Goal: Task Accomplishment & Management: Manage account settings

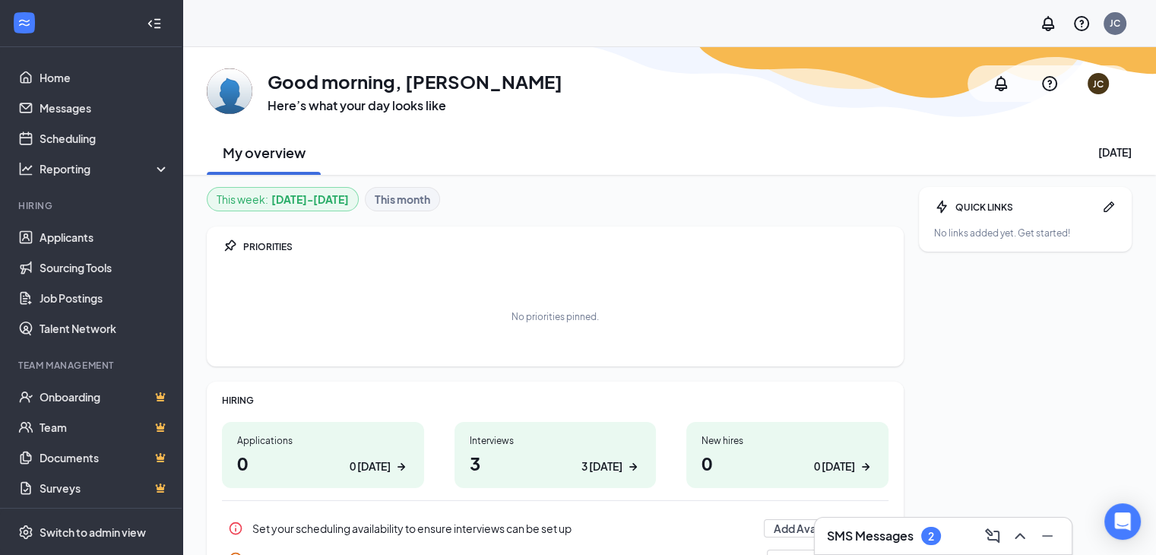
click at [836, 536] on h3 "SMS Messages" at bounding box center [870, 536] width 87 height 17
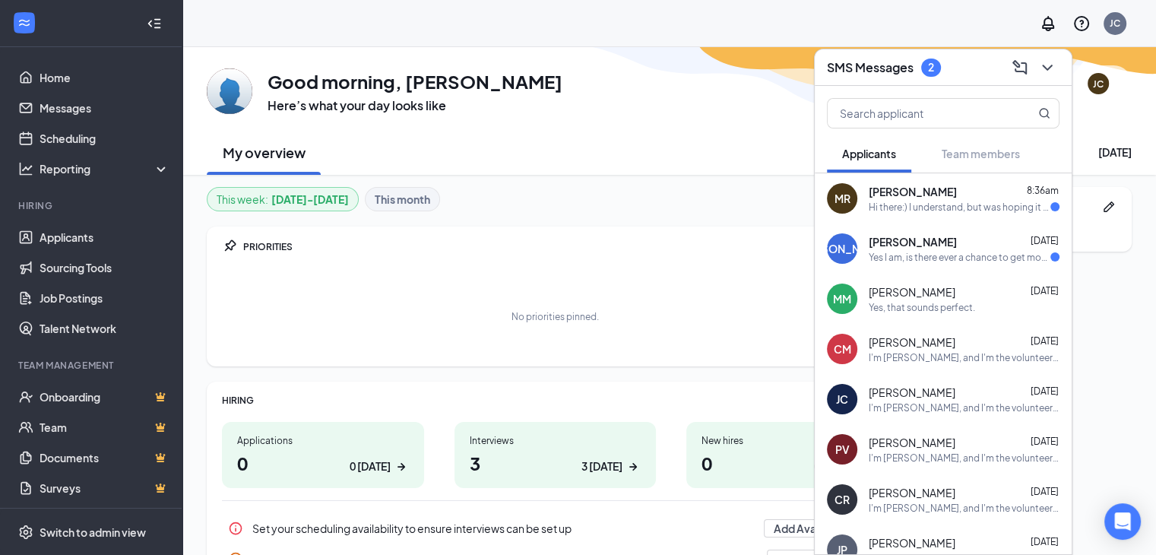
click at [731, 259] on div "PRIORITIES No priorities pinned." at bounding box center [555, 297] width 697 height 140
click at [1049, 68] on icon "ChevronDown" at bounding box center [1047, 68] width 10 height 6
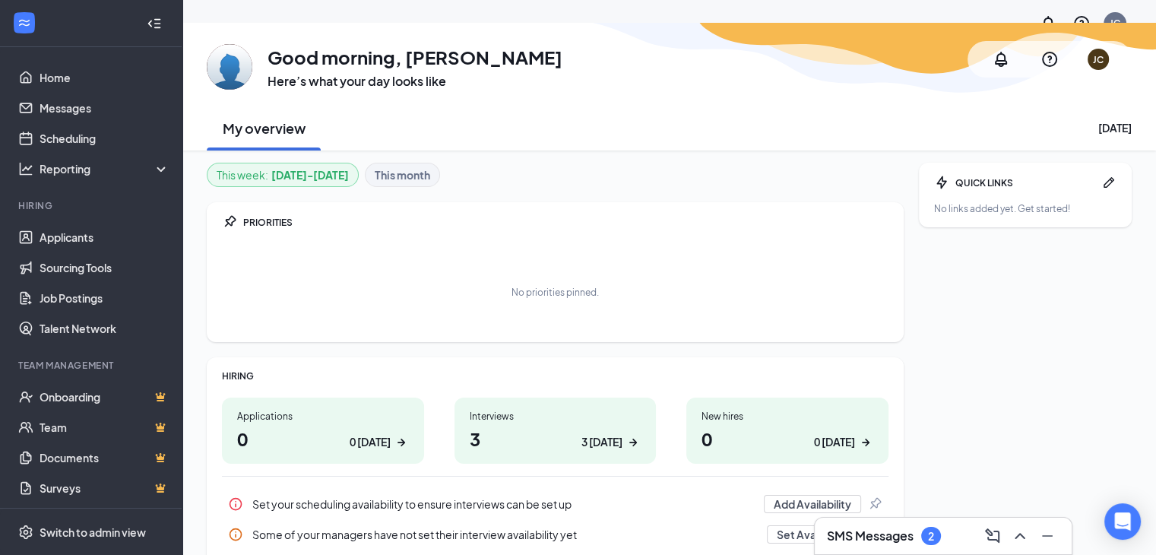
scroll to position [24, 0]
click at [40, 236] on link "Applicants" at bounding box center [105, 237] width 130 height 30
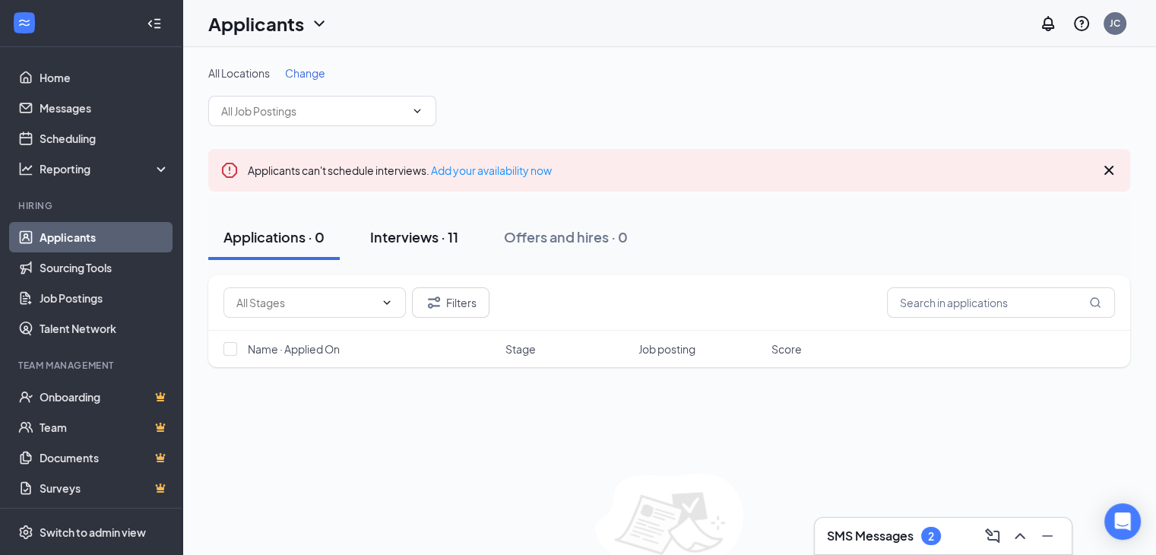
click at [424, 237] on div "Interviews · 11" at bounding box center [414, 236] width 88 height 19
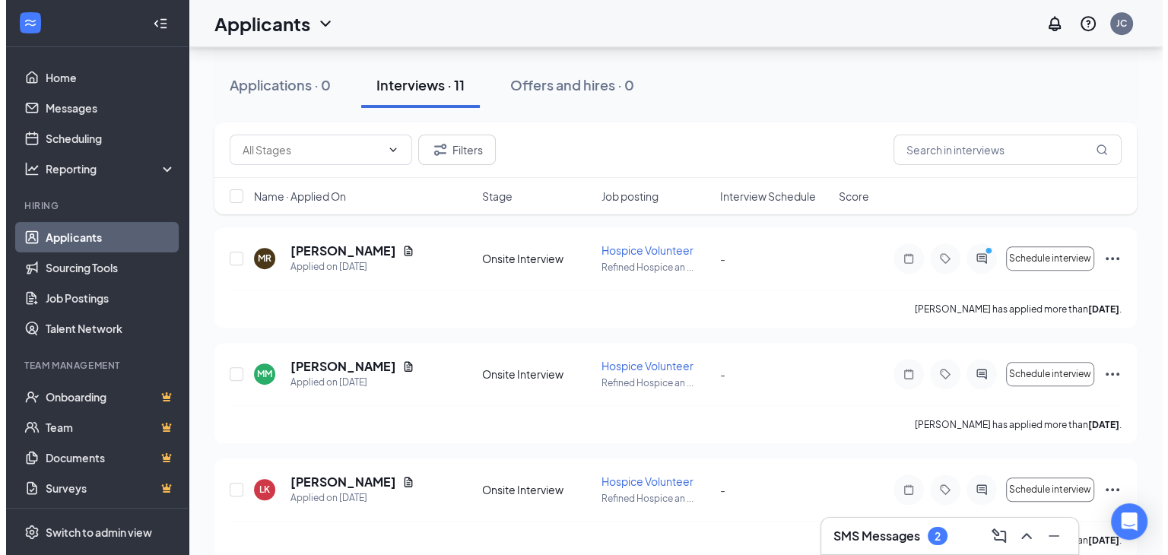
scroll to position [850, 0]
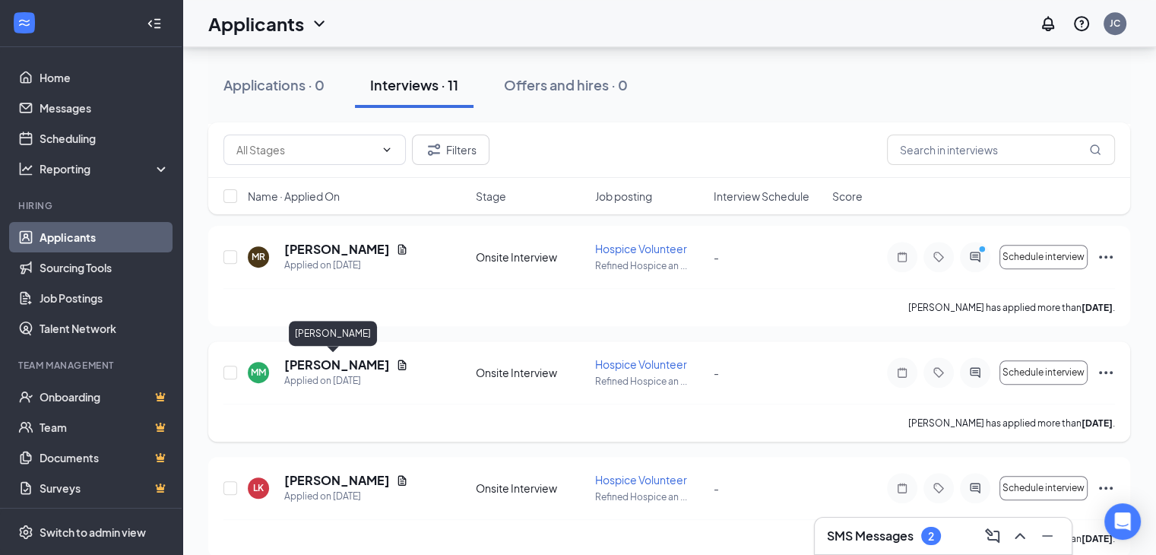
click at [342, 361] on h5 "[PERSON_NAME]" at bounding box center [337, 365] width 106 height 17
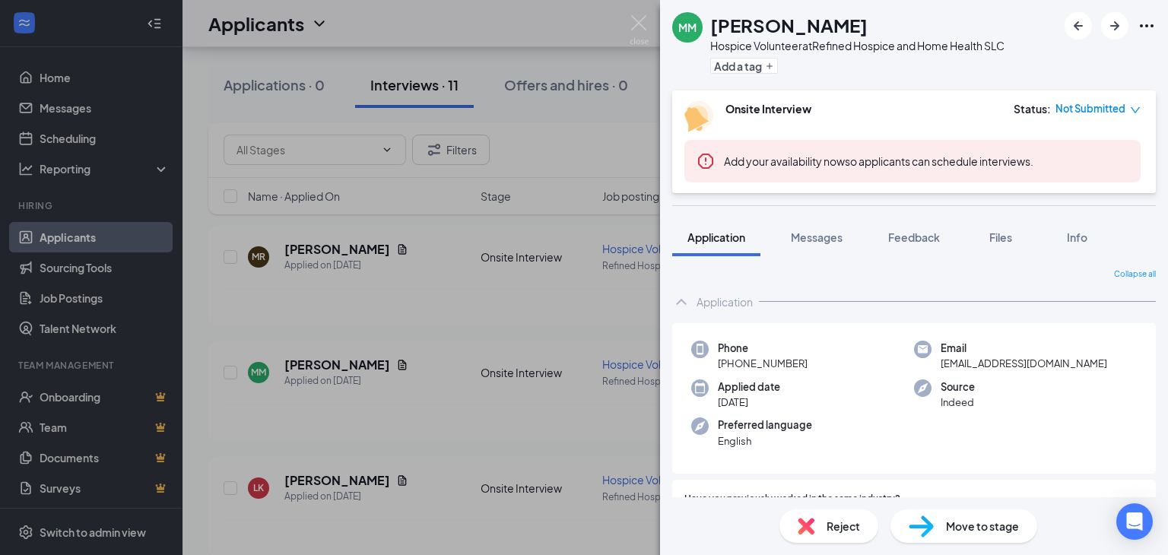
click at [639, 14] on div "MM [PERSON_NAME] Hospice Volunteer at Refined Hospice and Home Health SLC Add a…" at bounding box center [584, 277] width 1168 height 555
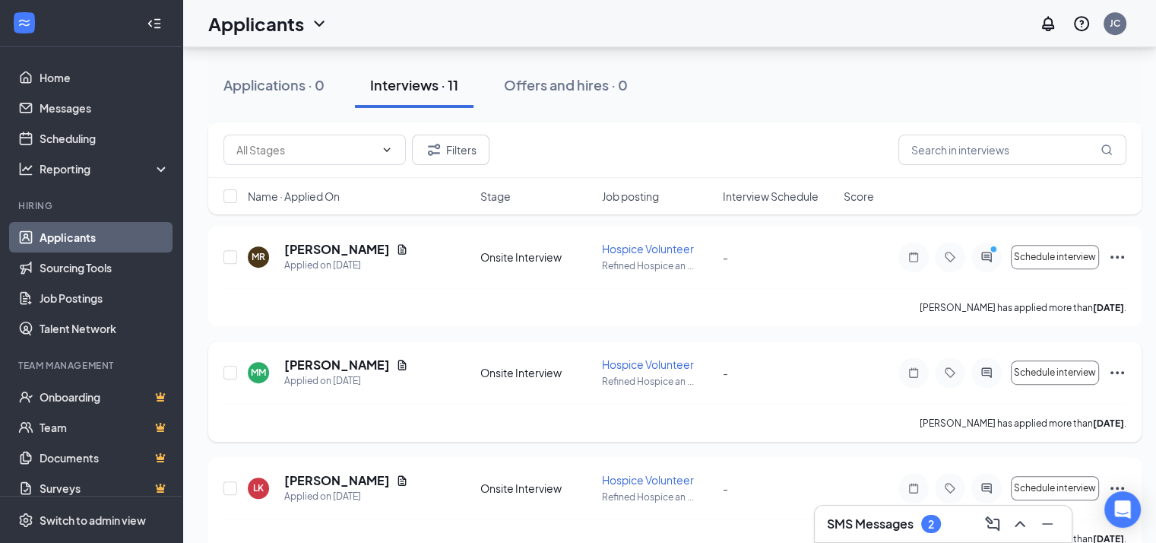
click at [982, 378] on div at bounding box center [987, 372] width 30 height 30
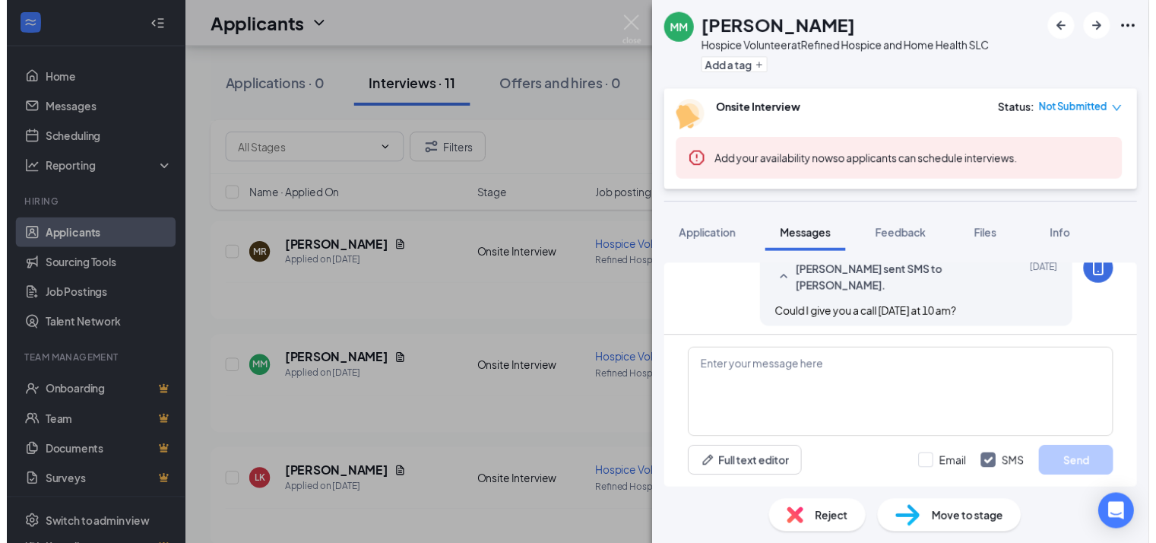
scroll to position [829, 0]
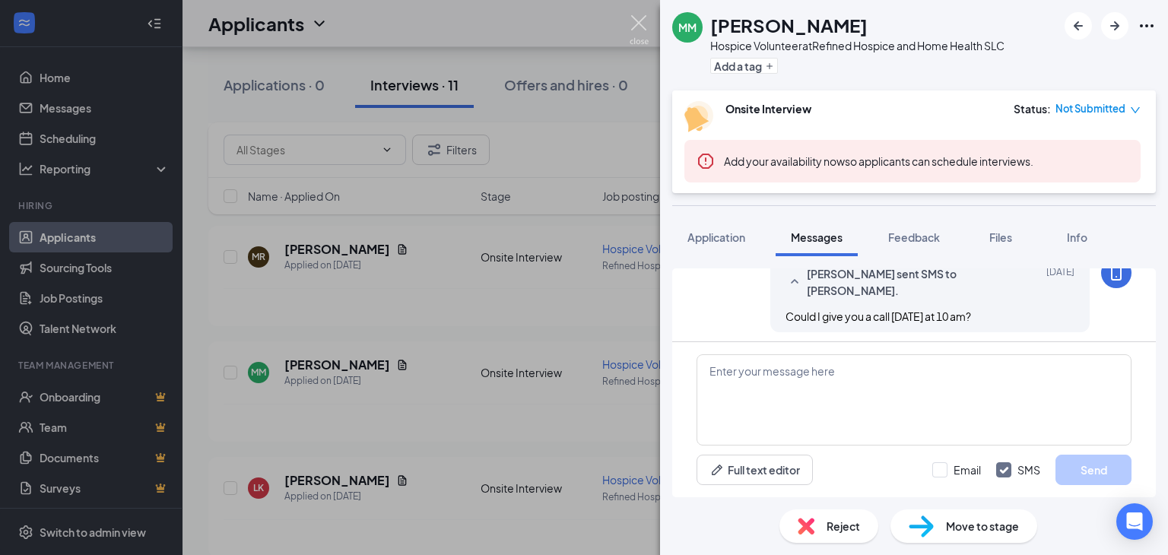
click at [635, 25] on img at bounding box center [639, 30] width 19 height 30
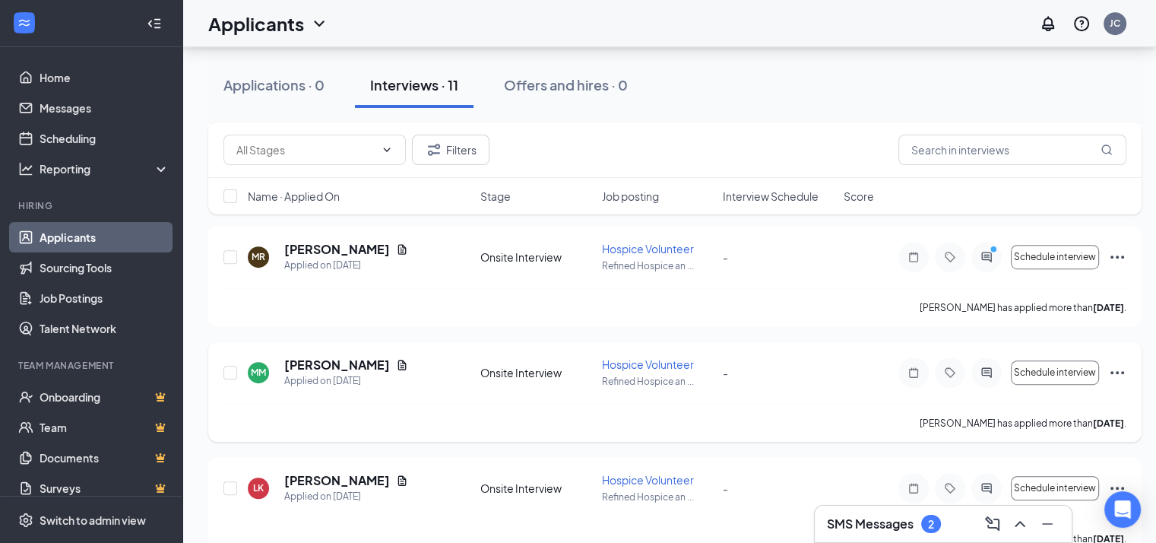
click at [396, 369] on icon "Document" at bounding box center [402, 365] width 12 height 12
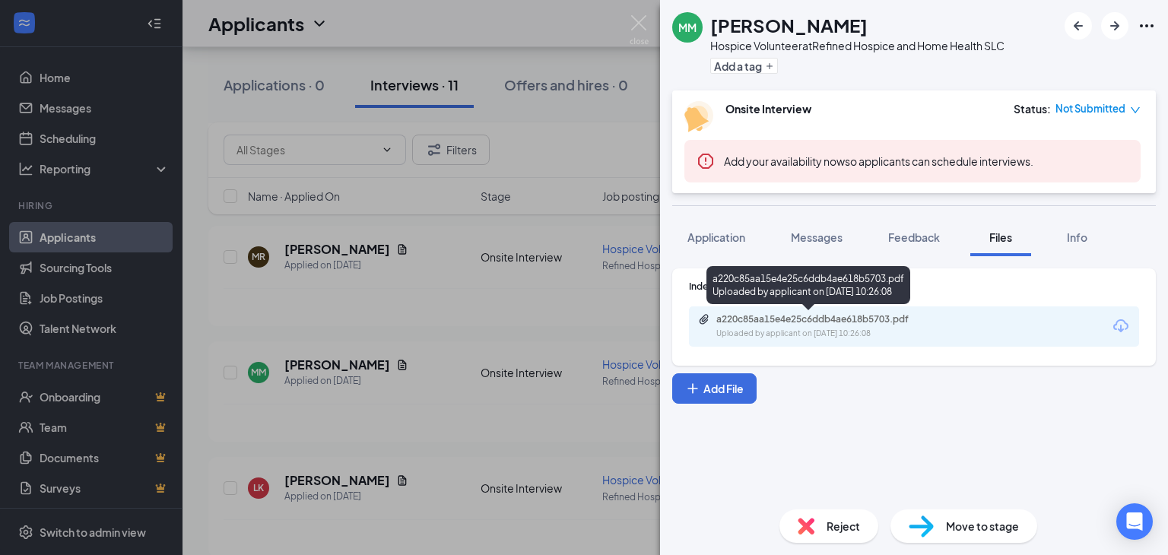
click at [817, 320] on div "a220c85aa15e4e25c6ddb4ae618b5703.pdf" at bounding box center [822, 319] width 213 height 12
click at [799, 318] on div "a220c85aa15e4e25c6ddb4ae618b5703.pdf" at bounding box center [822, 319] width 213 height 12
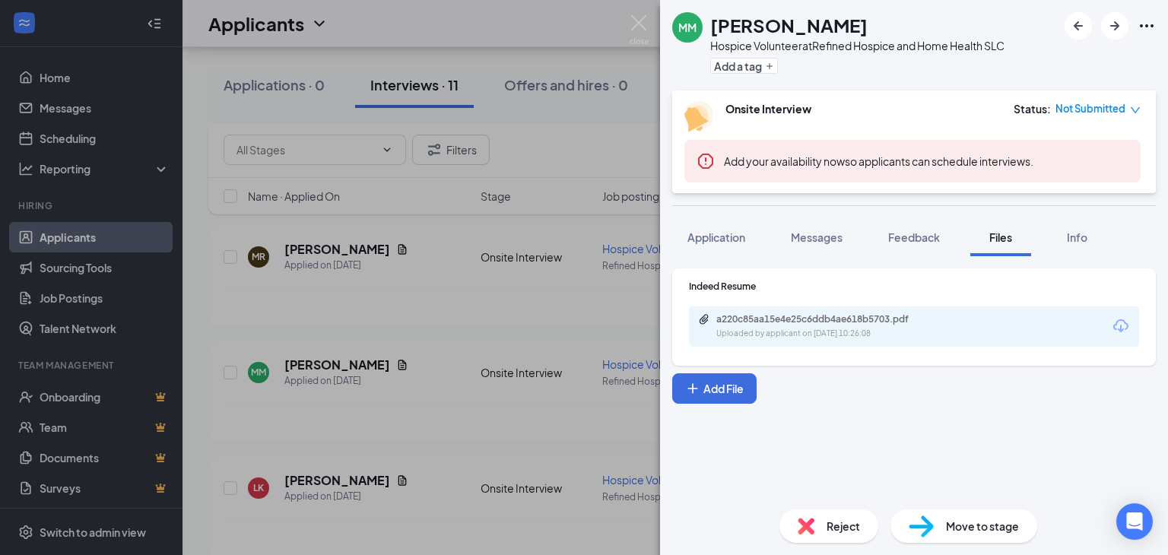
click at [957, 523] on span "Move to stage" at bounding box center [982, 526] width 73 height 17
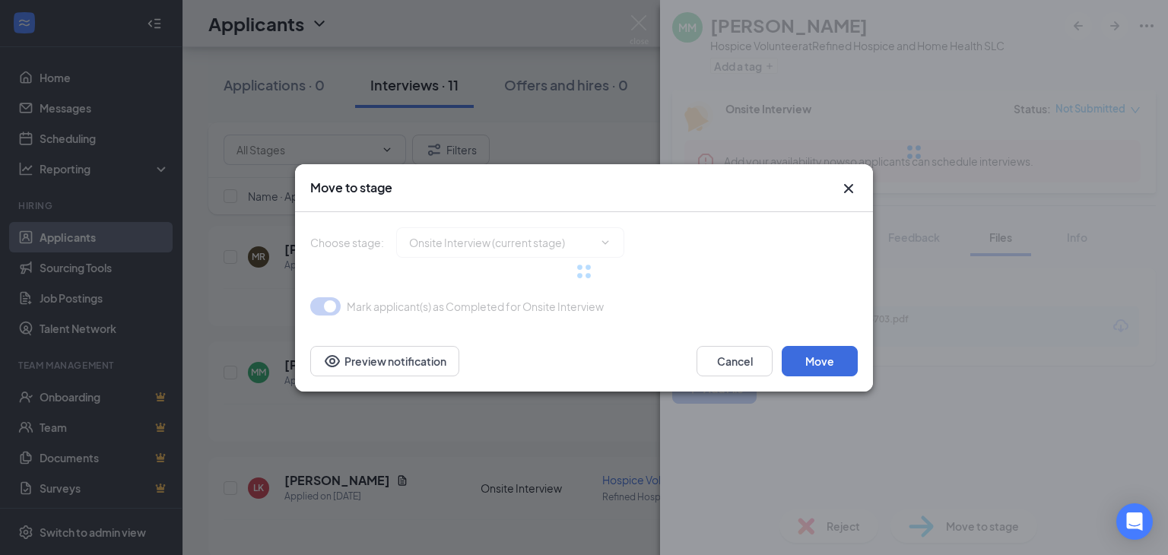
type input "Hiring Complete (final stage)"
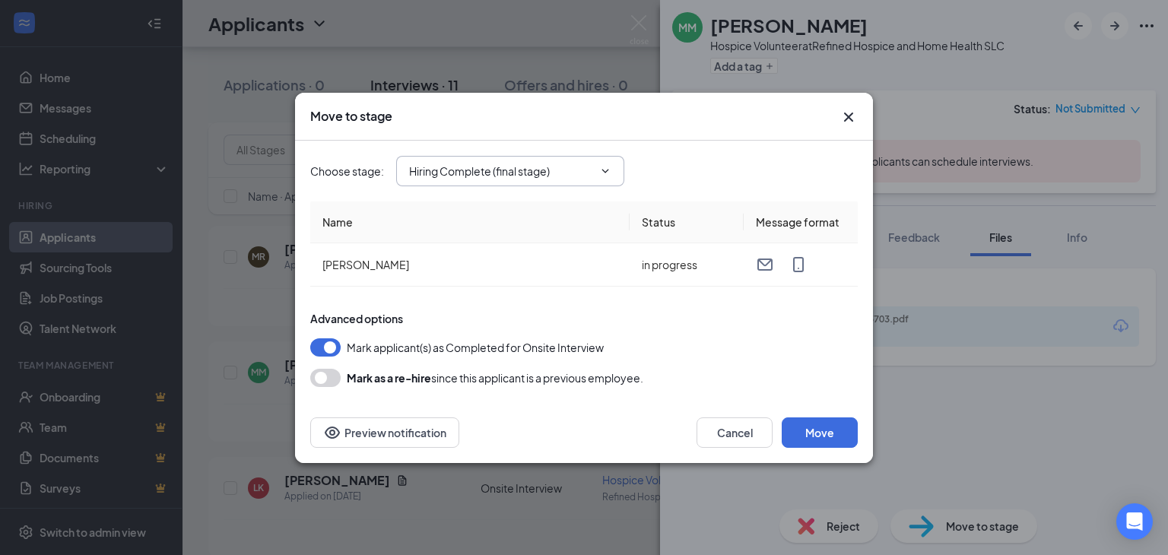
click at [544, 174] on input "Hiring Complete (final stage)" at bounding box center [501, 171] width 184 height 17
click at [706, 156] on div "Choose stage : Hiring Complete (final stage) Application Onsite Interview (curr…" at bounding box center [583, 171] width 547 height 30
click at [730, 440] on button "Cancel" at bounding box center [734, 432] width 76 height 30
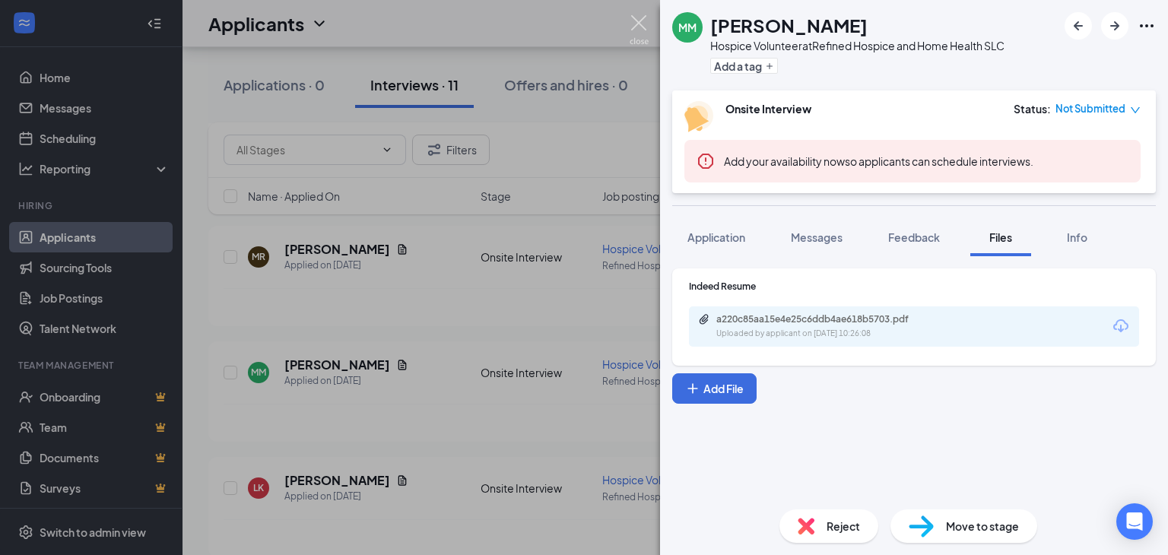
click at [636, 21] on img at bounding box center [639, 30] width 19 height 30
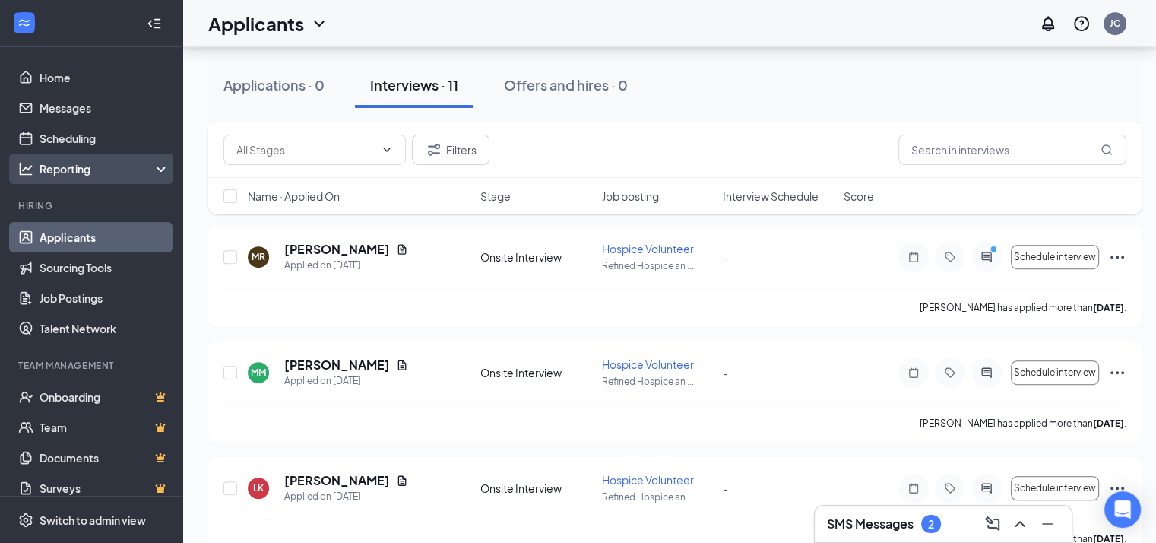
click at [53, 161] on div "Reporting" at bounding box center [105, 168] width 131 height 15
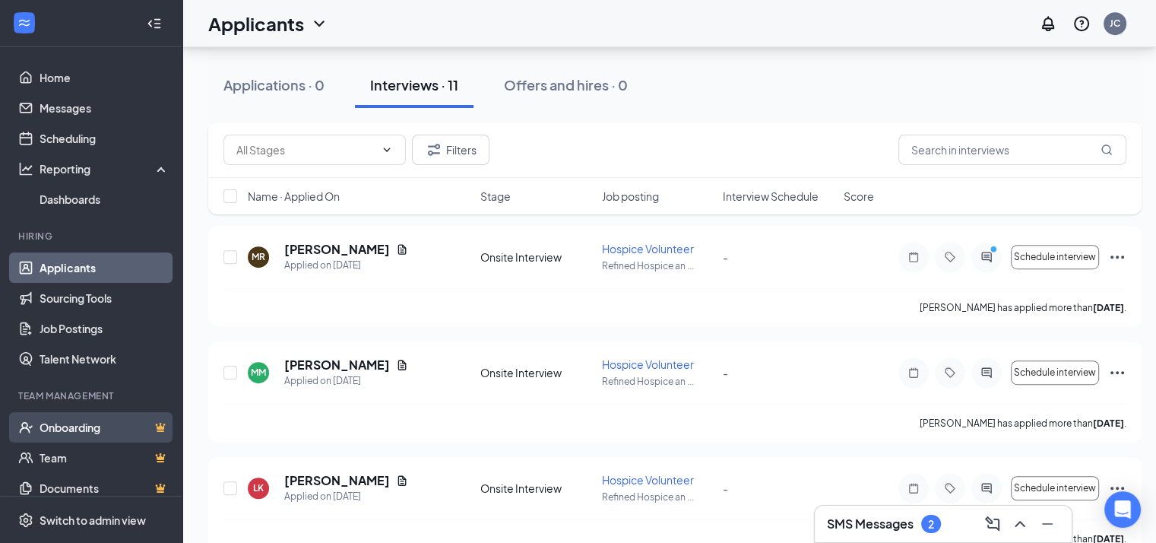
click at [68, 425] on link "Onboarding" at bounding box center [105, 427] width 130 height 30
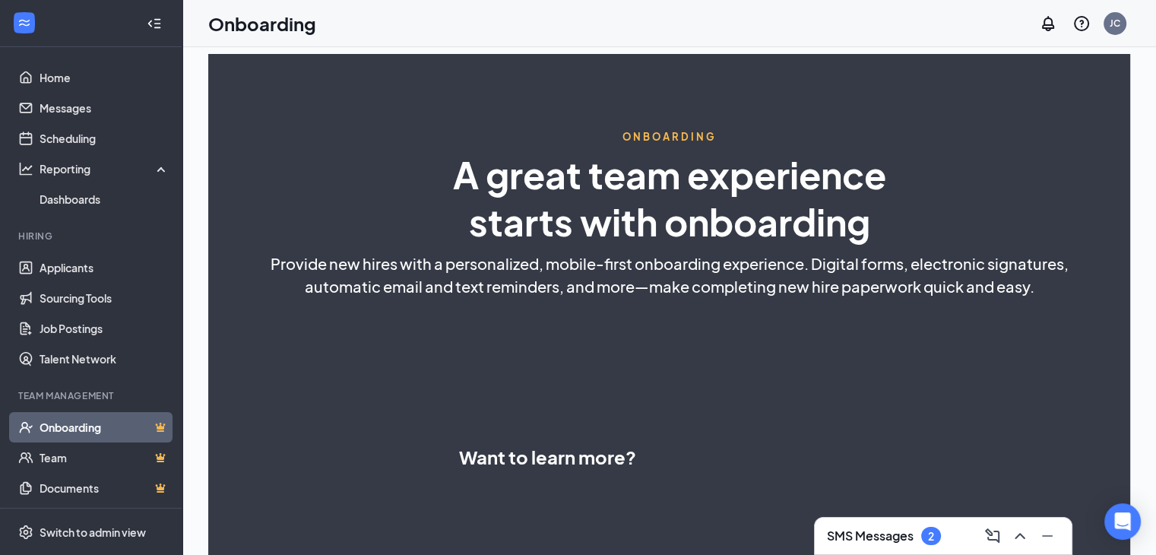
select select "US"
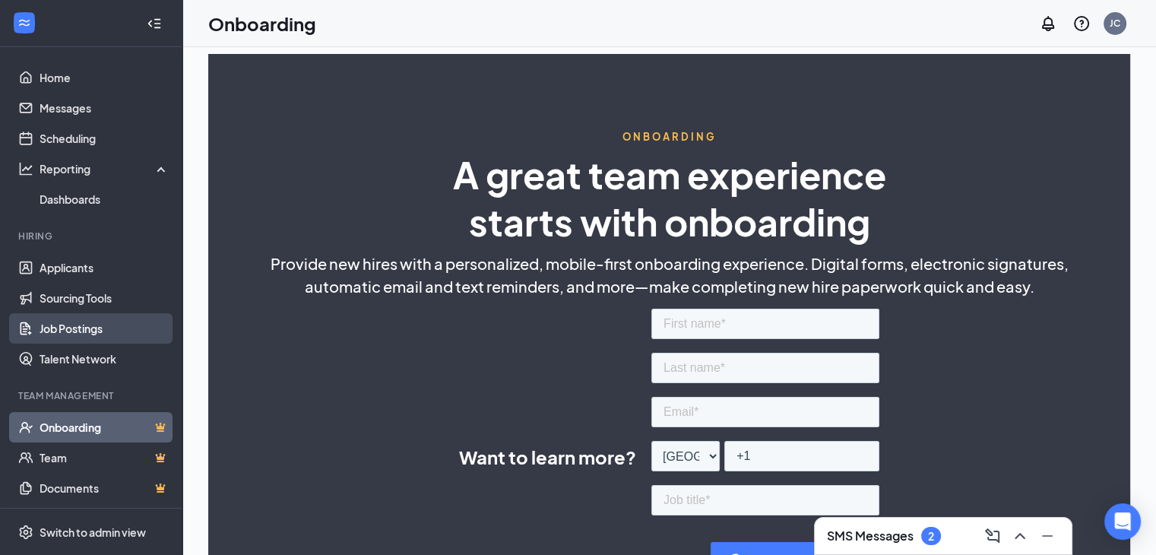
click at [76, 325] on link "Job Postings" at bounding box center [105, 328] width 130 height 30
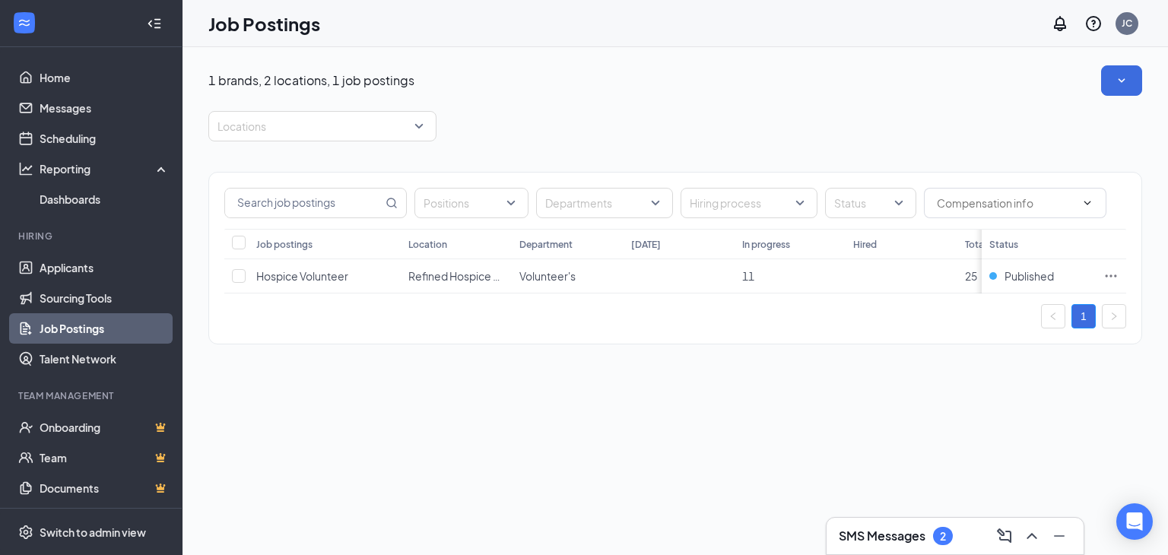
click at [910, 360] on div "Positions Departments Hiring process Status Job postings Location Department [D…" at bounding box center [675, 250] width 934 height 218
click at [306, 275] on span "Hospice Volunteer" at bounding box center [302, 276] width 92 height 14
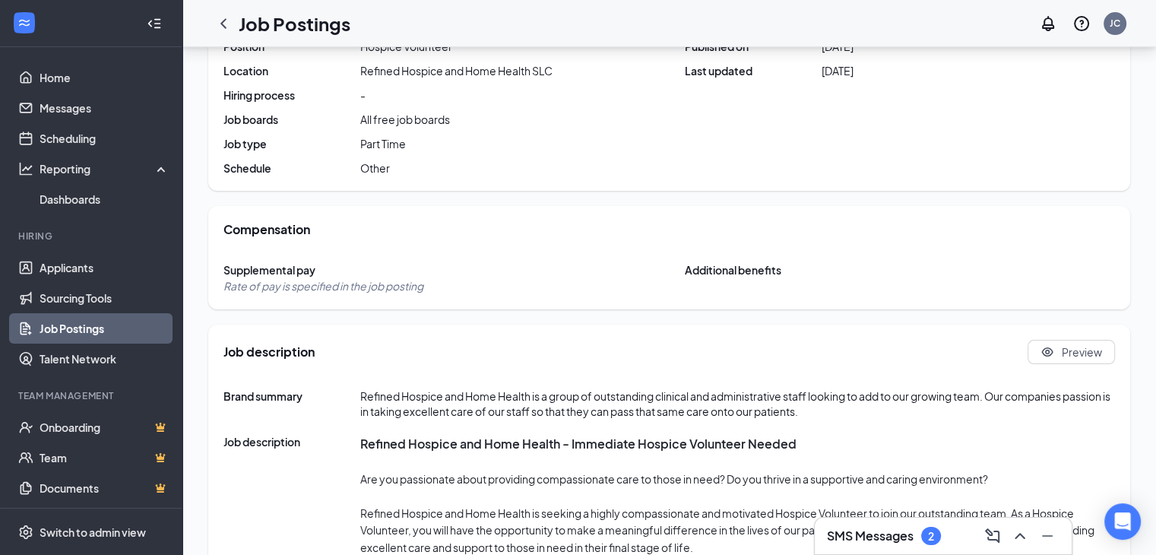
scroll to position [311, 0]
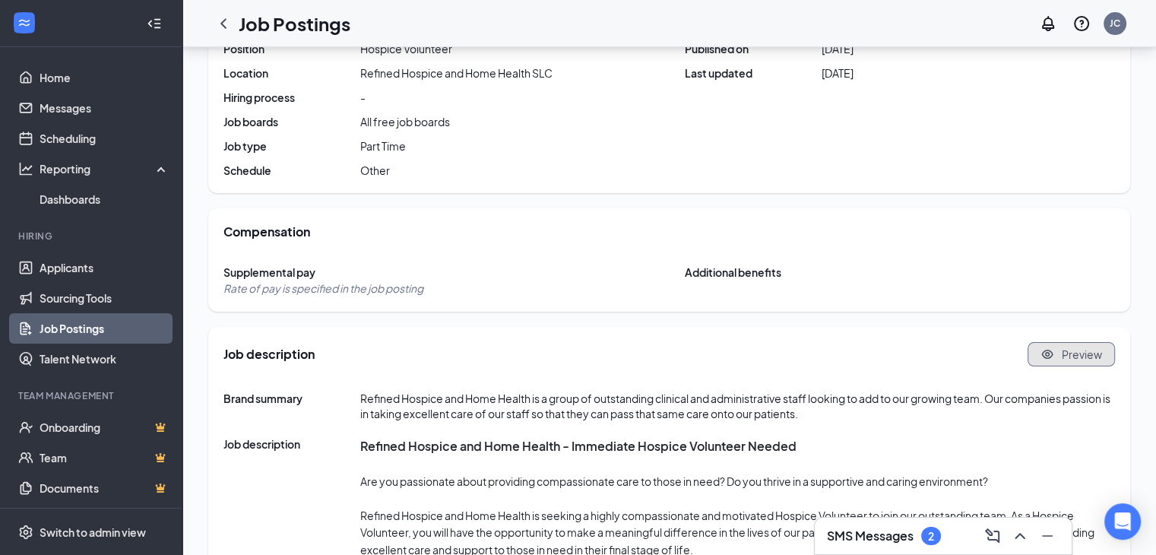
click at [1050, 353] on icon "Eye" at bounding box center [1048, 354] width 14 height 14
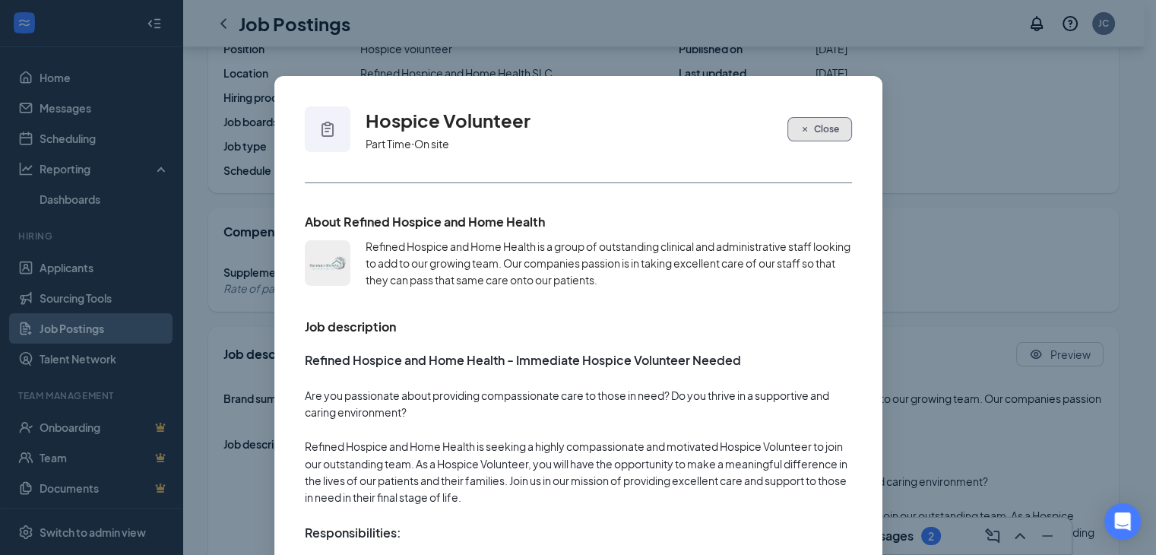
click at [801, 131] on icon "Cross" at bounding box center [805, 129] width 9 height 9
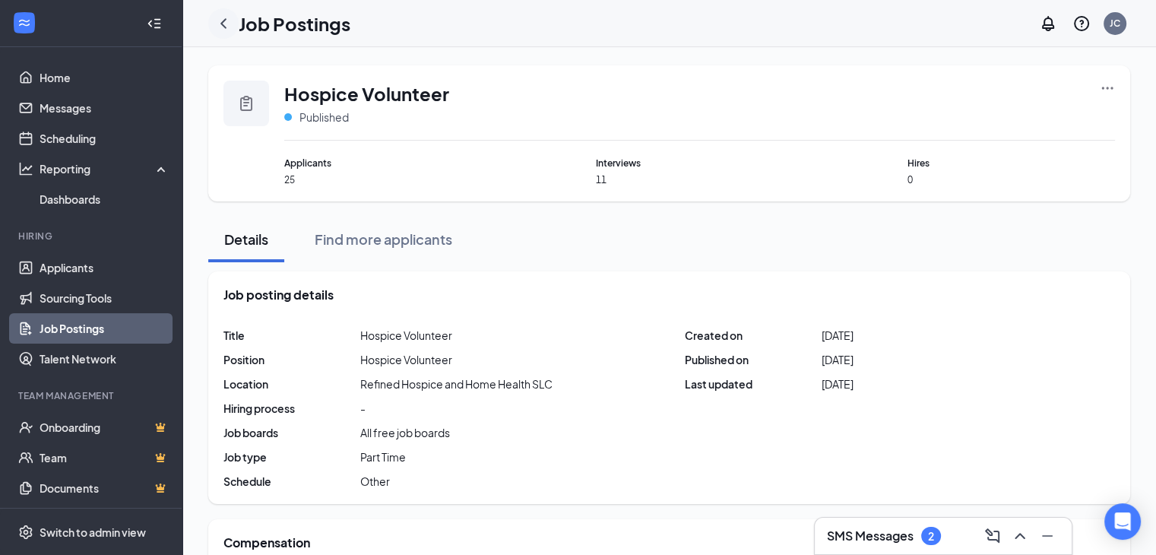
click at [225, 25] on icon "ChevronLeft" at bounding box center [223, 23] width 18 height 18
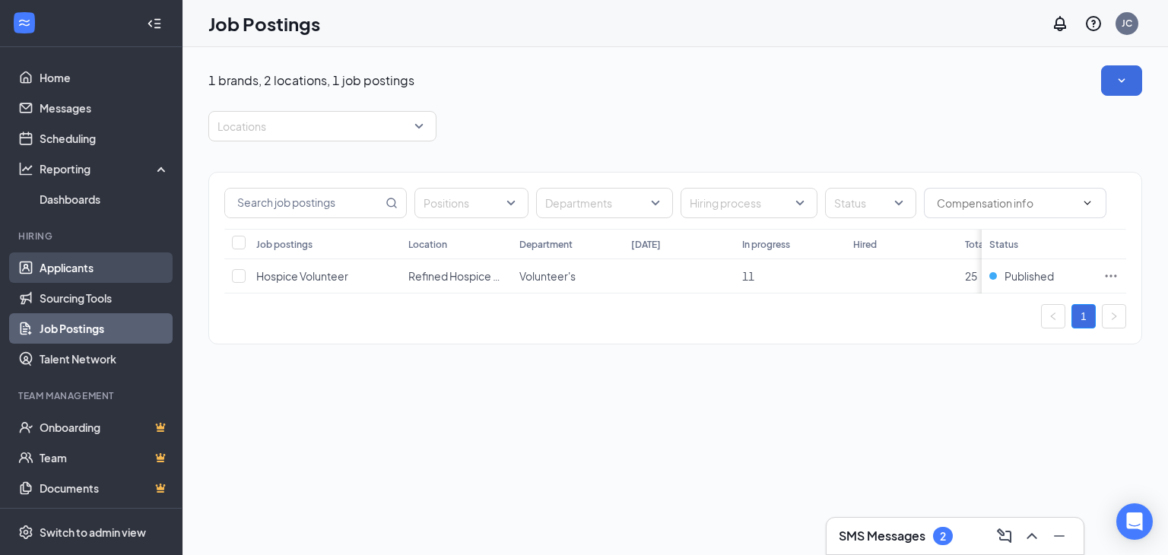
click at [73, 268] on link "Applicants" at bounding box center [105, 267] width 130 height 30
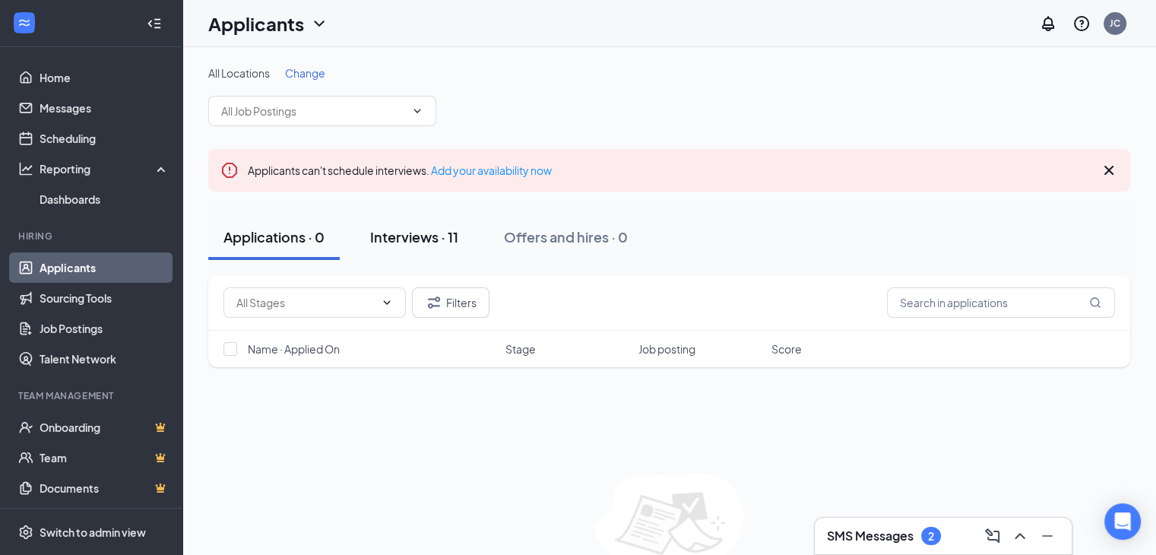
click at [417, 238] on div "Interviews · 11" at bounding box center [414, 236] width 88 height 19
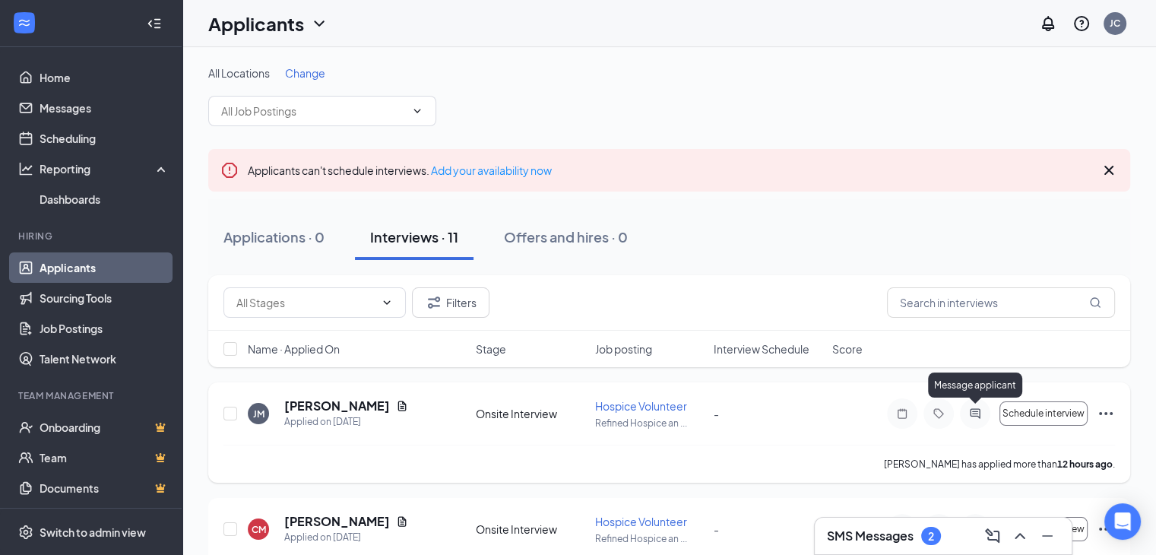
click at [970, 413] on icon "ActiveChat" at bounding box center [975, 413] width 10 height 10
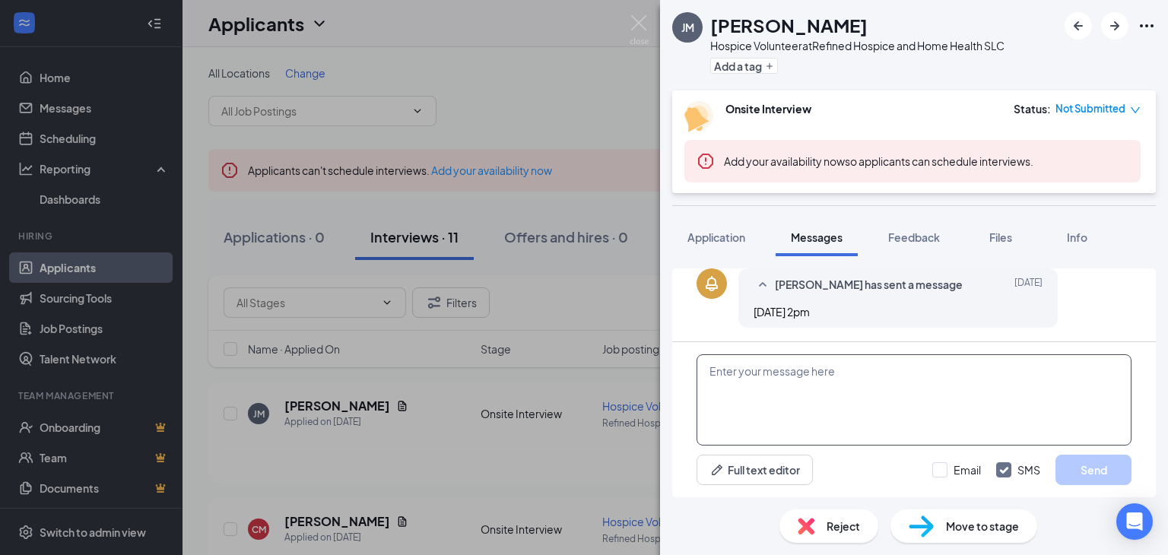
scroll to position [312, 0]
click at [786, 377] on textarea at bounding box center [913, 399] width 435 height 91
type textarea "N"
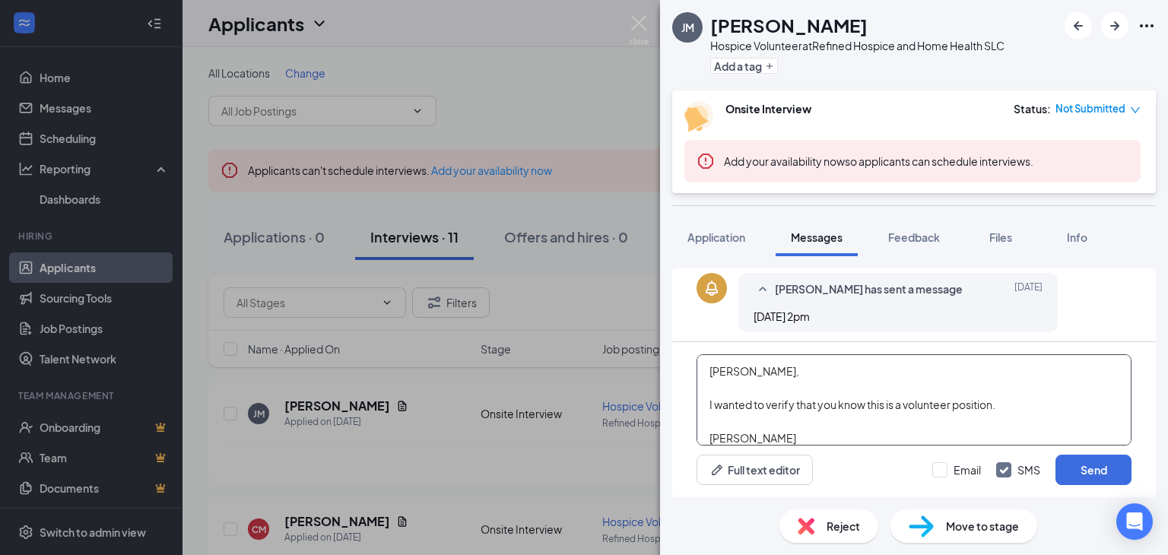
scroll to position [15, 0]
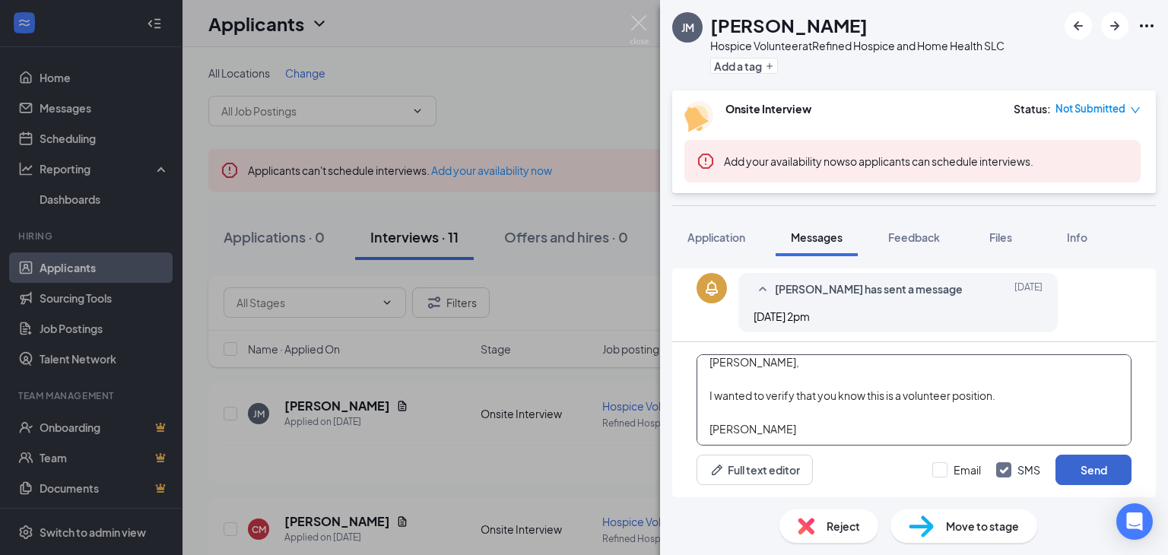
type textarea "[PERSON_NAME], I wanted to verify that you know this is a volunteer position. […"
click at [1080, 471] on button "Send" at bounding box center [1093, 470] width 76 height 30
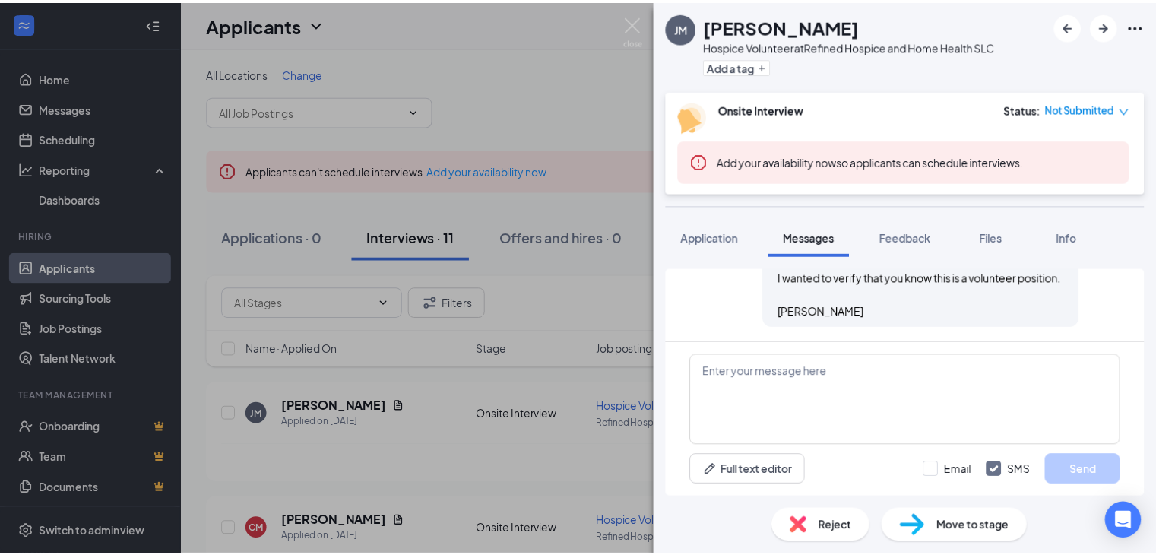
scroll to position [477, 0]
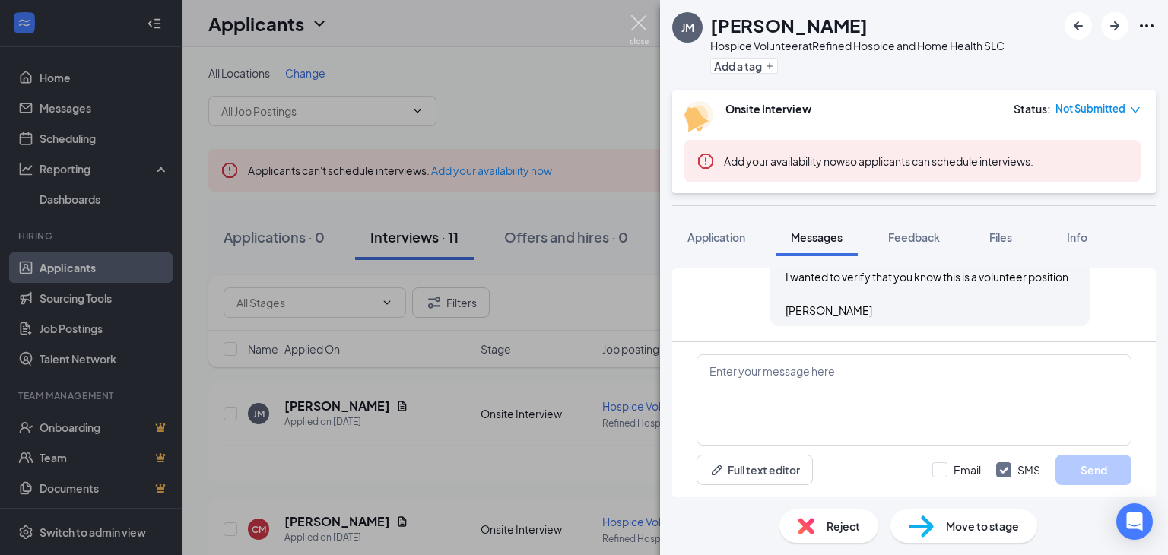
click at [641, 21] on img at bounding box center [639, 30] width 19 height 30
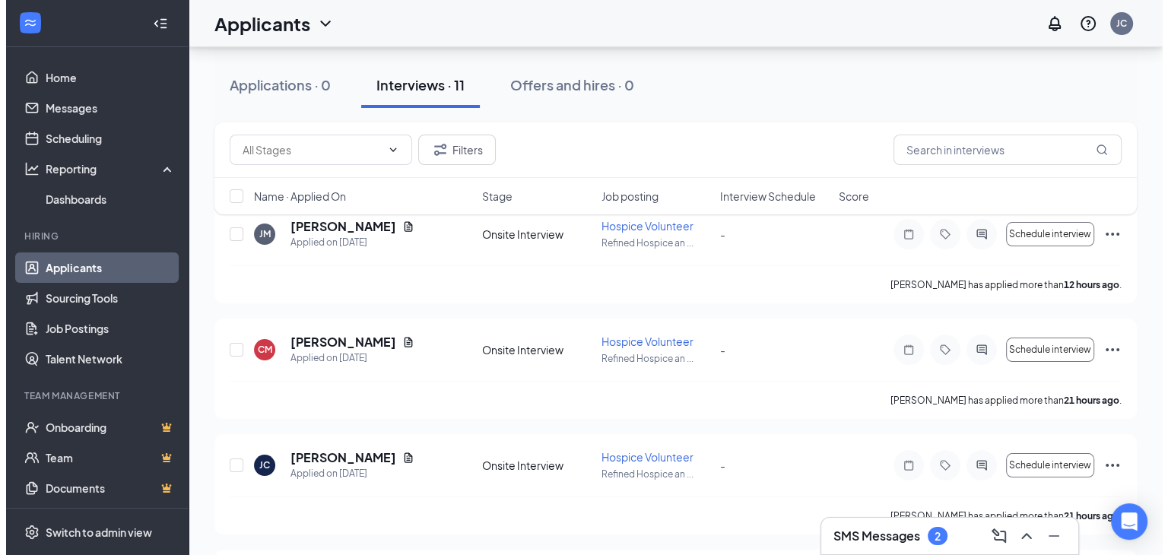
scroll to position [181, 0]
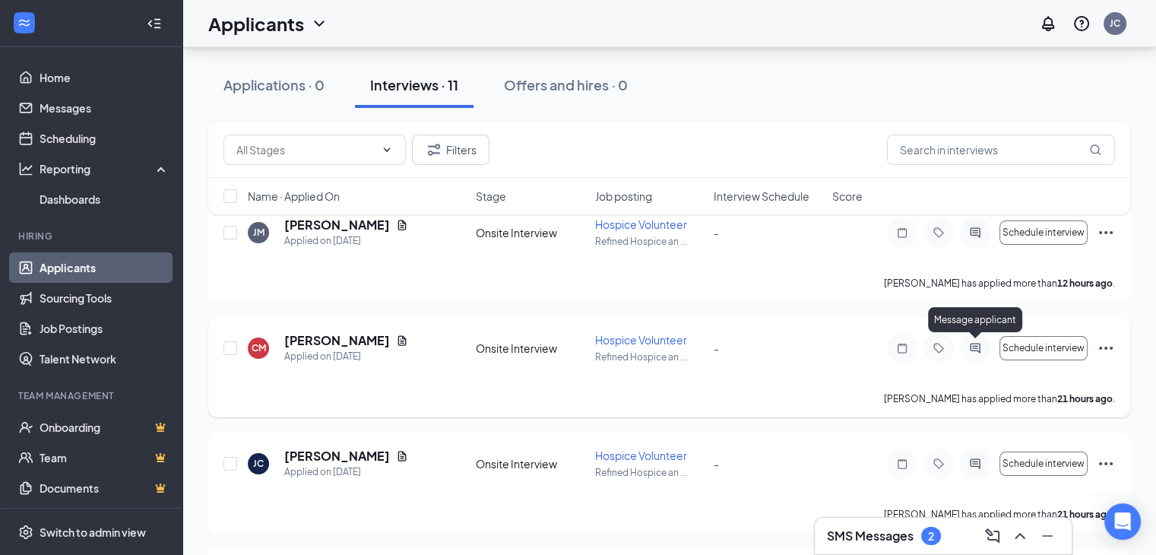
click at [969, 348] on icon "ActiveChat" at bounding box center [975, 348] width 18 height 12
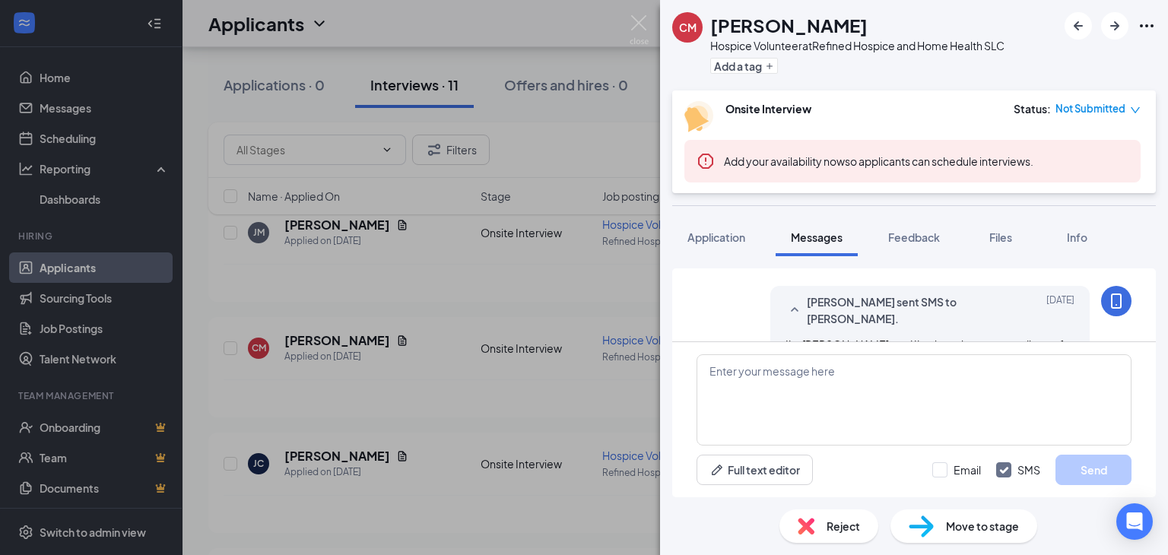
scroll to position [376, 0]
click at [792, 368] on textarea at bounding box center [913, 399] width 435 height 91
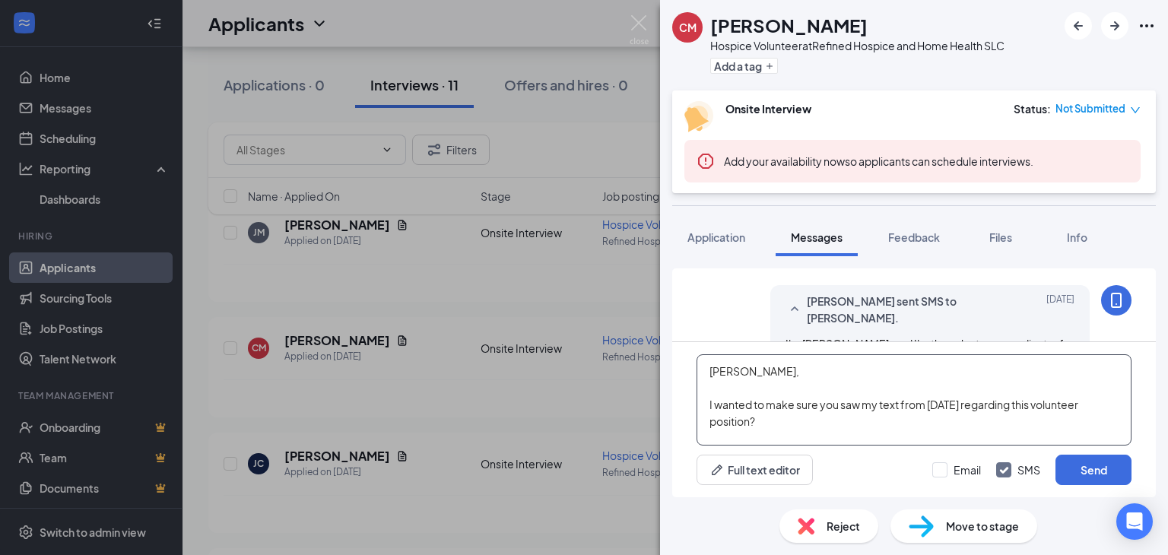
scroll to position [15, 0]
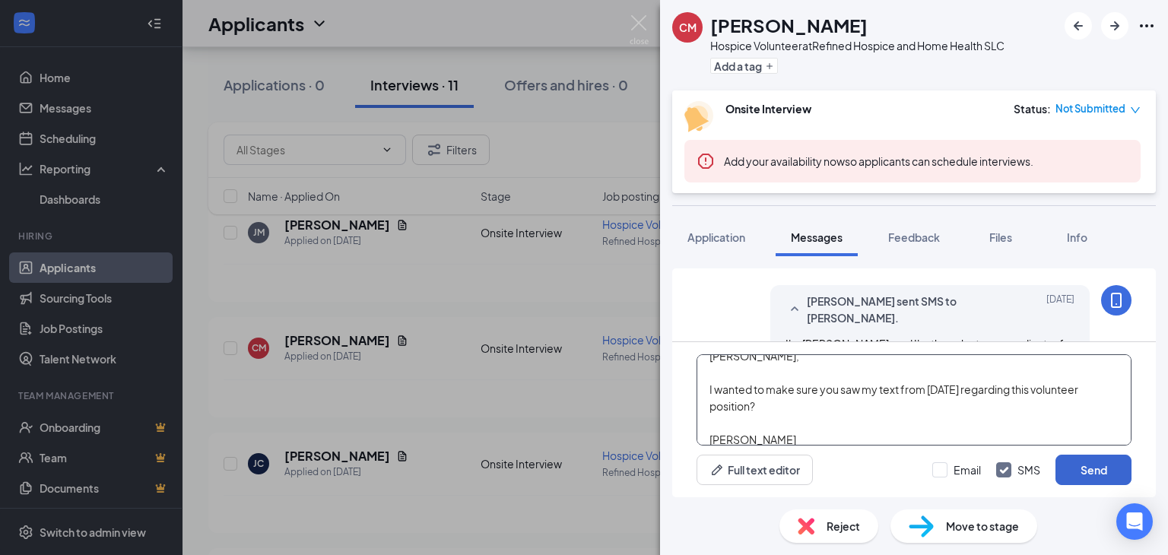
type textarea "[PERSON_NAME], I wanted to make sure you saw my text from [DATE] regarding this…"
click at [1099, 474] on button "Send" at bounding box center [1093, 470] width 76 height 30
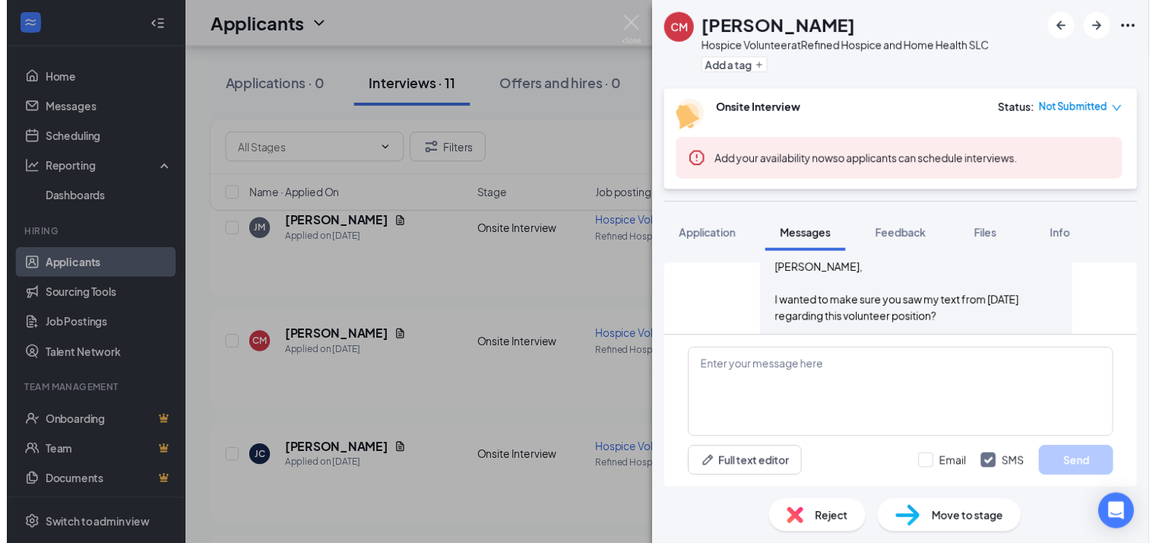
scroll to position [693, 0]
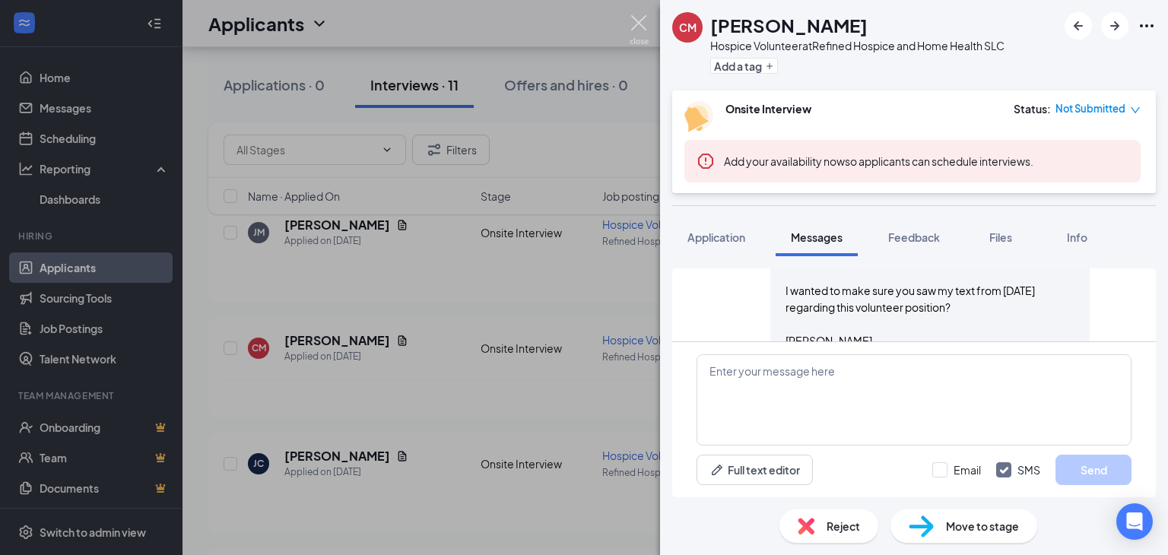
click at [636, 20] on img at bounding box center [639, 30] width 19 height 30
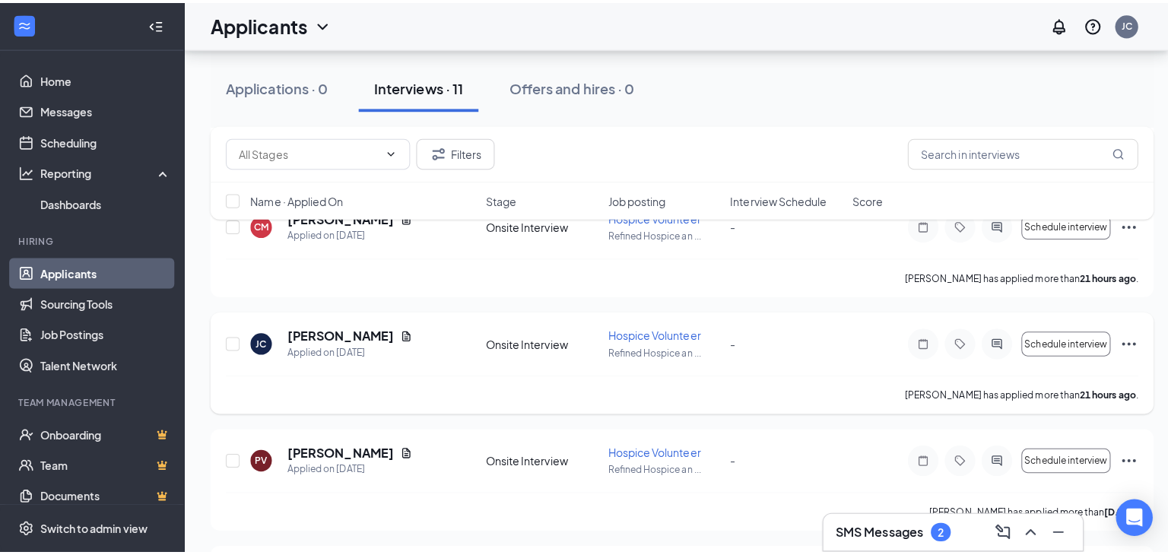
scroll to position [312, 0]
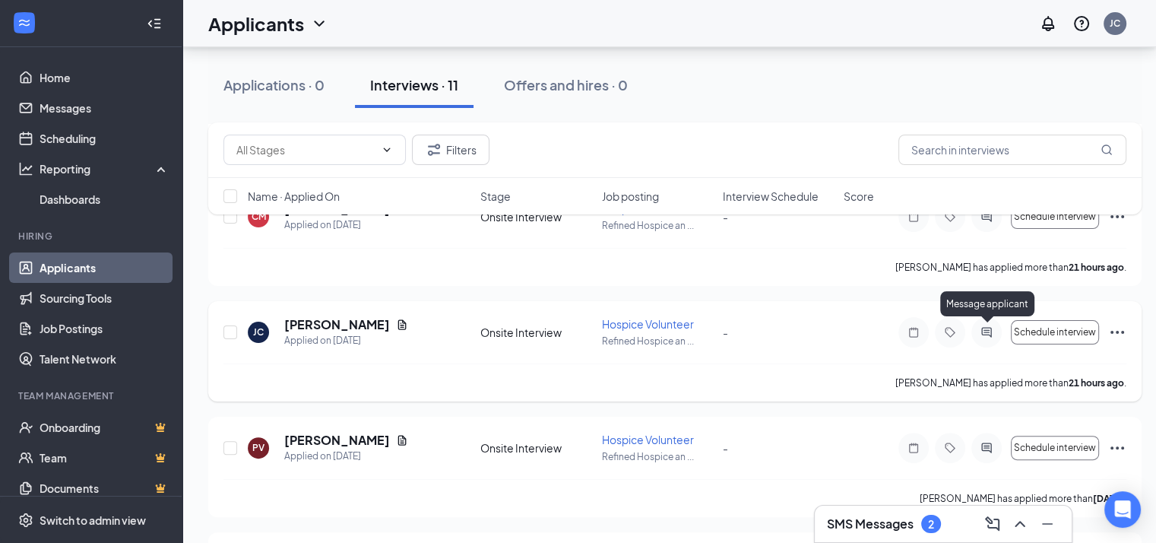
click at [991, 332] on icon "ActiveChat" at bounding box center [987, 332] width 10 height 10
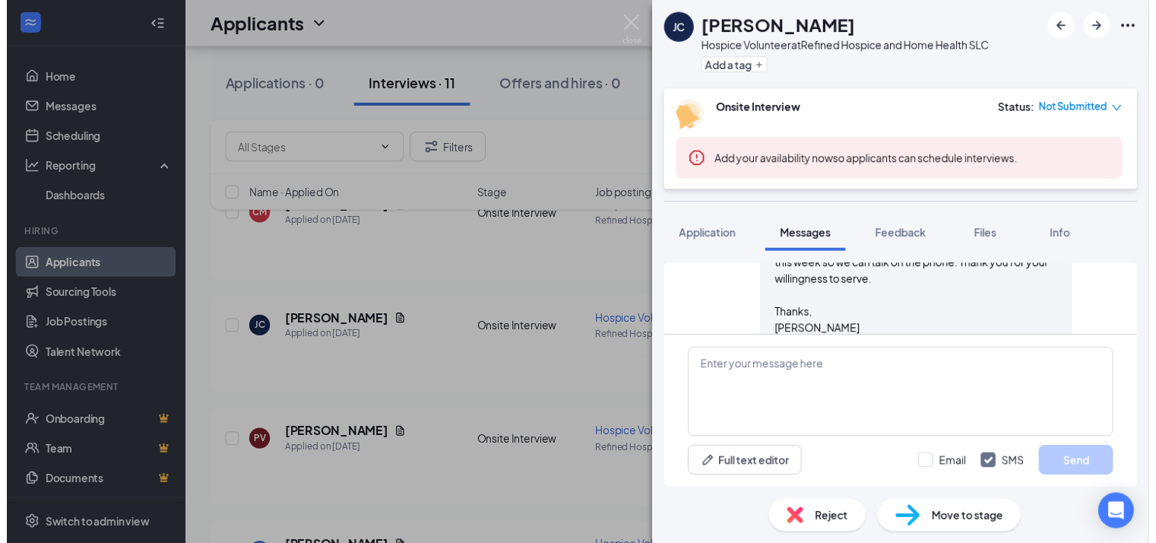
scroll to position [446, 0]
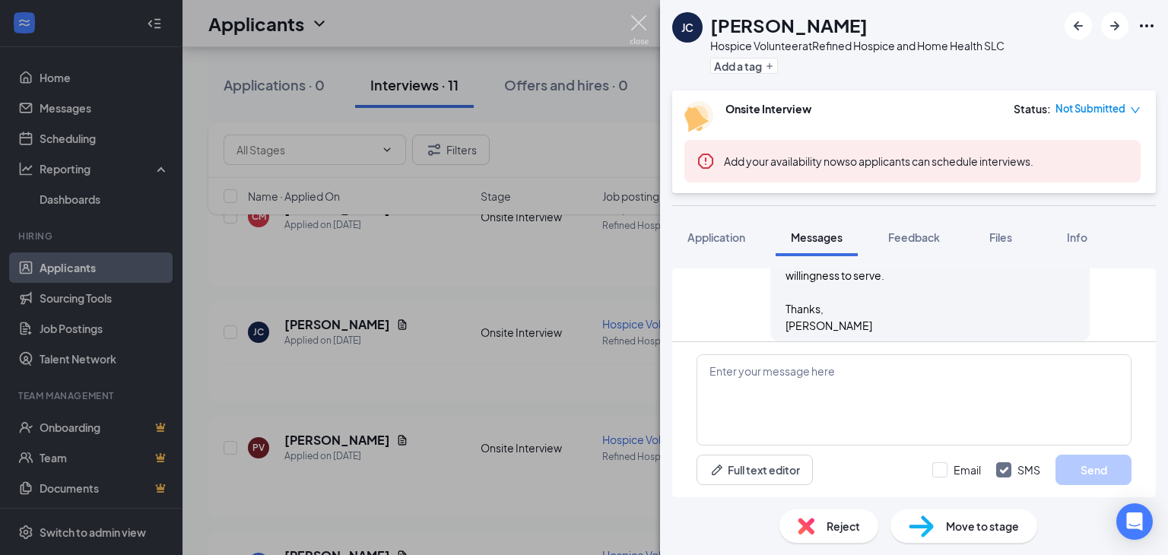
click at [634, 22] on img at bounding box center [639, 30] width 19 height 30
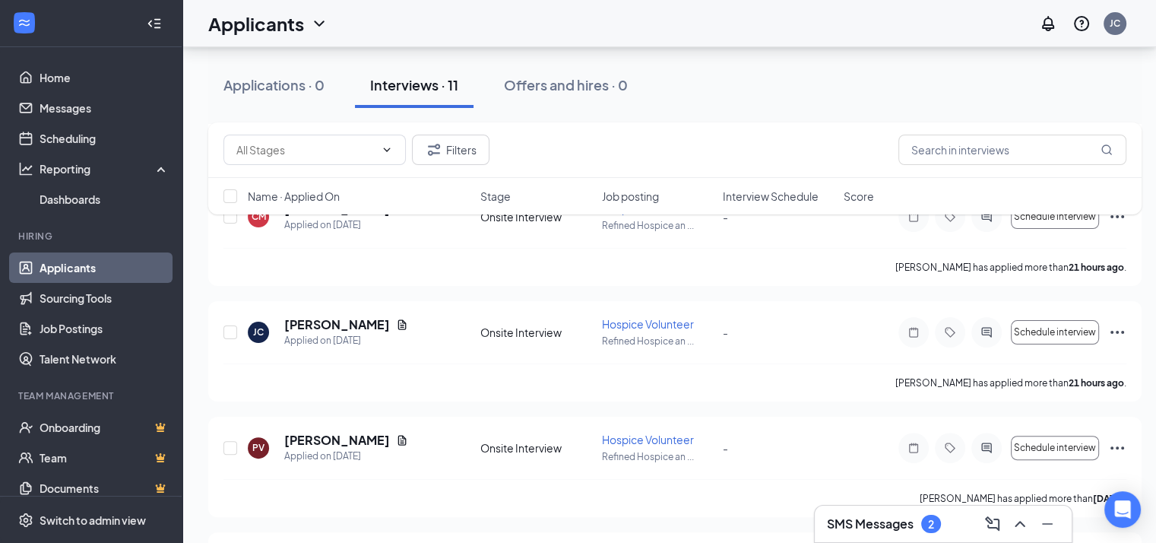
click at [944, 522] on div "SMS Messages 2" at bounding box center [943, 524] width 233 height 24
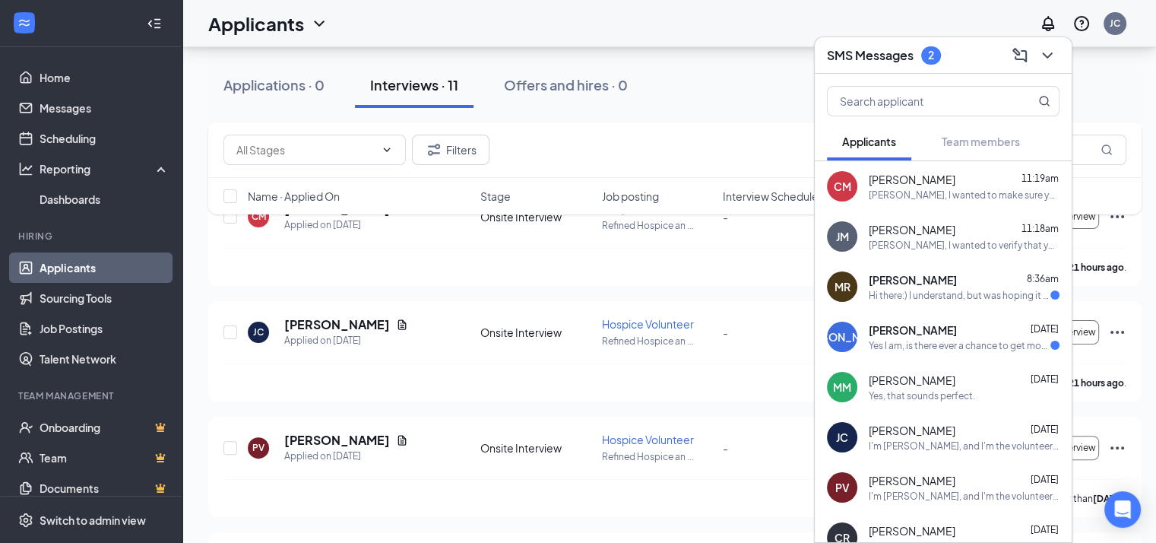
click at [877, 291] on div "Hi there:) I understand, but was hoping it was a paid volunteer situation" at bounding box center [960, 295] width 182 height 13
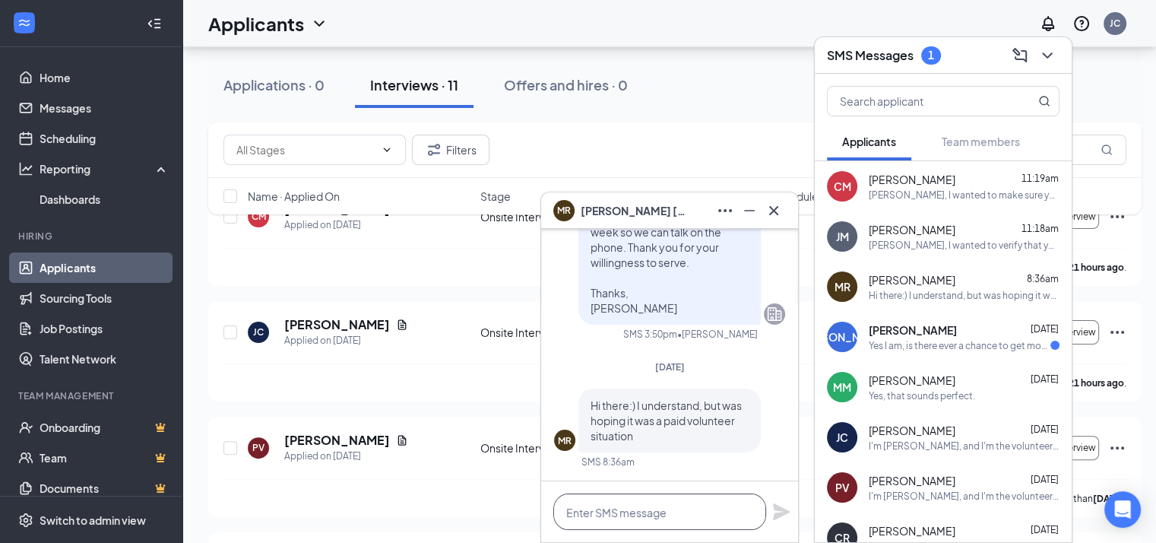
click at [600, 506] on textarea at bounding box center [660, 511] width 213 height 36
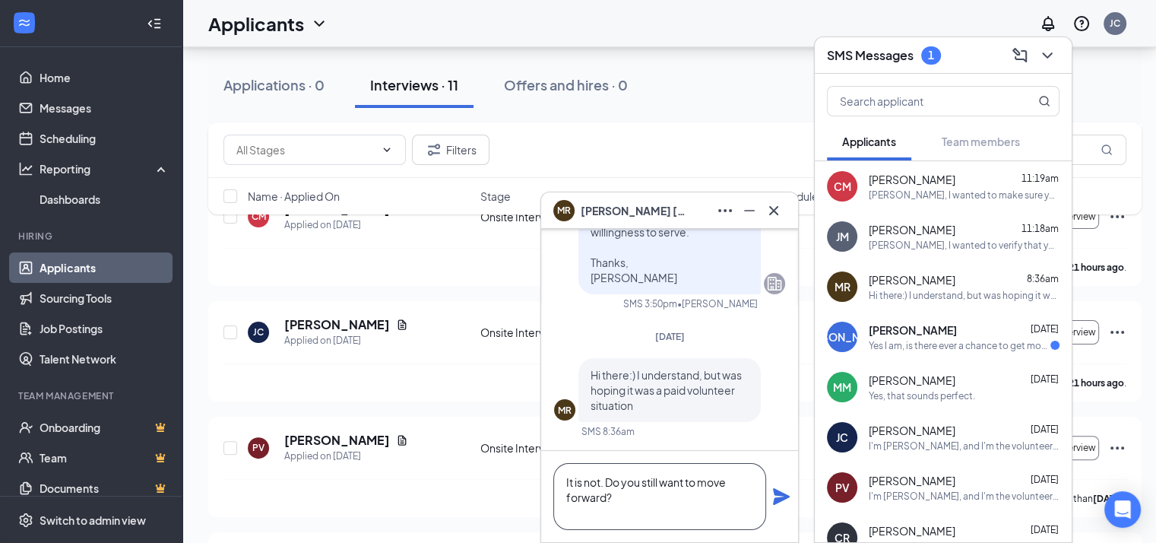
type textarea "It is not. Do you still want to move forward?"
click at [778, 496] on icon "Plane" at bounding box center [782, 496] width 18 height 18
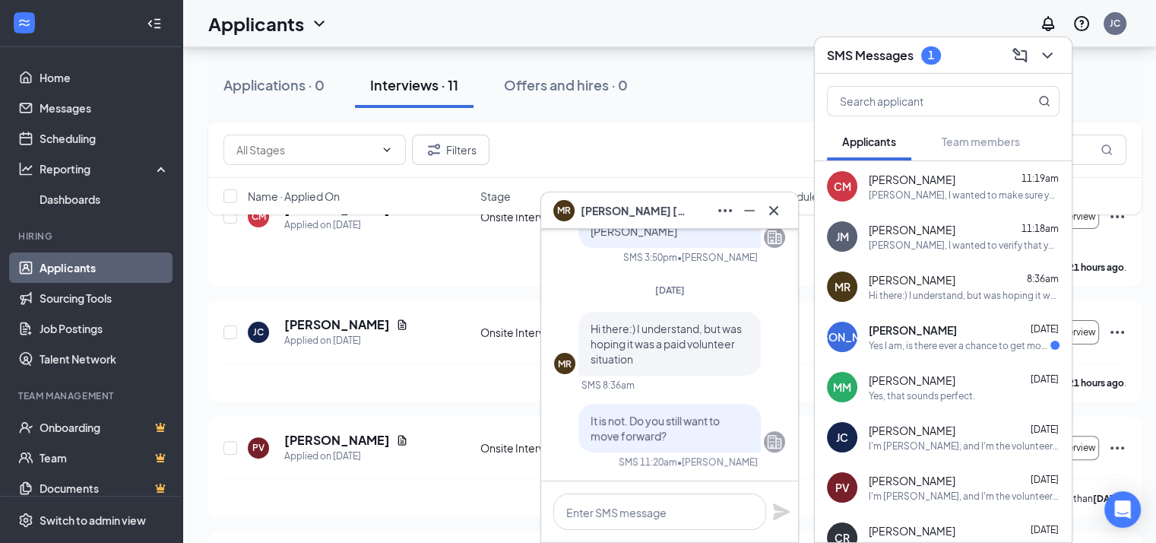
click at [890, 328] on span "[PERSON_NAME]" at bounding box center [913, 329] width 88 height 15
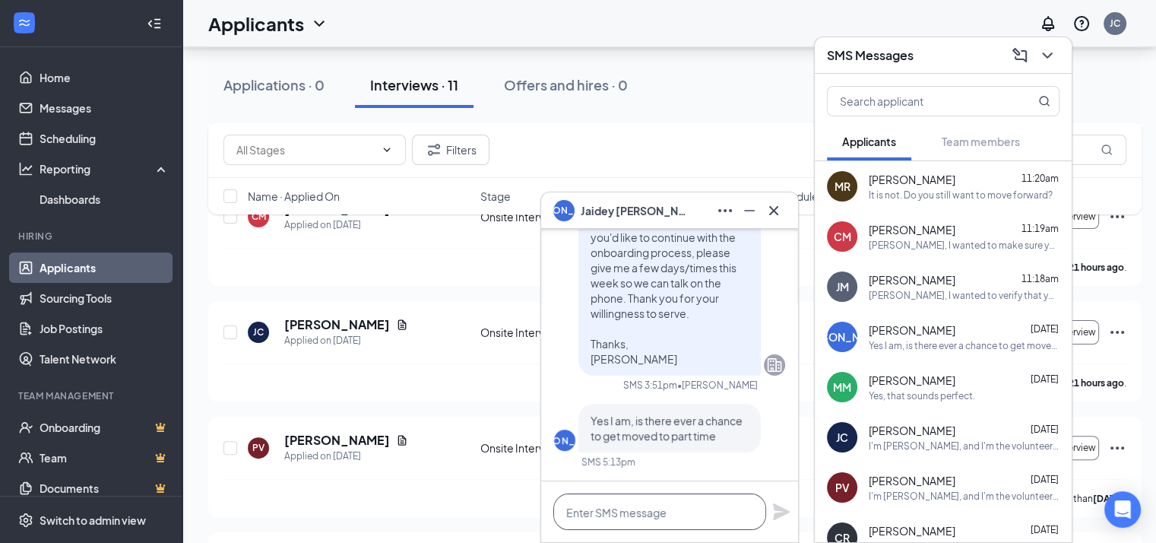
click at [590, 516] on textarea at bounding box center [660, 511] width 213 height 36
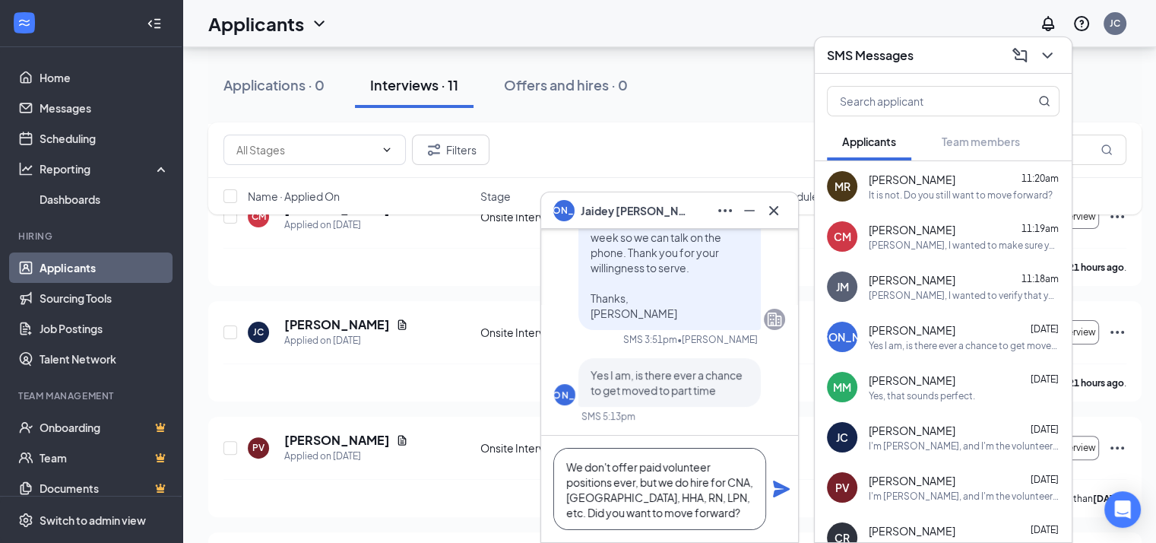
scroll to position [15, 0]
type textarea "We don't offer paid volunteer positions ever, but we do hire for CNA, [GEOGRAPH…"
click at [778, 483] on icon "Plane" at bounding box center [781, 489] width 17 height 17
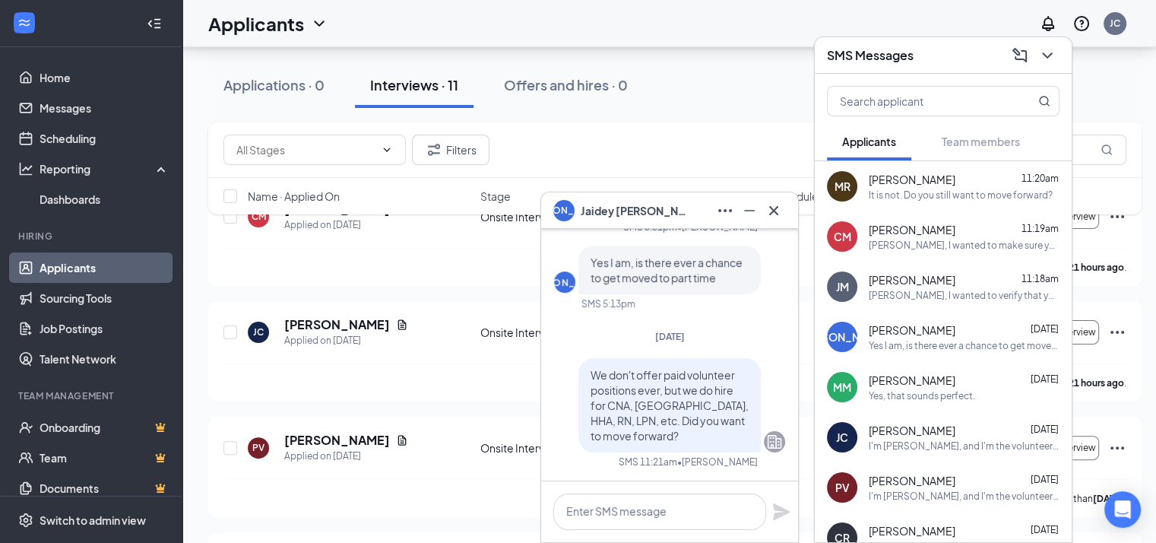
scroll to position [0, 0]
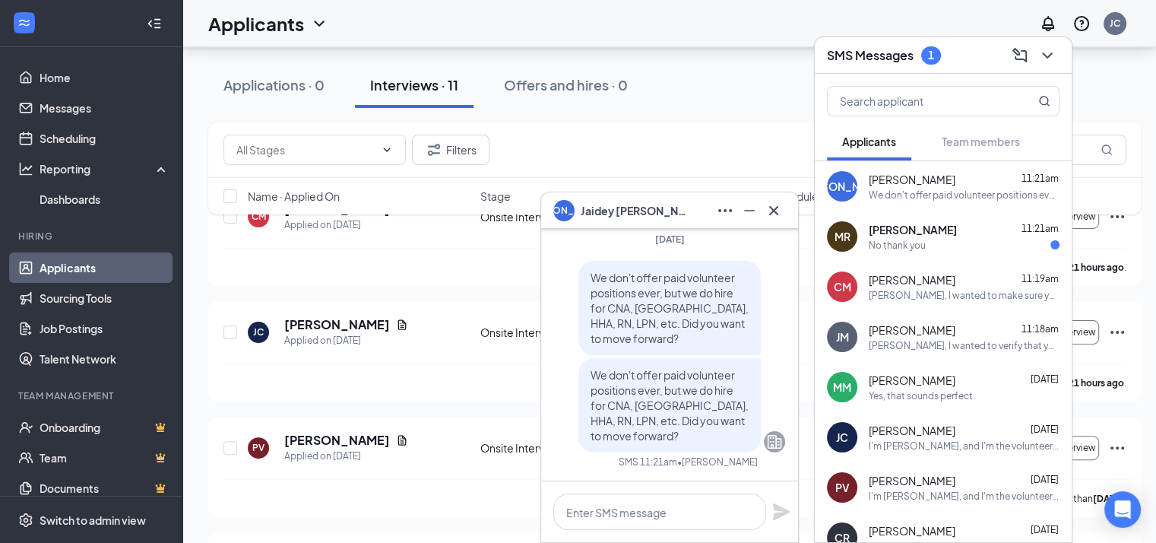
click at [943, 252] on div "MR [PERSON_NAME] 11:21am No thank you" at bounding box center [943, 236] width 257 height 50
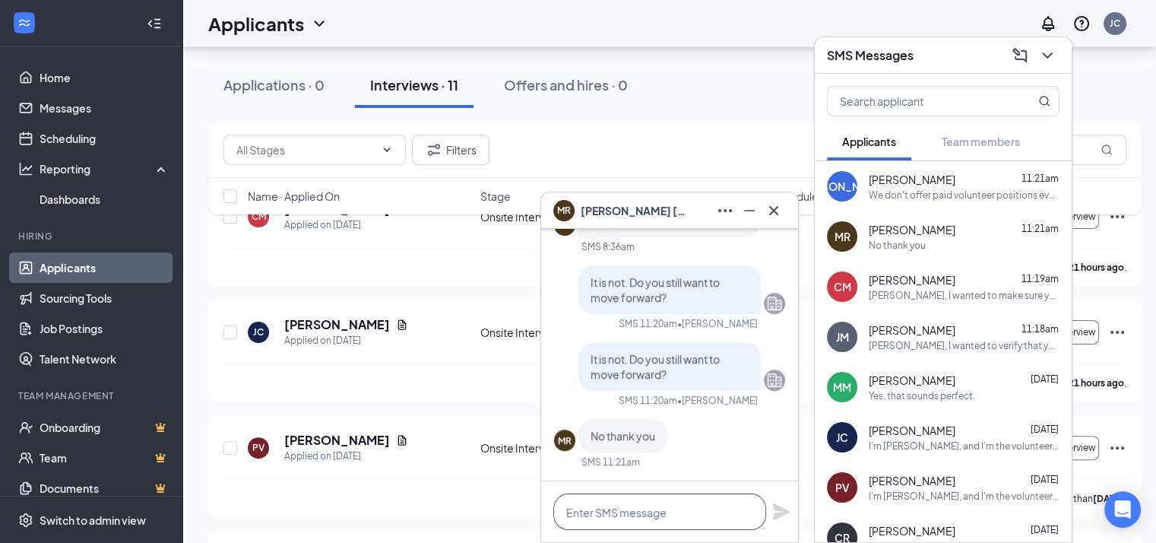
click at [580, 500] on textarea at bounding box center [660, 511] width 213 height 36
type textarea "b"
type textarea "Best of luck to you."
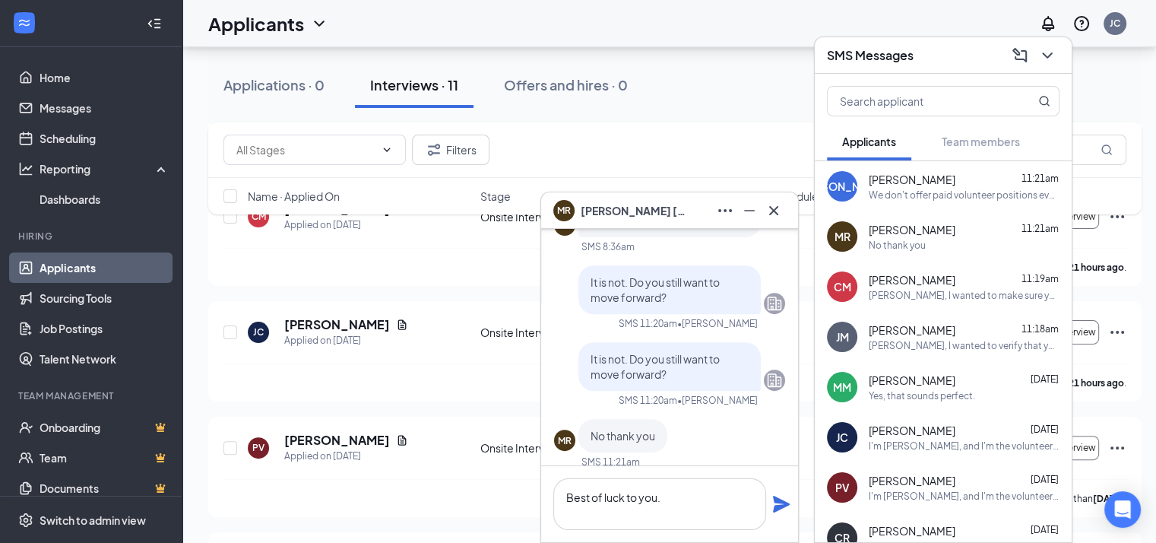
click at [773, 503] on icon "Plane" at bounding box center [782, 504] width 18 height 18
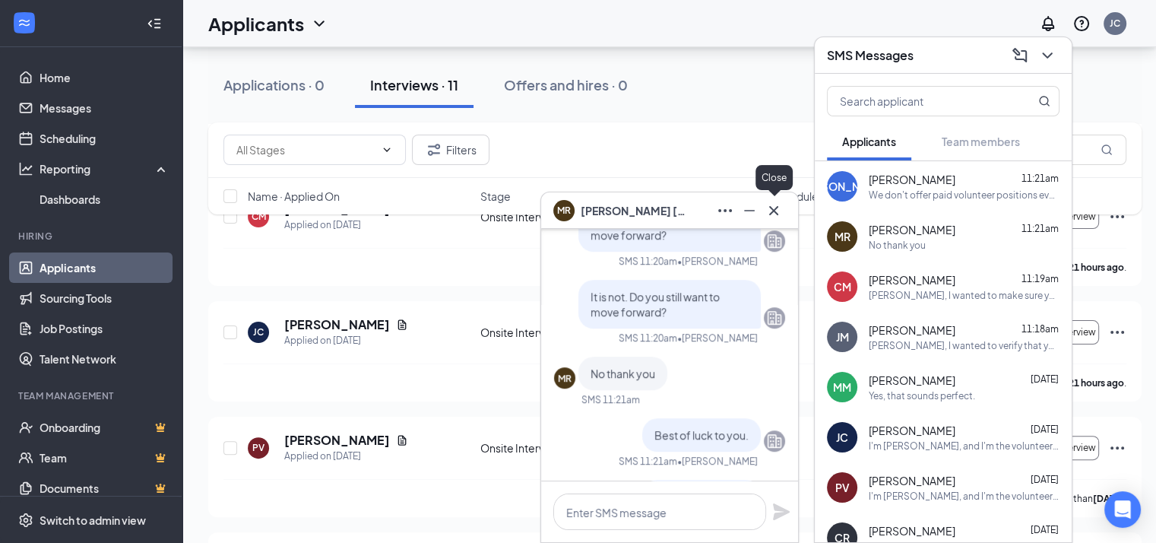
scroll to position [-122, 0]
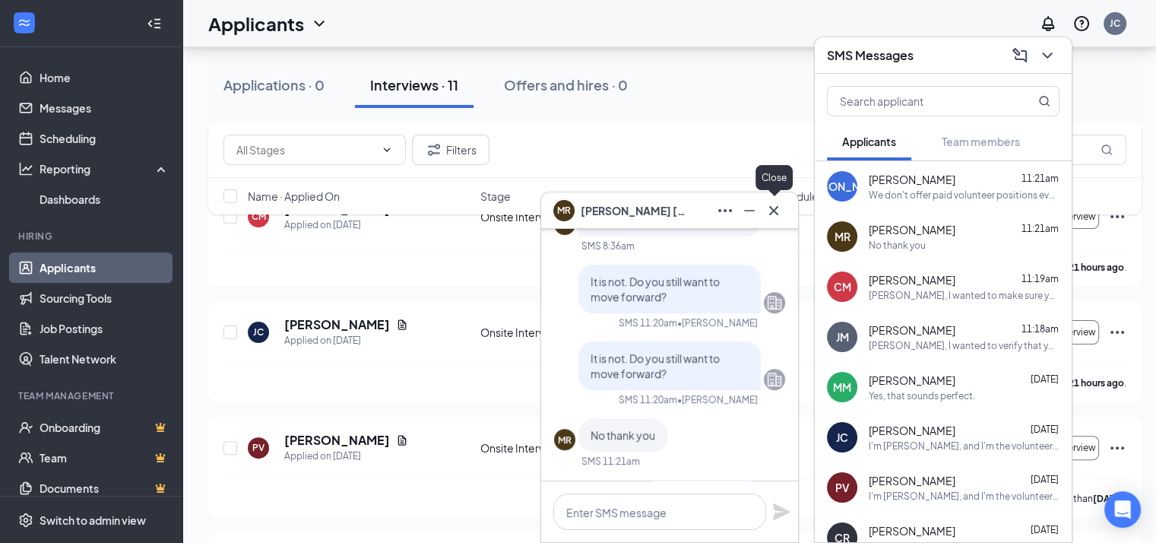
click at [773, 213] on icon "Cross" at bounding box center [774, 210] width 18 height 18
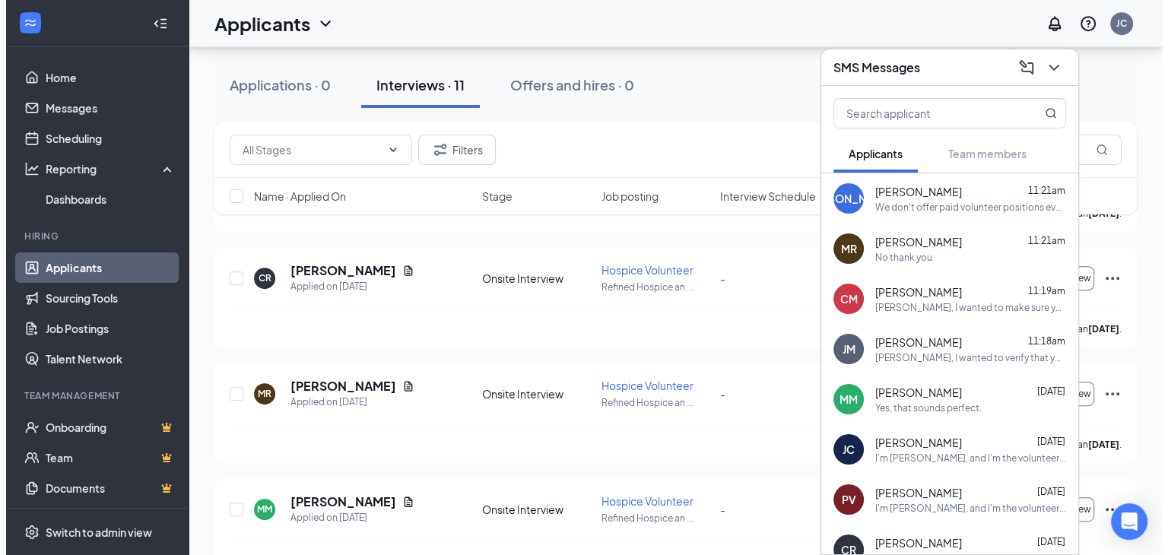
scroll to position [716, 0]
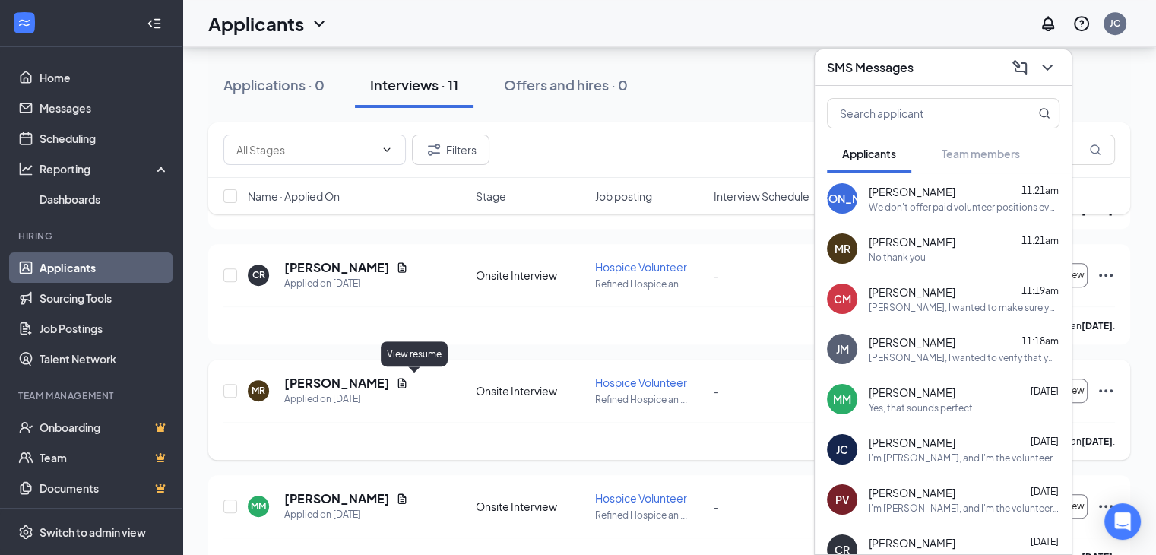
click at [407, 382] on icon "Document" at bounding box center [402, 383] width 8 height 10
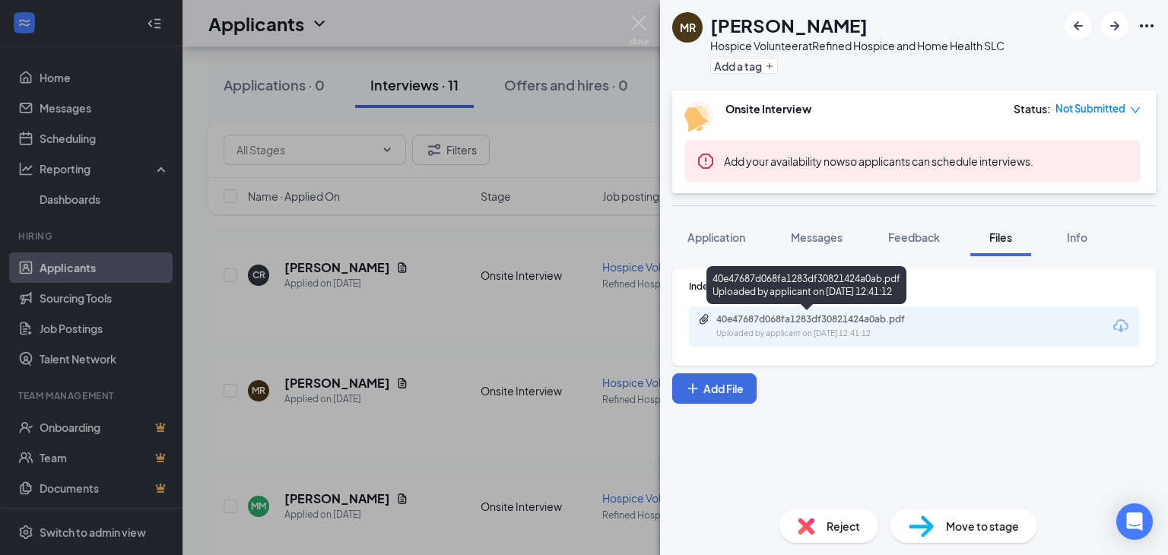
click at [794, 319] on div "40e47687d068fa1283df30821424a0ab.pdf" at bounding box center [822, 319] width 213 height 12
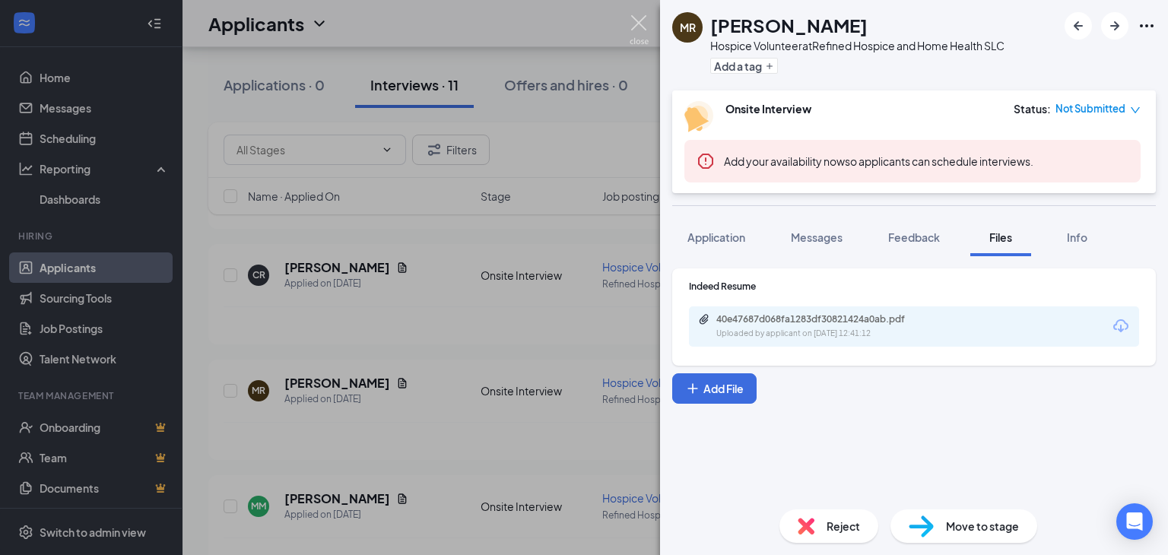
click at [637, 15] on img at bounding box center [639, 30] width 19 height 30
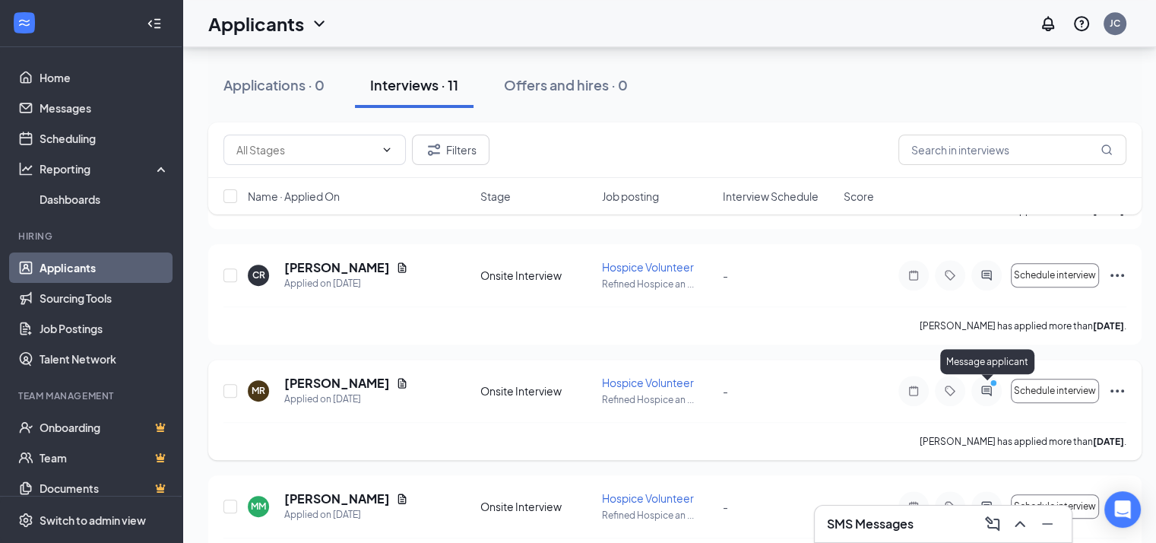
click at [989, 387] on icon "PrimaryDot" at bounding box center [996, 385] width 18 height 12
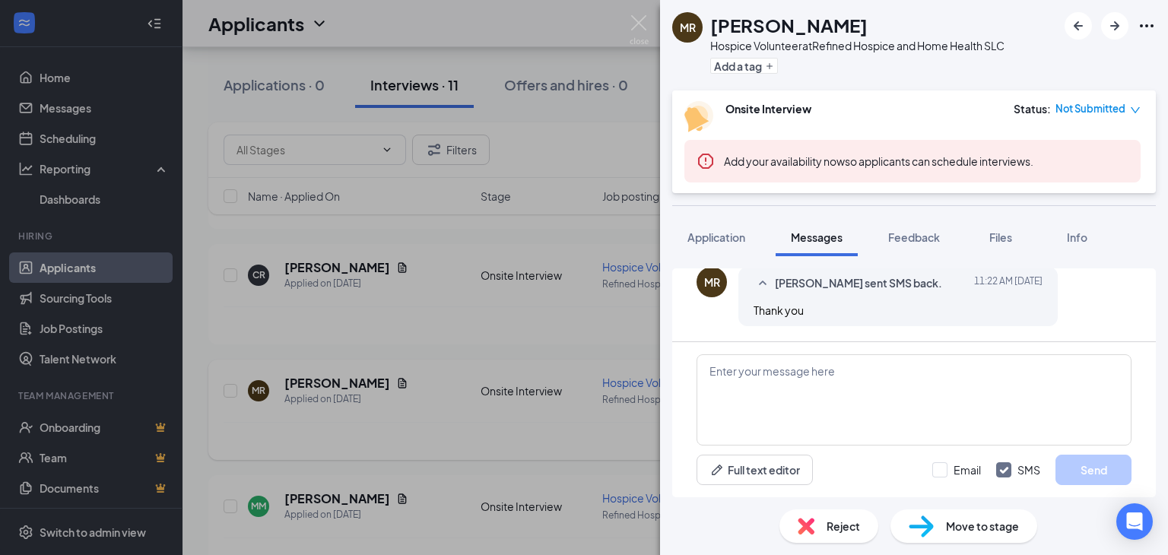
scroll to position [949, 0]
click at [753, 370] on textarea at bounding box center [913, 399] width 435 height 91
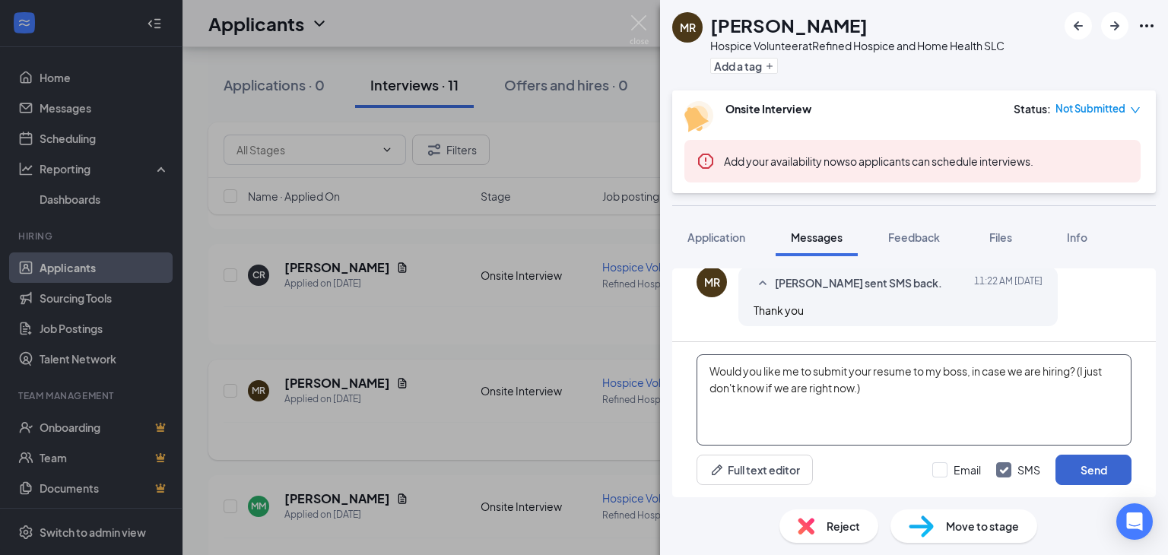
type textarea "Would you like me to submit your resume to my boss, in case we are hiring? (I j…"
click at [1068, 481] on button "Send" at bounding box center [1093, 470] width 76 height 30
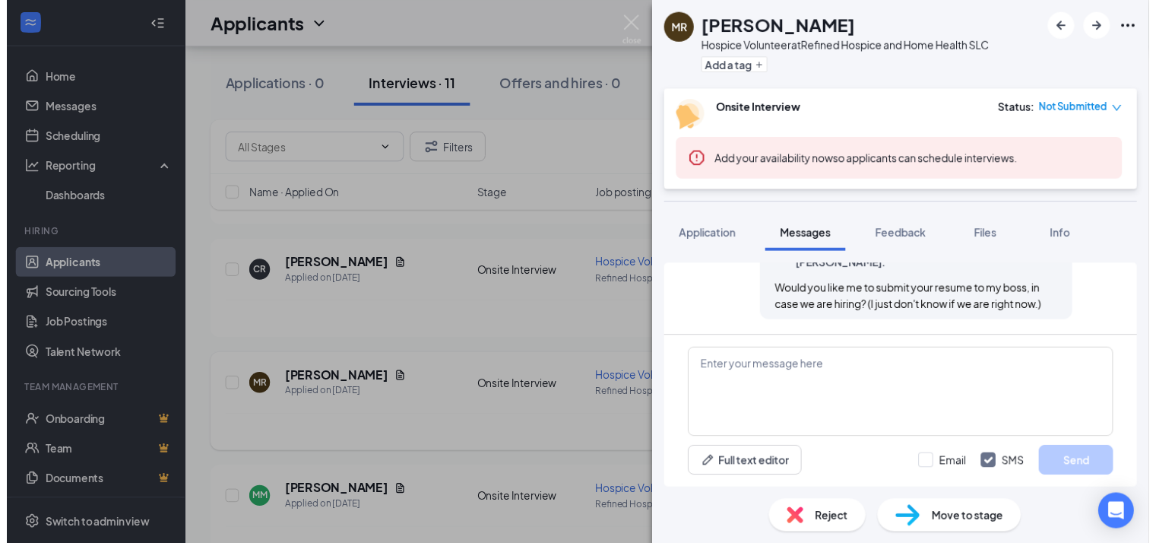
scroll to position [1063, 0]
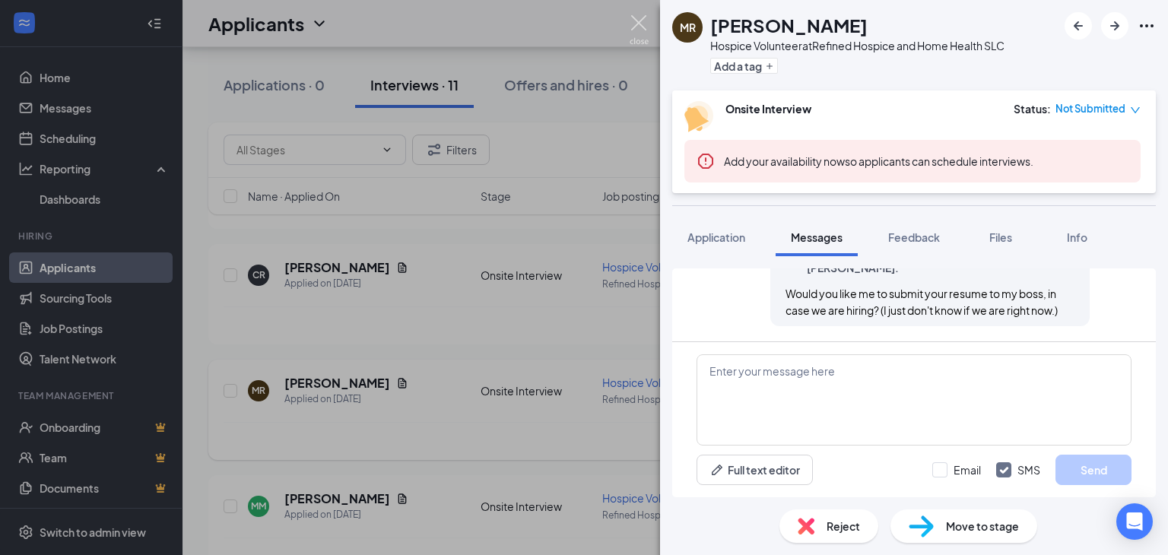
click at [636, 19] on img at bounding box center [639, 30] width 19 height 30
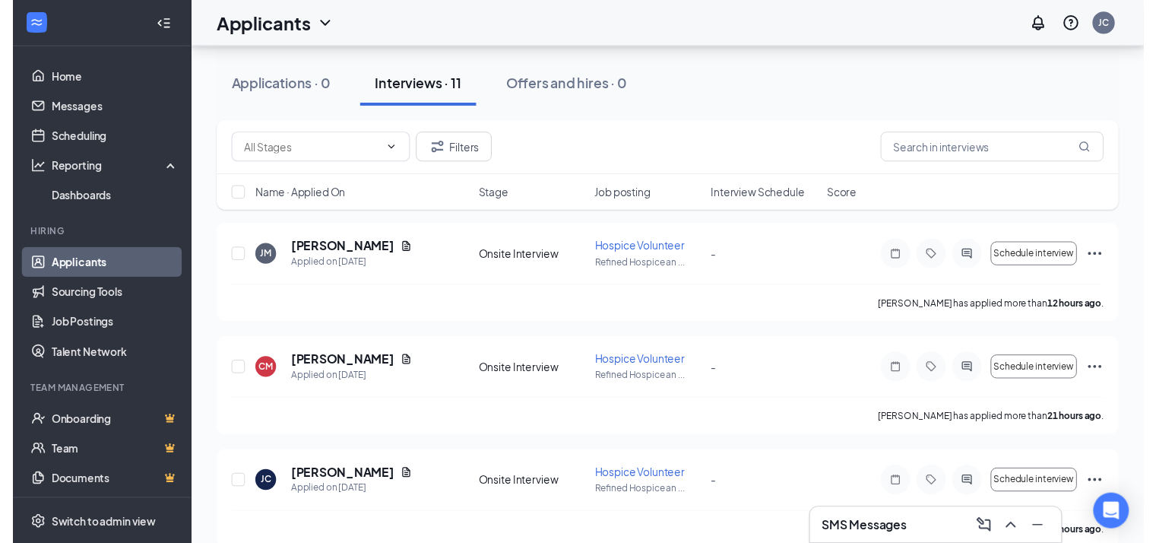
scroll to position [155, 0]
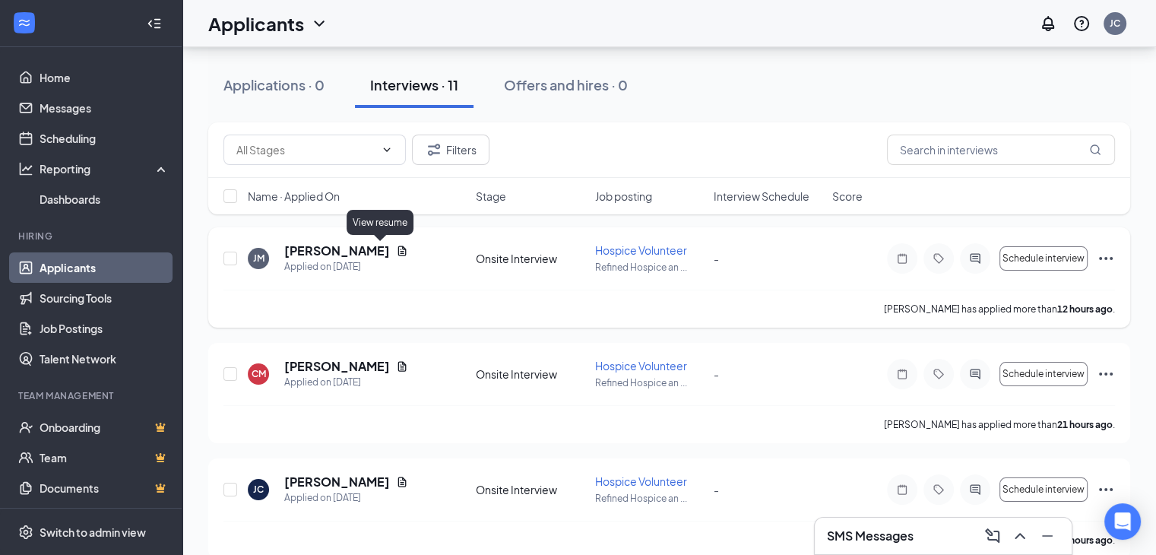
click at [398, 251] on icon "Document" at bounding box center [402, 251] width 8 height 10
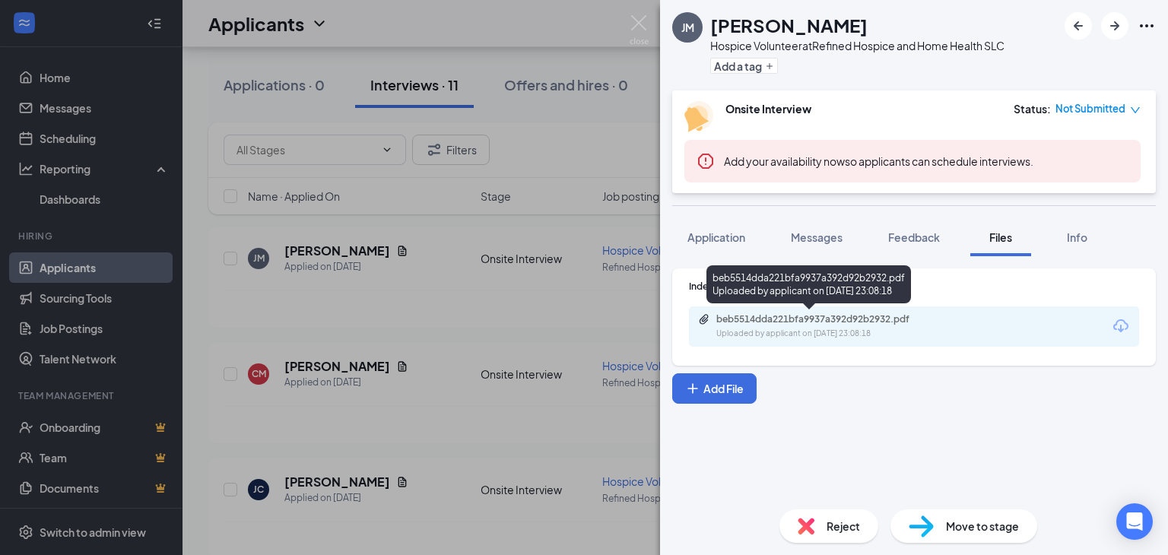
click at [782, 328] on div "Uploaded by applicant on [DATE] 23:08:18" at bounding box center [830, 334] width 228 height 12
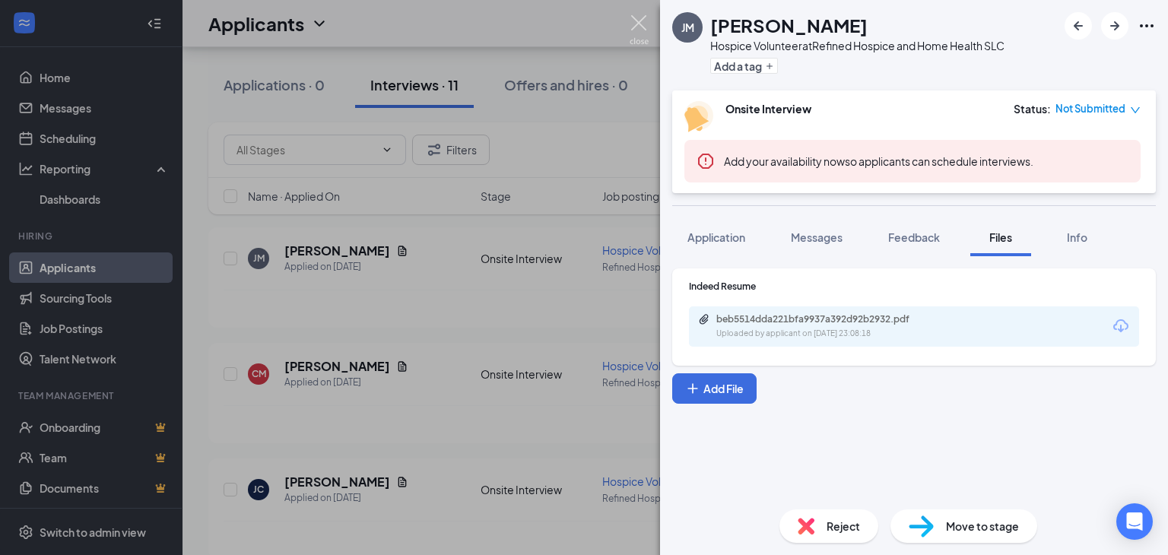
click at [642, 21] on img at bounding box center [639, 30] width 19 height 30
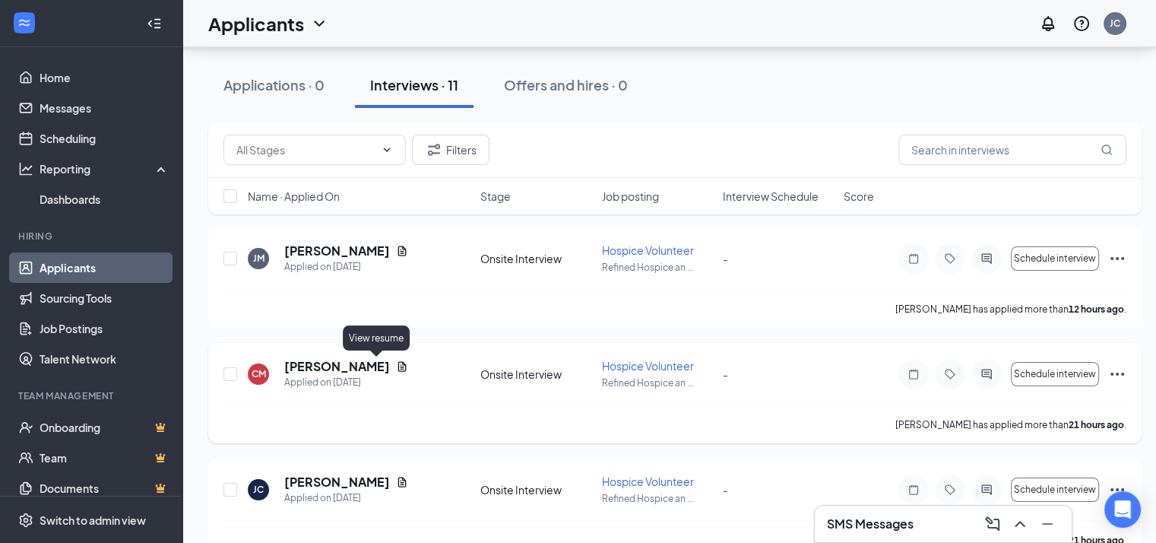
click at [398, 366] on icon "Document" at bounding box center [402, 366] width 8 height 10
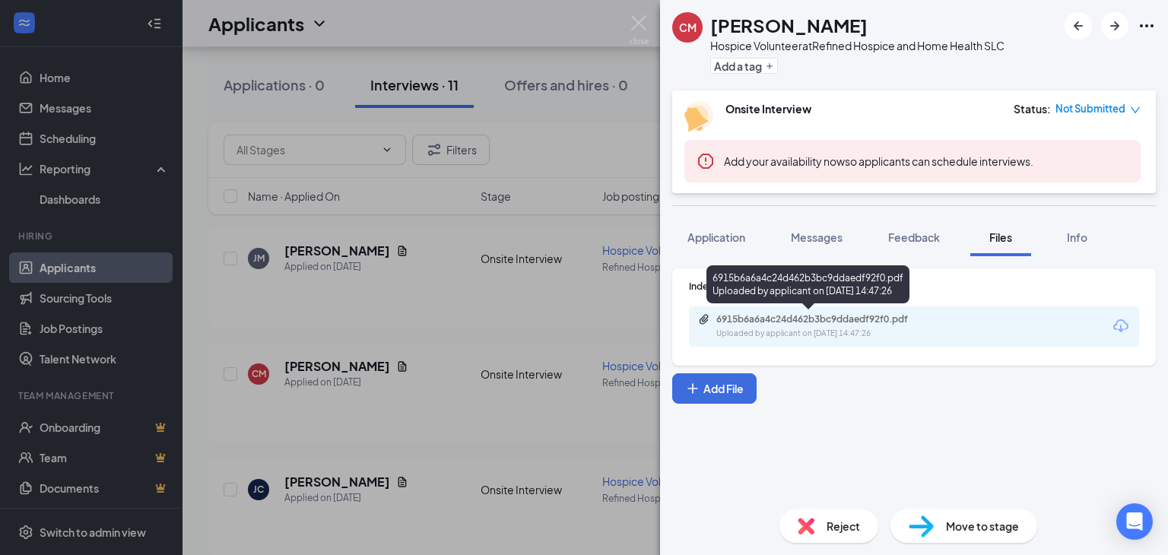
click at [788, 319] on div "6915b6a6a4c24d462b3bc9ddaedf92f0.pdf" at bounding box center [822, 319] width 213 height 12
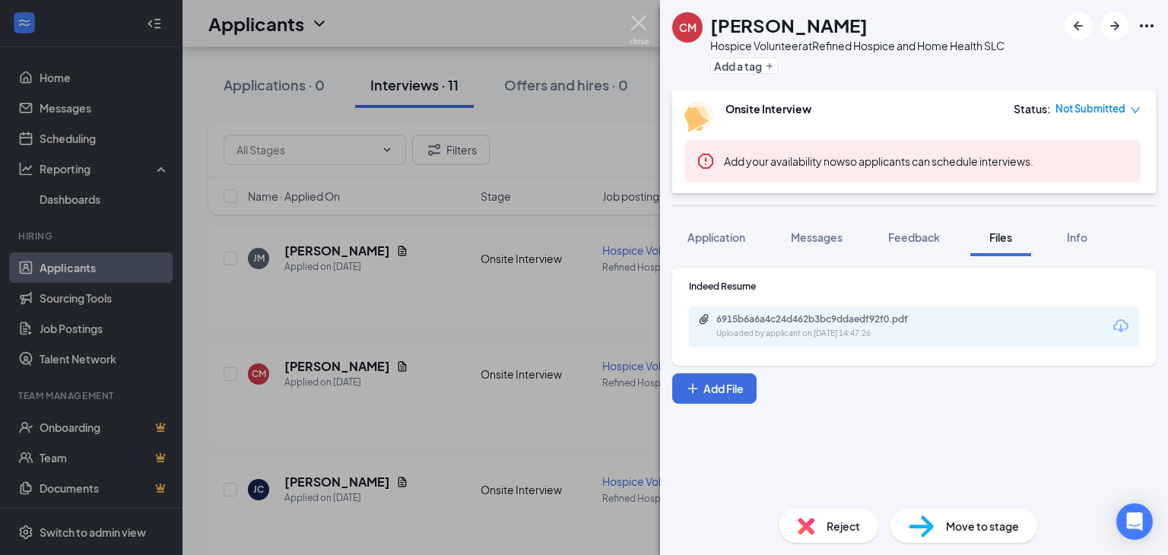
click at [639, 23] on img at bounding box center [639, 30] width 19 height 30
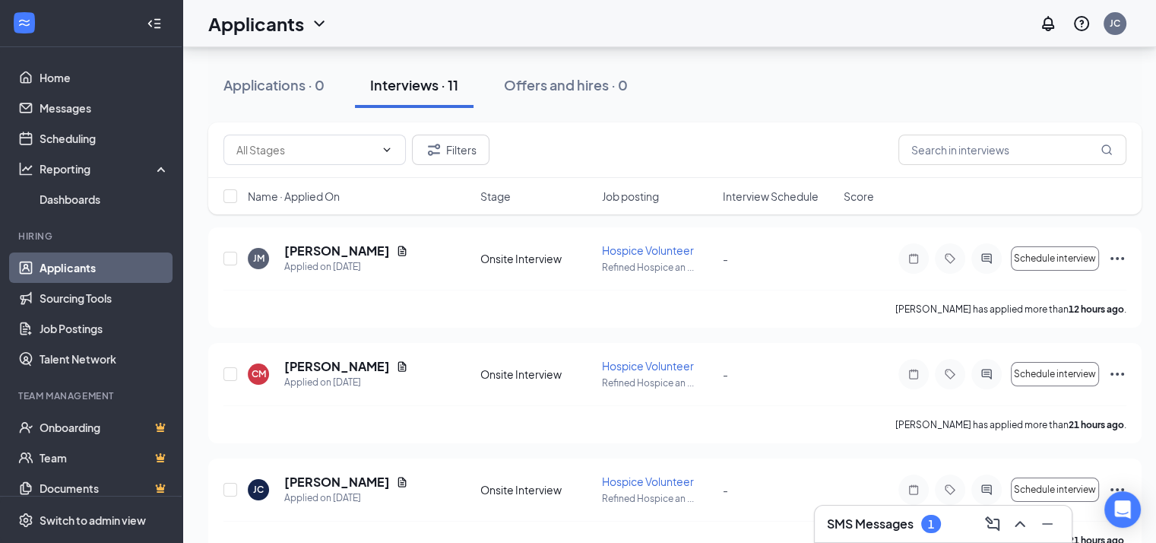
click at [902, 524] on h3 "SMS Messages" at bounding box center [870, 524] width 87 height 17
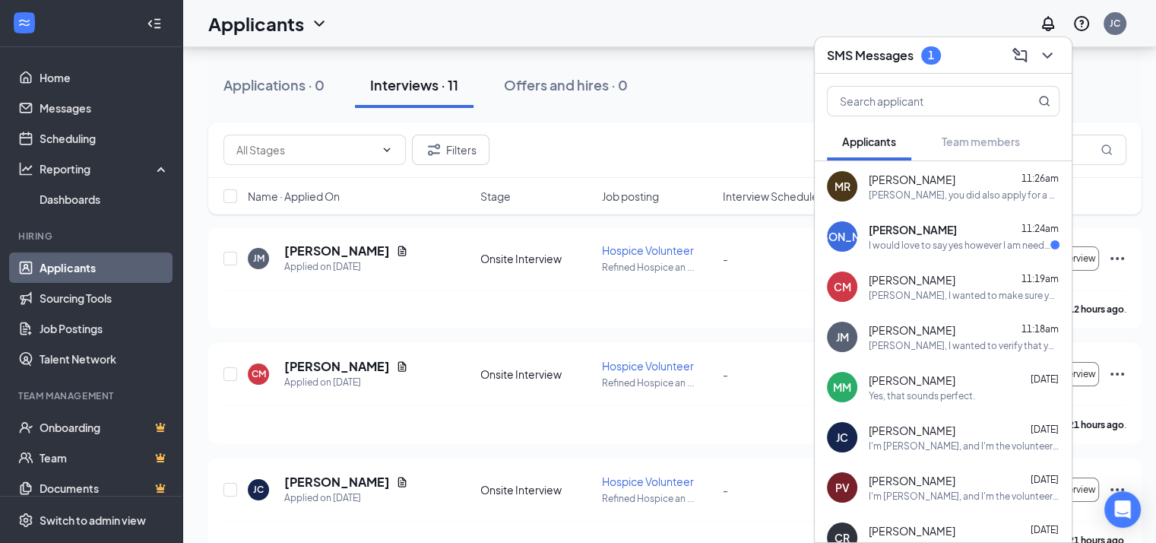
click at [906, 230] on span "[PERSON_NAME]" at bounding box center [913, 229] width 88 height 15
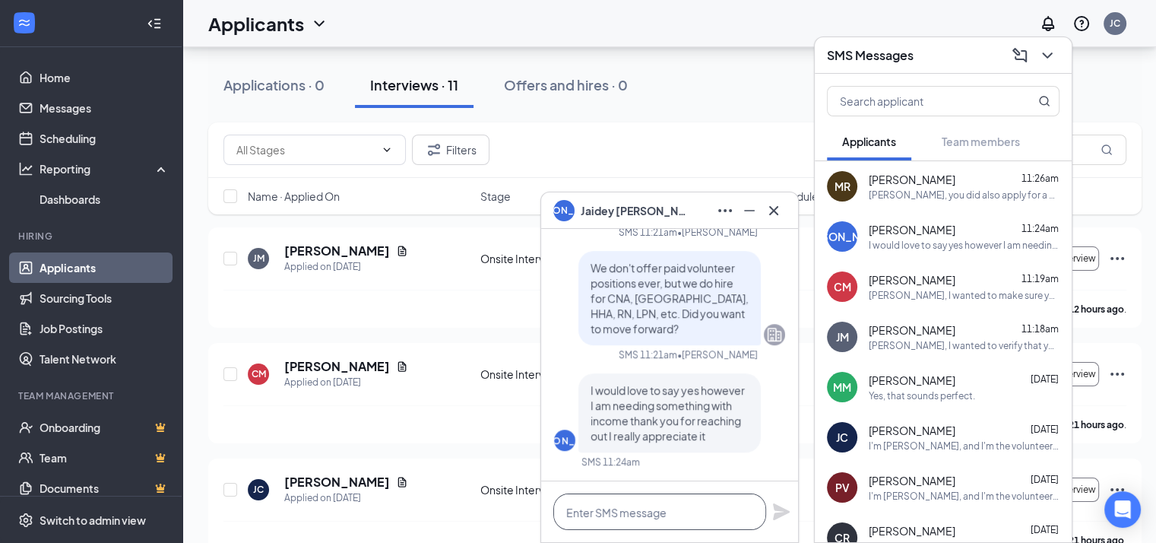
click at [605, 506] on textarea at bounding box center [660, 511] width 213 height 36
click at [776, 217] on icon "Cross" at bounding box center [774, 210] width 18 height 18
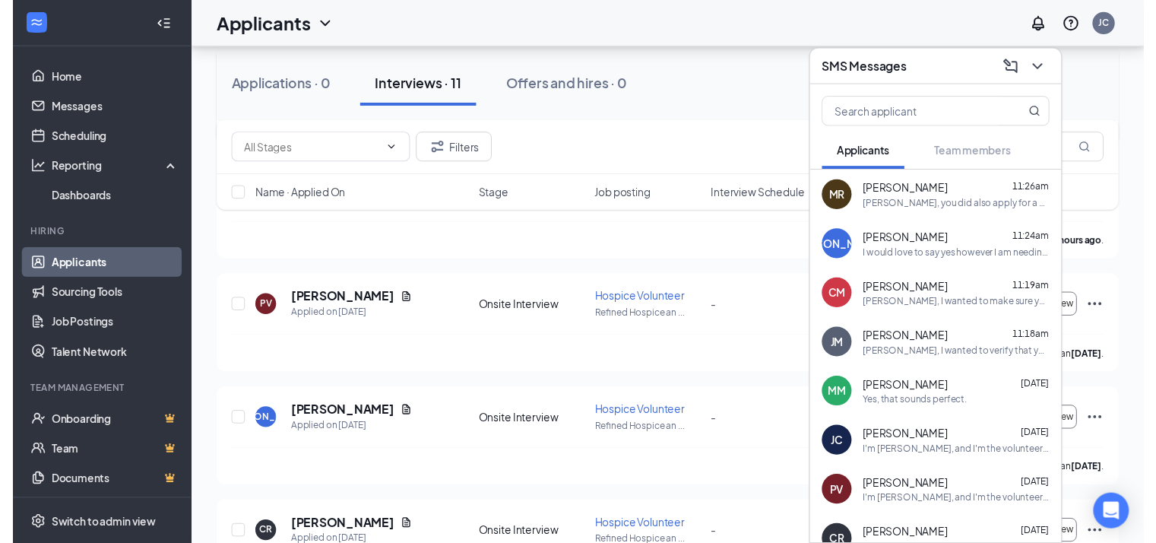
scroll to position [452, 0]
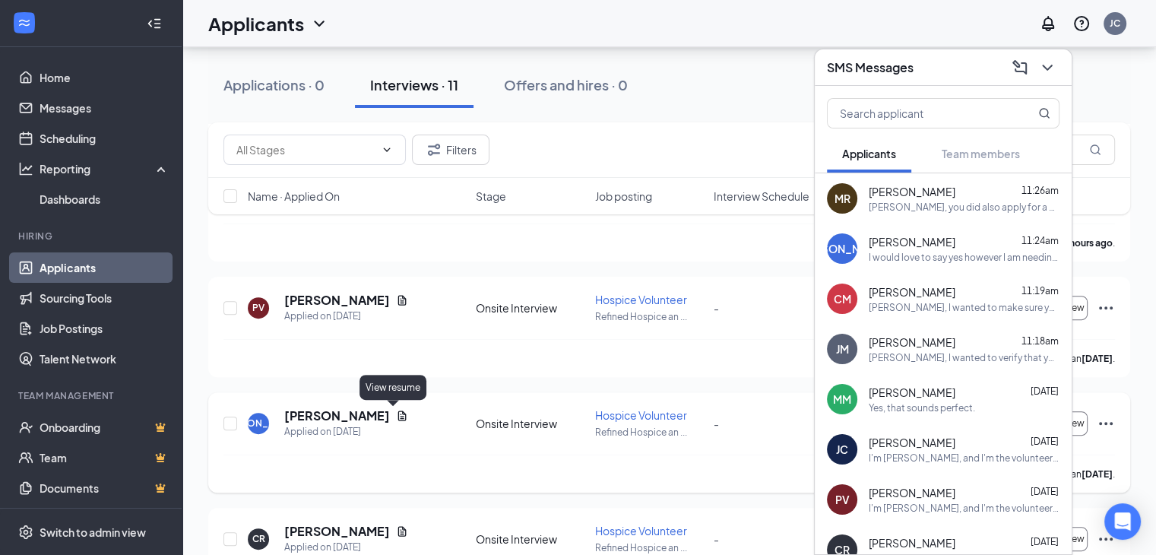
click at [396, 410] on icon "Document" at bounding box center [402, 416] width 12 height 12
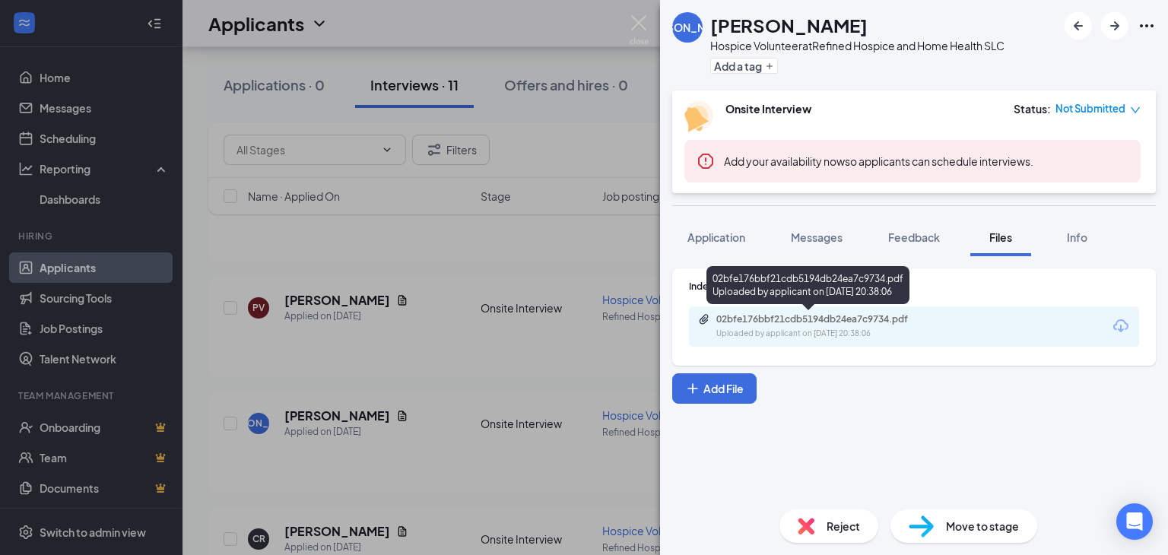
click at [747, 322] on div "02bfe176bbf21cdb5194db24ea7c9734.pdf" at bounding box center [822, 319] width 213 height 12
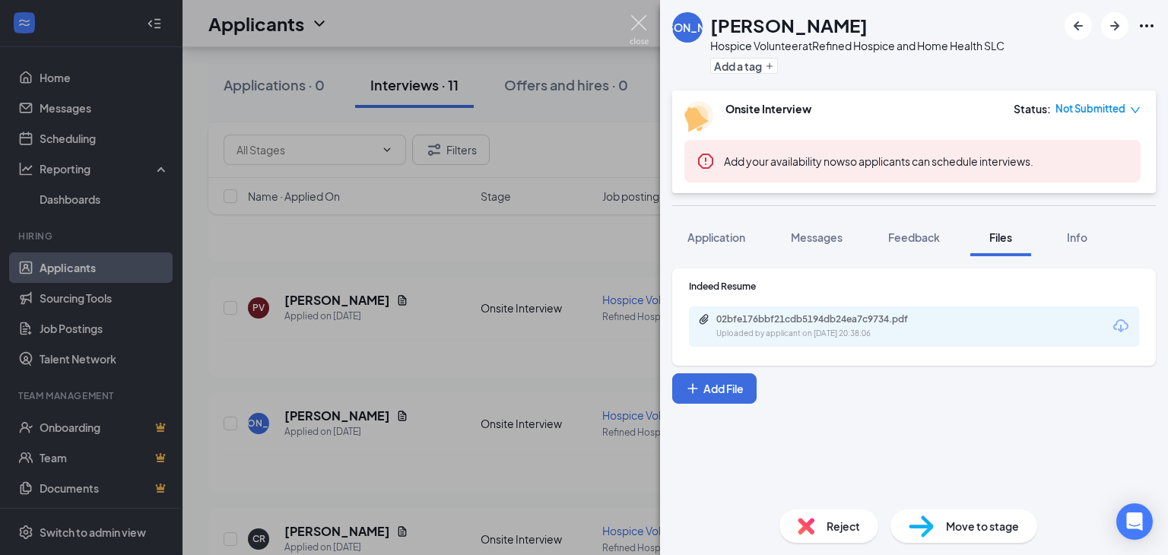
click at [638, 25] on img at bounding box center [639, 30] width 19 height 30
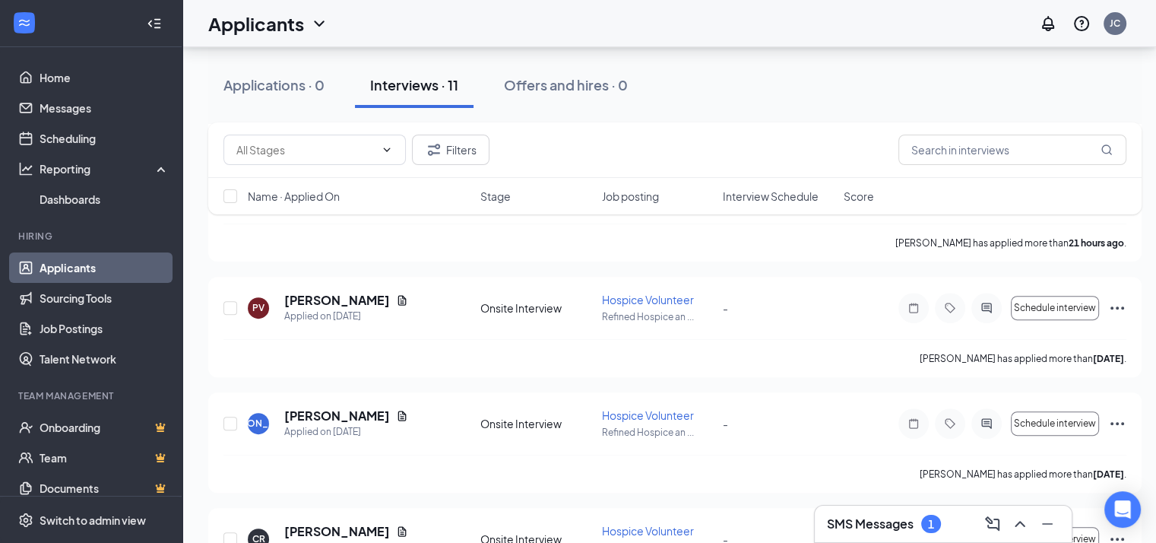
click at [875, 528] on h3 "SMS Messages" at bounding box center [870, 524] width 87 height 17
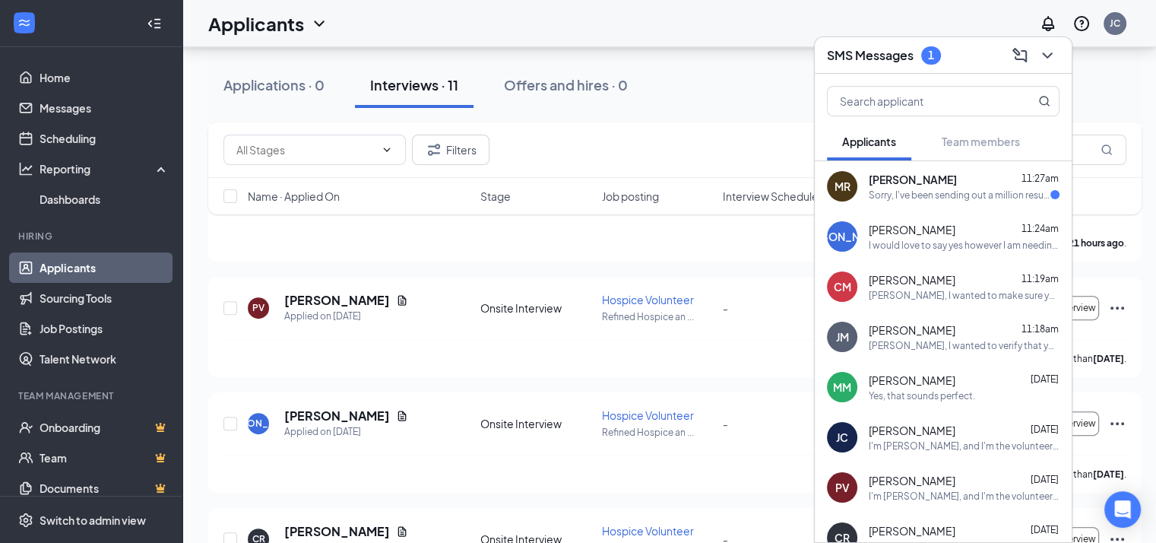
click at [899, 246] on div "I would love to say yes however I am needing something with income thank you fo…" at bounding box center [964, 245] width 191 height 13
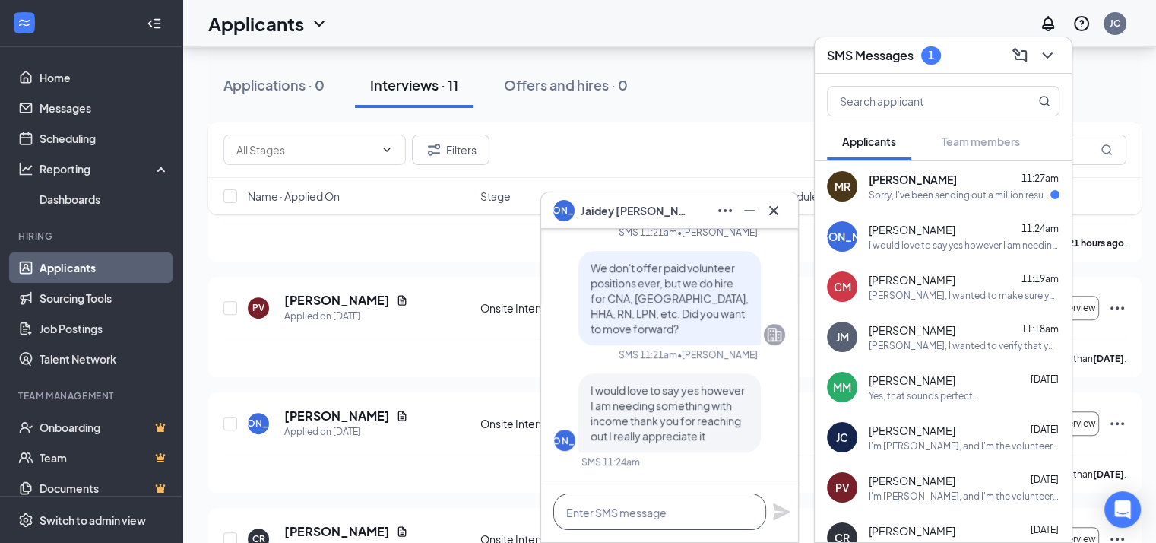
click at [627, 516] on textarea at bounding box center [660, 511] width 213 height 36
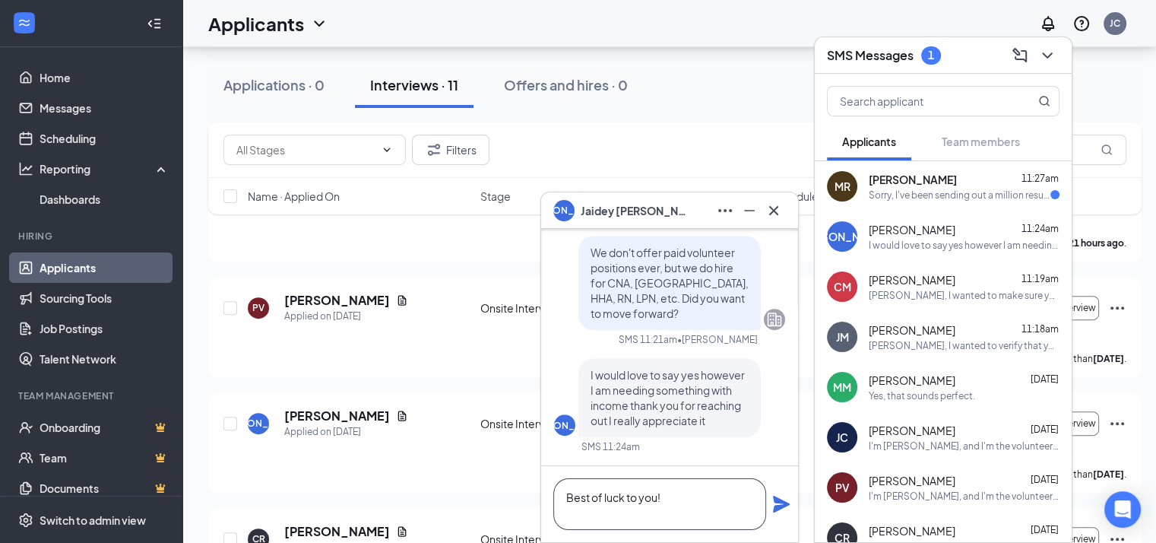
type textarea "Best of luck to you!"
click at [776, 508] on icon "Plane" at bounding box center [781, 504] width 17 height 17
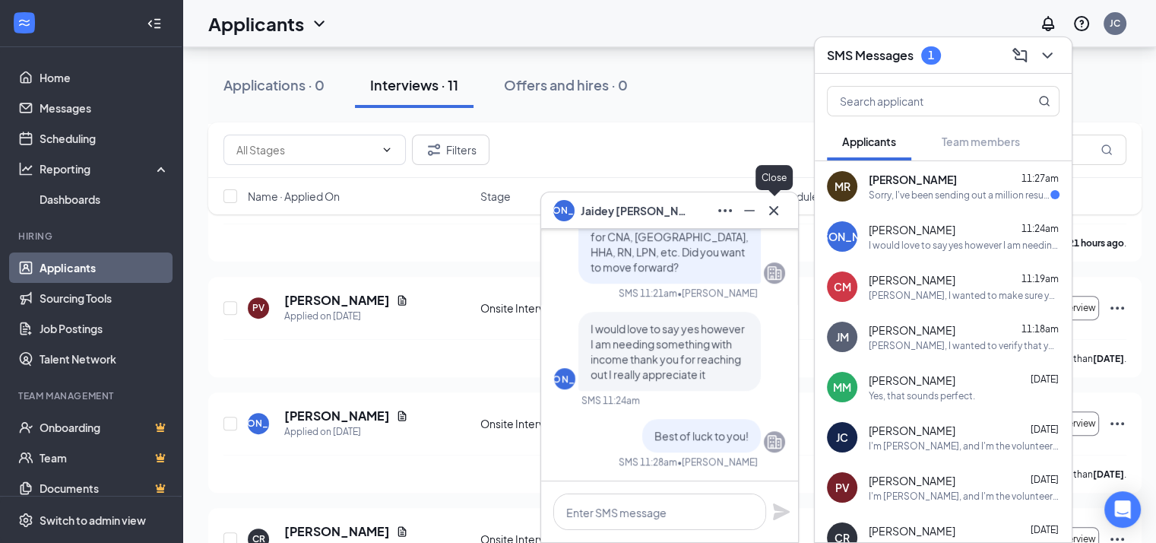
click at [776, 214] on icon "Cross" at bounding box center [773, 209] width 9 height 9
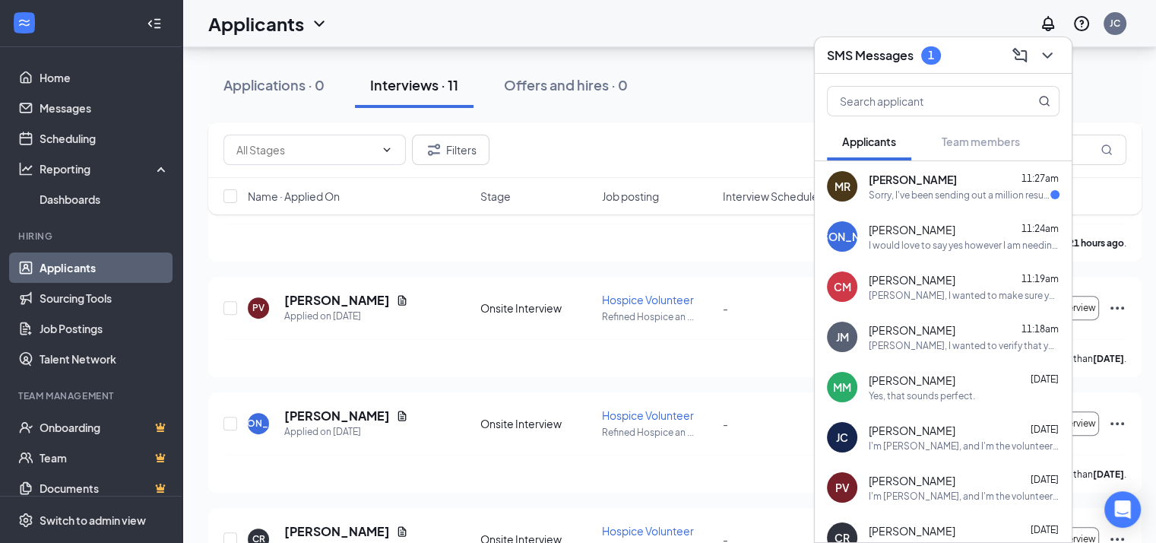
click at [899, 185] on span "[PERSON_NAME]" at bounding box center [913, 179] width 88 height 15
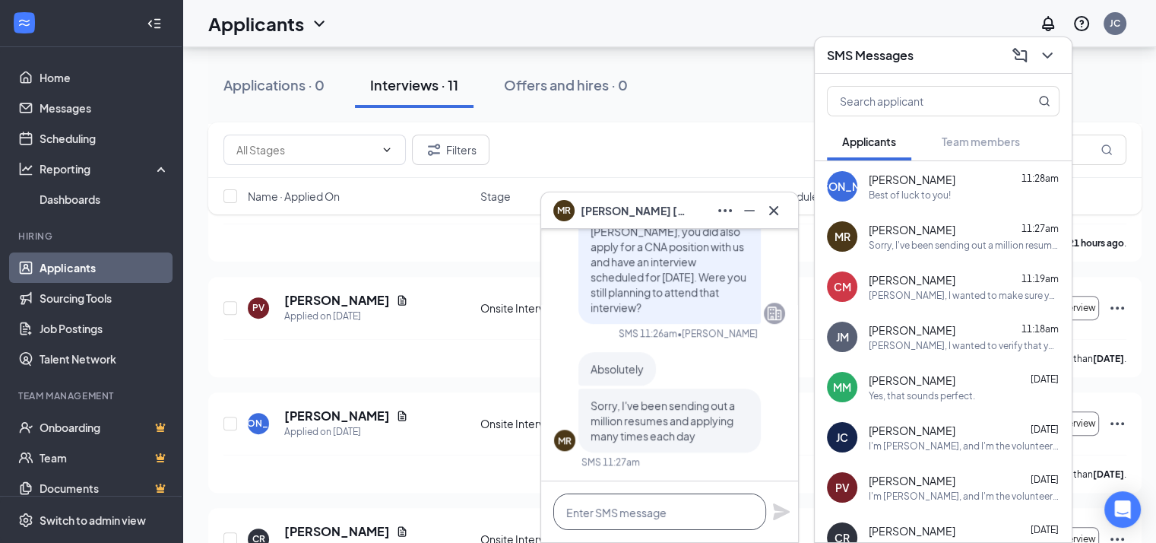
click at [579, 509] on textarea at bounding box center [660, 511] width 213 height 36
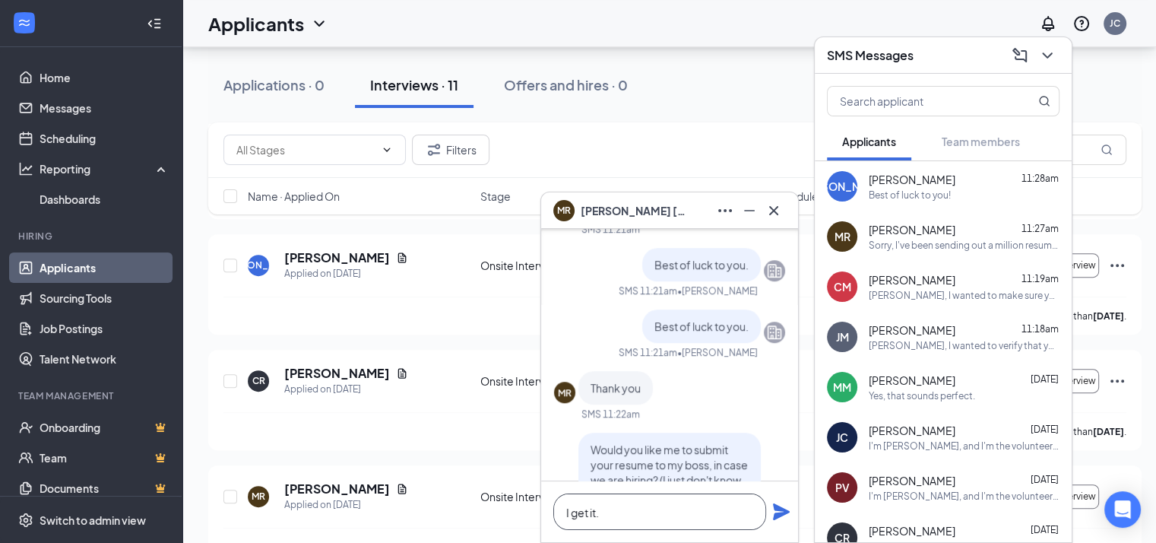
scroll to position [-322, 0]
type textarea "I get it."
click at [769, 208] on icon "Cross" at bounding box center [774, 210] width 18 height 18
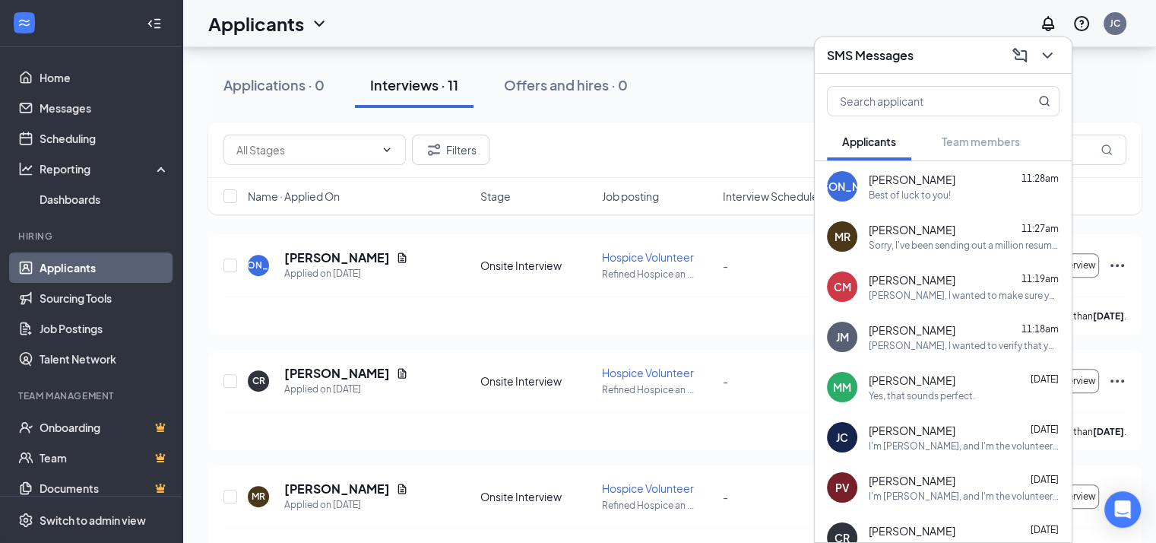
click at [748, 69] on div "Applications · 0 Interviews · 11 Offers and hires · 0" at bounding box center [675, 85] width 934 height 46
click at [900, 235] on span "[PERSON_NAME]" at bounding box center [912, 229] width 87 height 15
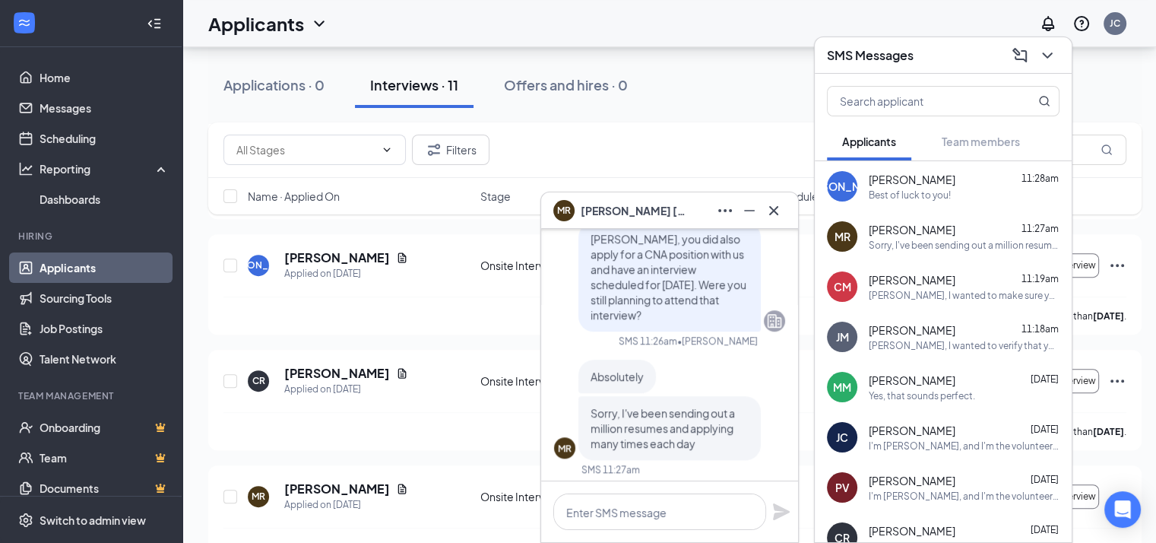
scroll to position [-9, 0]
click at [876, 198] on div "Best of luck to you!" at bounding box center [910, 195] width 82 height 13
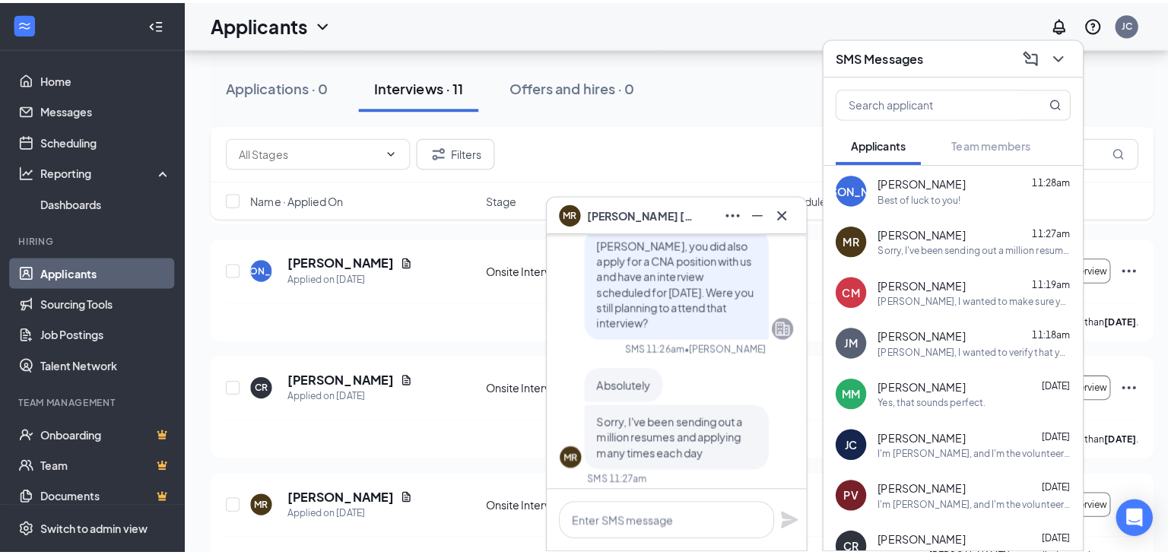
scroll to position [0, 0]
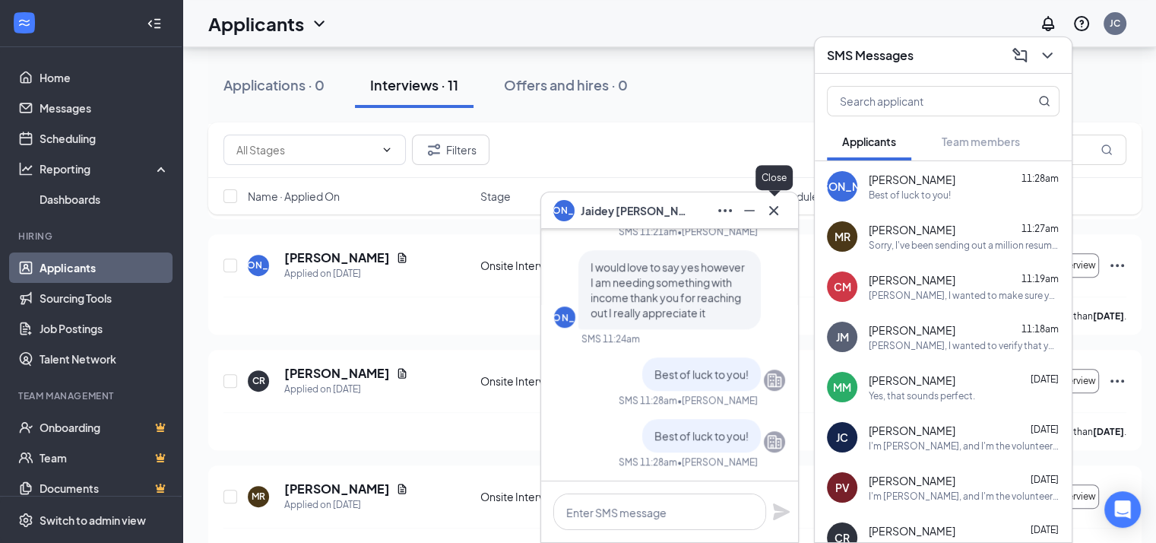
click at [780, 211] on icon "Cross" at bounding box center [774, 210] width 18 height 18
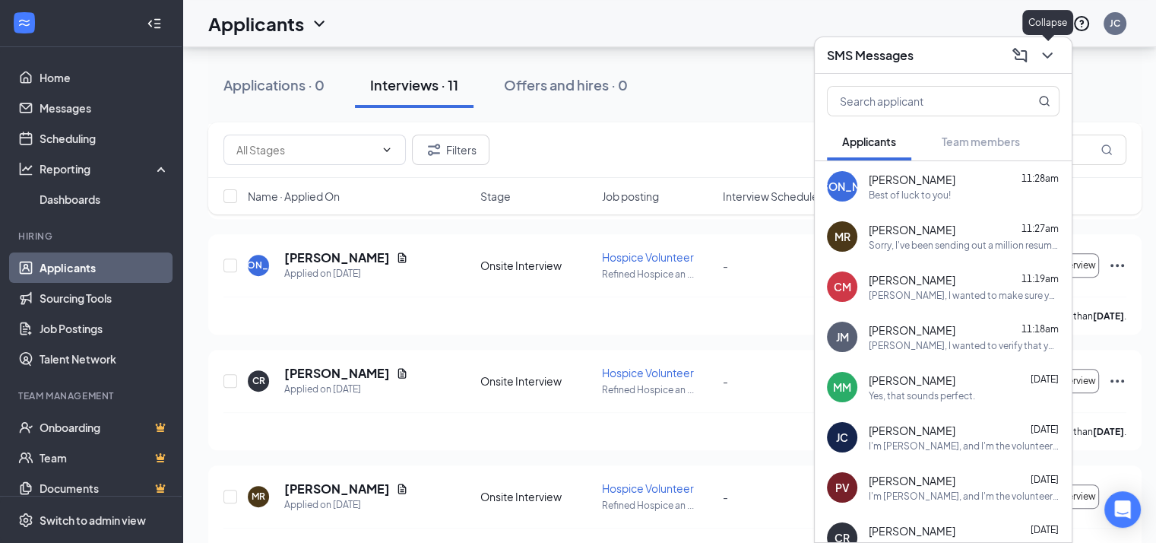
click at [1042, 54] on icon "ChevronDown" at bounding box center [1048, 55] width 18 height 18
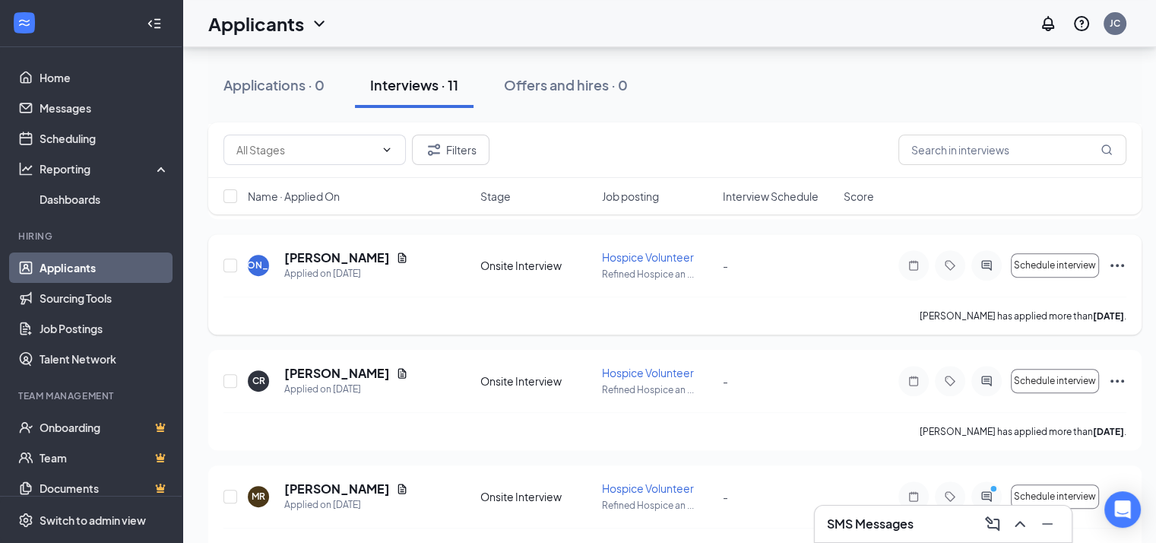
click at [414, 290] on div "JA [PERSON_NAME] Applied on [DATE] Onsite Interview Hospice Volunteer Refined H…" at bounding box center [675, 272] width 903 height 47
click at [353, 259] on h5 "[PERSON_NAME]" at bounding box center [337, 257] width 106 height 17
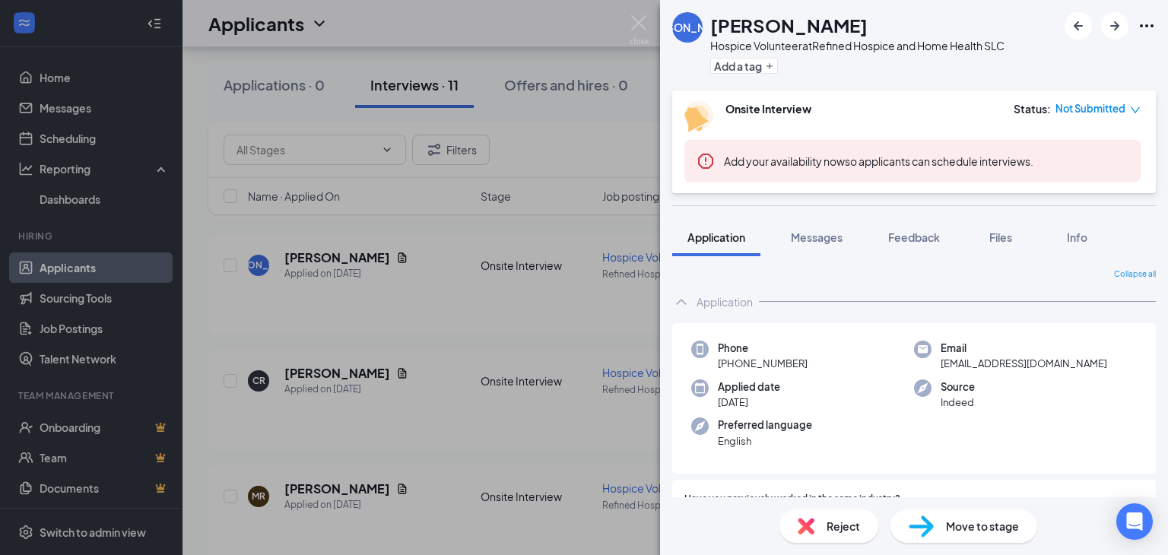
click at [838, 529] on span "Reject" at bounding box center [842, 526] width 33 height 17
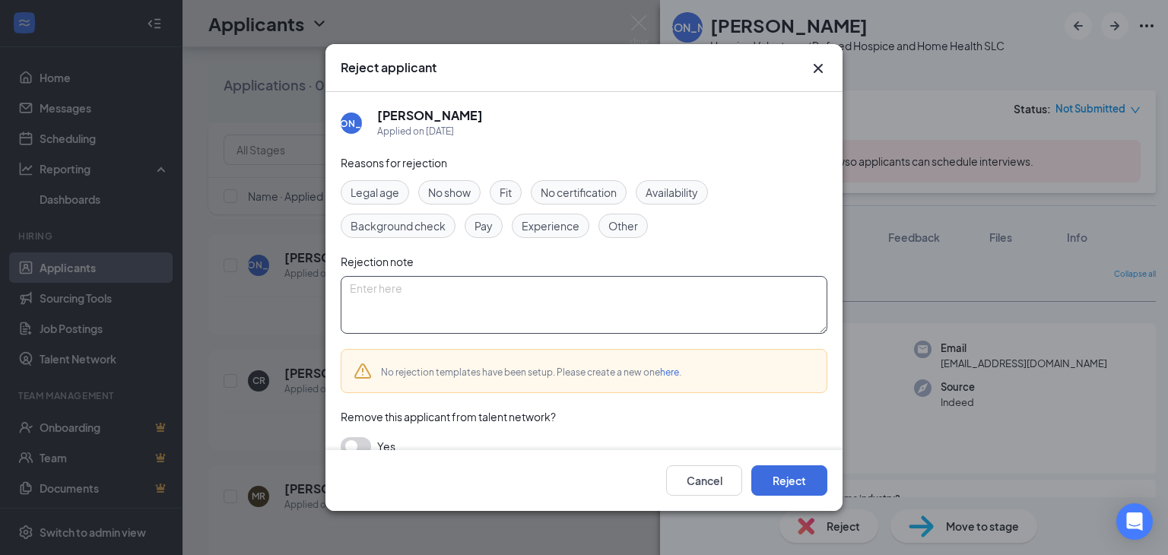
click at [429, 296] on textarea at bounding box center [584, 305] width 487 height 58
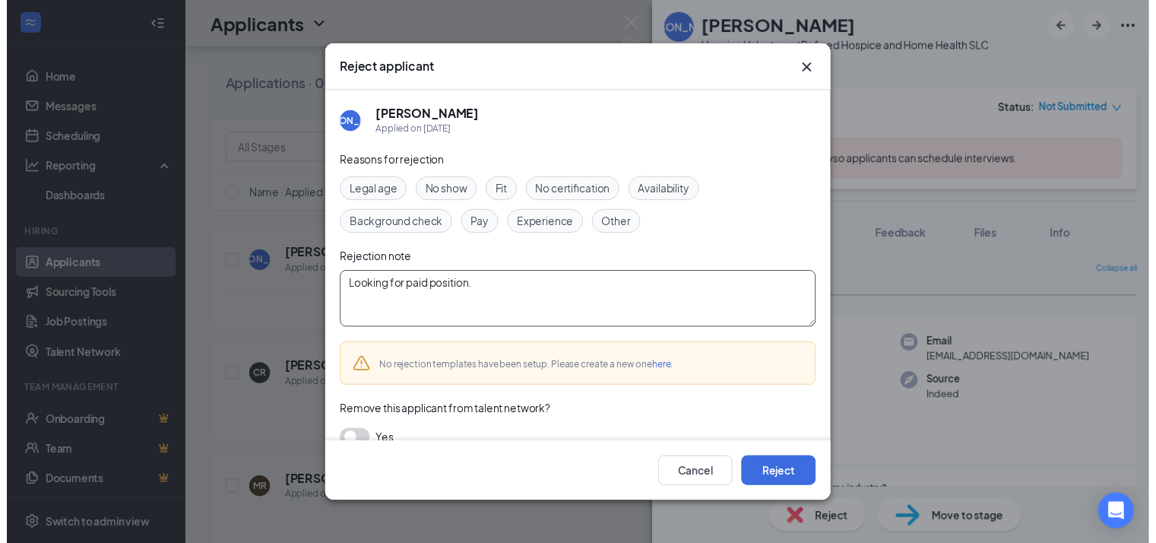
scroll to position [21, 0]
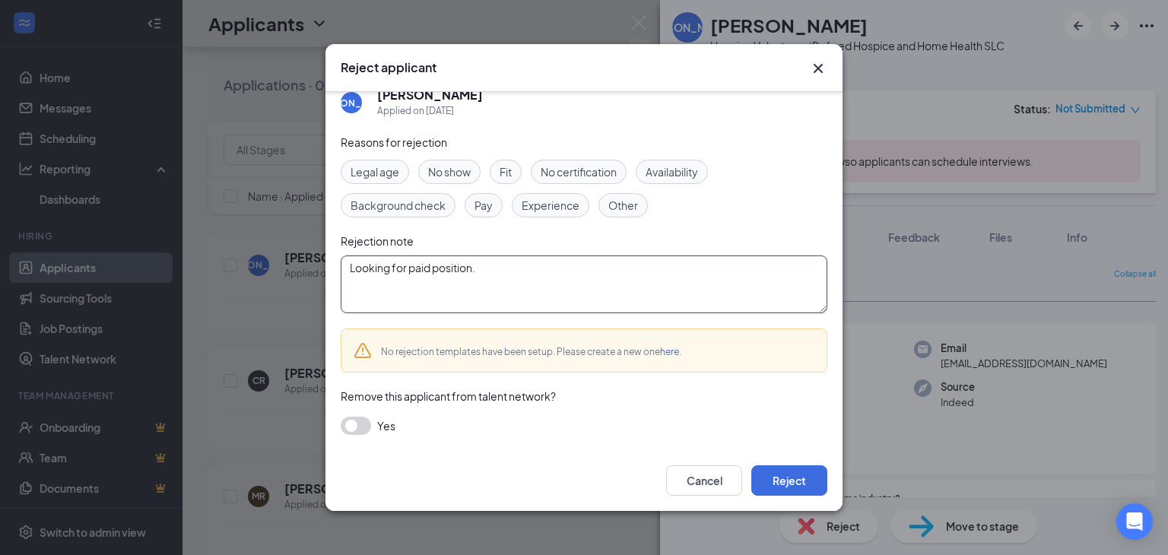
type textarea "Looking for paid position."
click at [355, 424] on button "button" at bounding box center [356, 426] width 30 height 18
click at [769, 478] on button "Reject" at bounding box center [789, 480] width 76 height 30
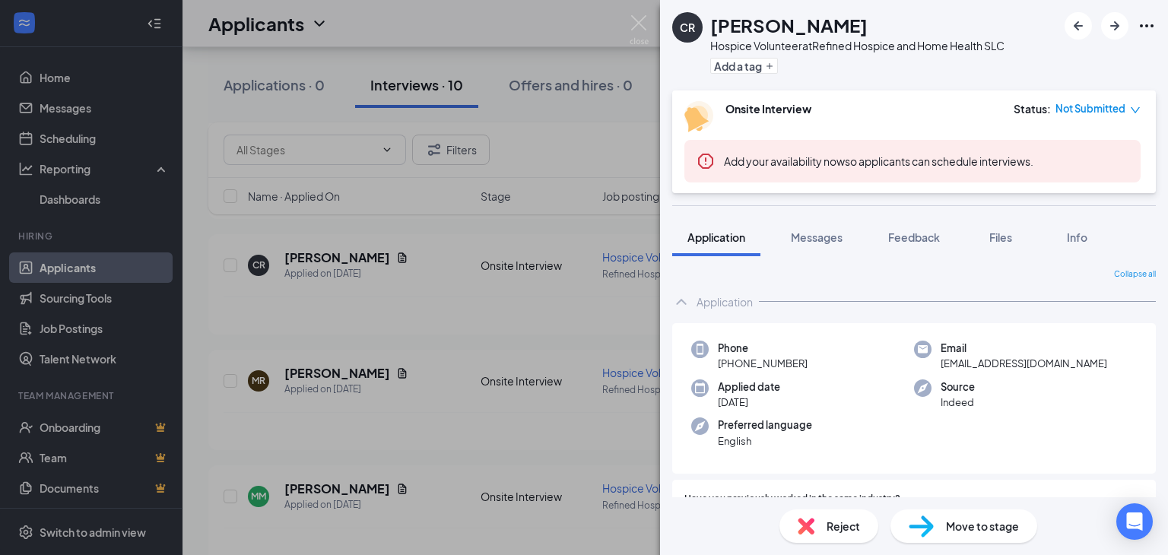
click at [382, 255] on div "CR [PERSON_NAME] Hospice Volunteer at Refined Hospice and Home Health SLC Add a…" at bounding box center [584, 277] width 1168 height 555
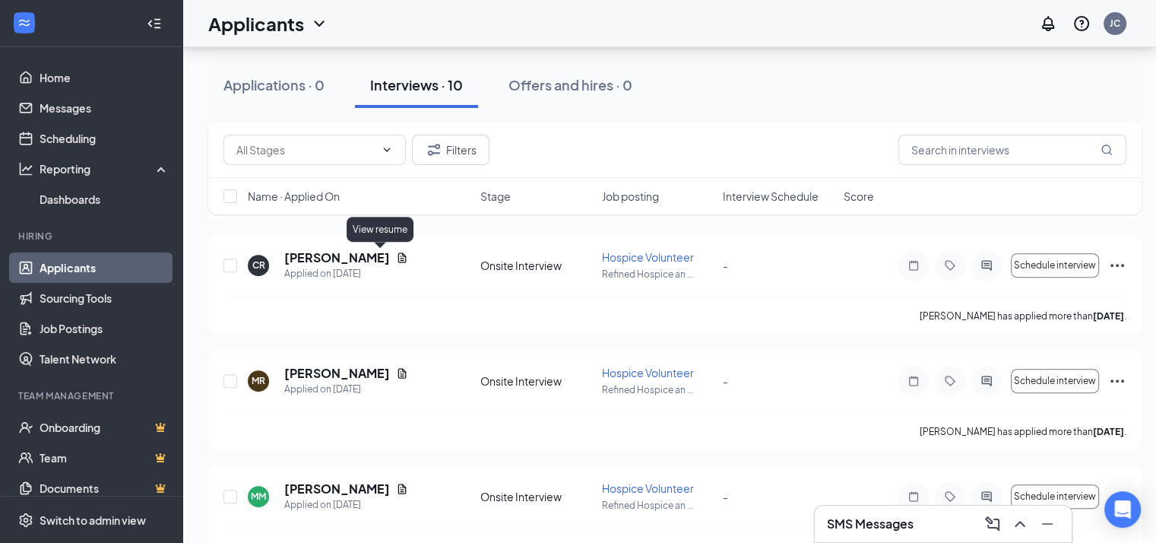
click at [396, 255] on icon "Document" at bounding box center [402, 258] width 12 height 12
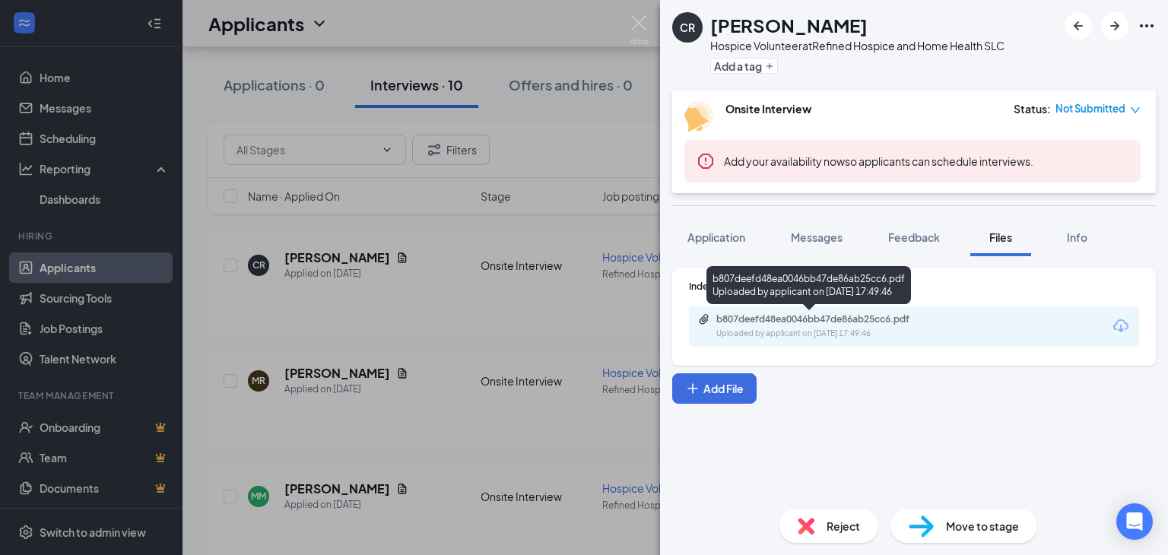
click at [734, 320] on div "b807deefd48ea0046bb47de86ab25cc6.pdf" at bounding box center [822, 319] width 213 height 12
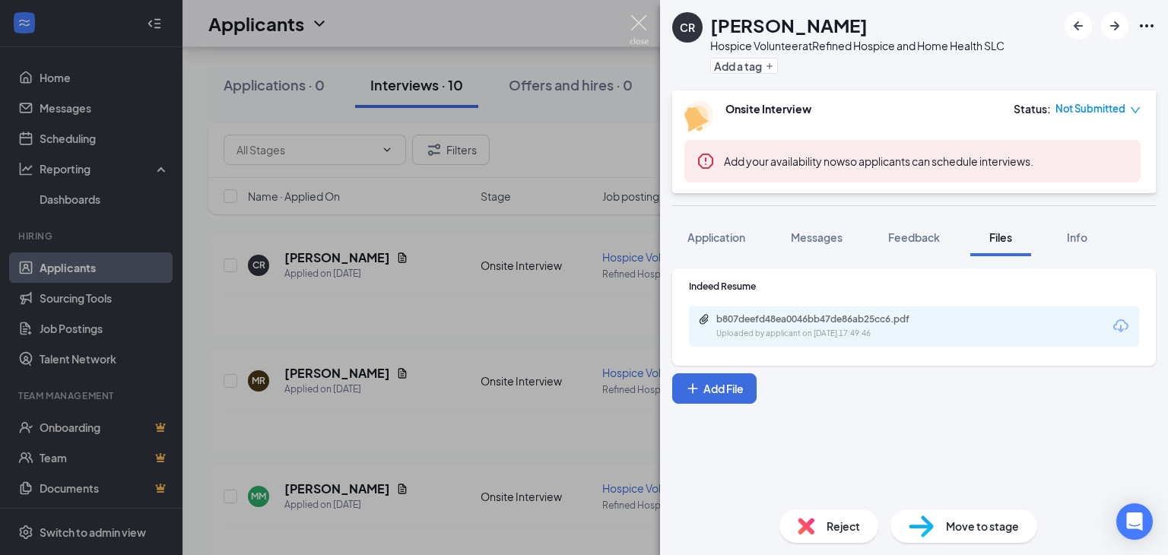
click at [639, 22] on img at bounding box center [639, 30] width 19 height 30
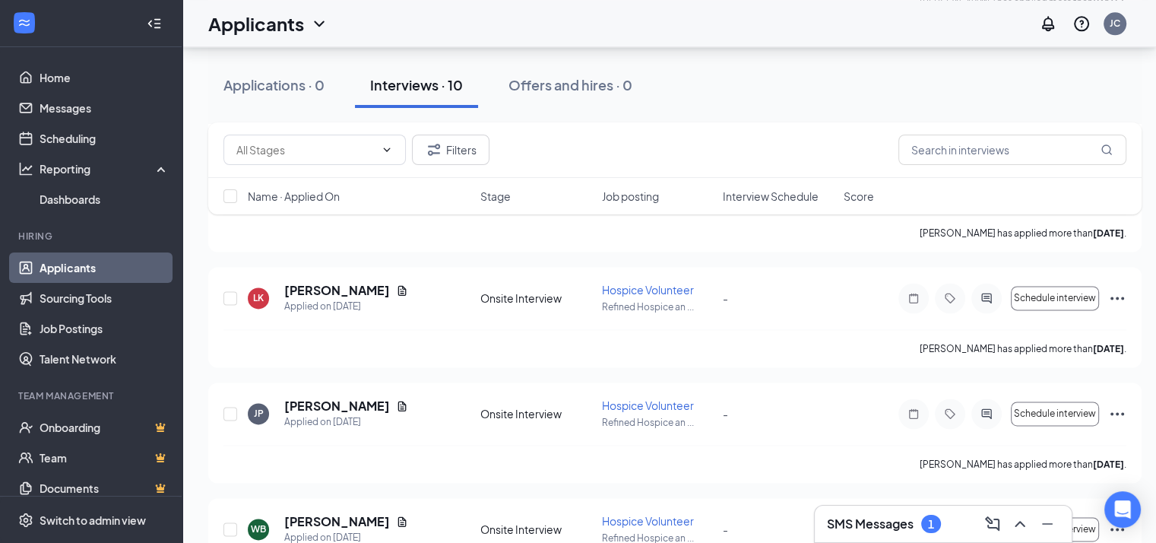
scroll to position [2150, 0]
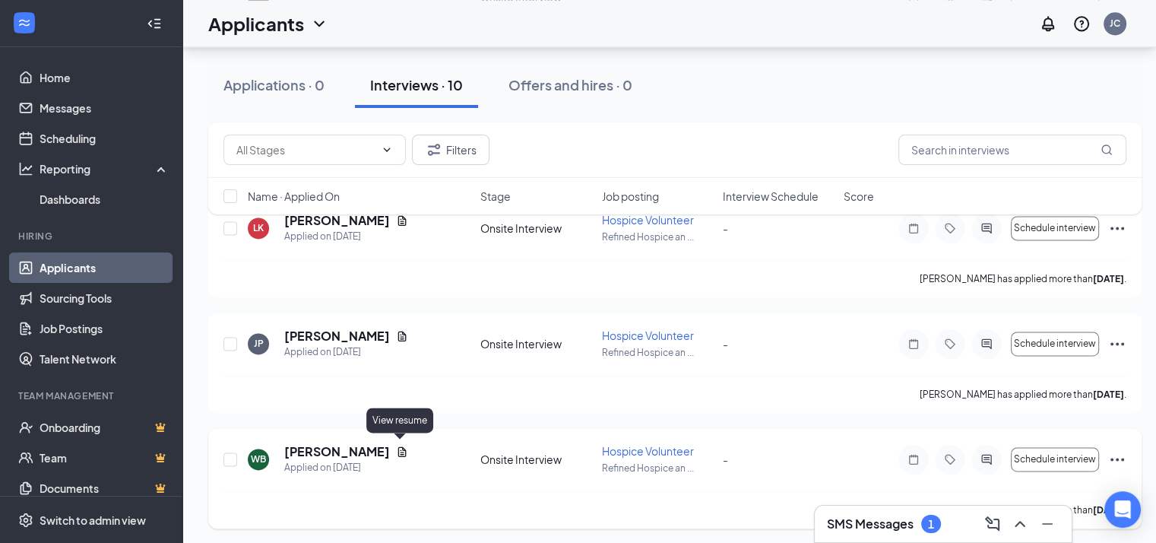
click at [398, 446] on icon "Document" at bounding box center [402, 452] width 12 height 12
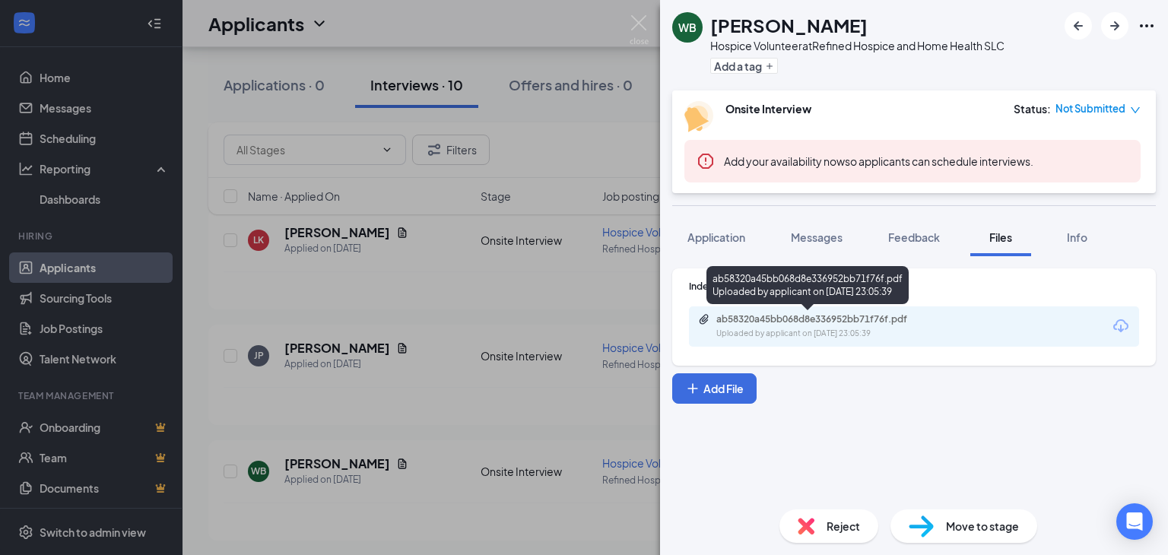
click at [748, 320] on div "ab58320a45bb068d8e336952bb71f76f.pdf" at bounding box center [822, 319] width 213 height 12
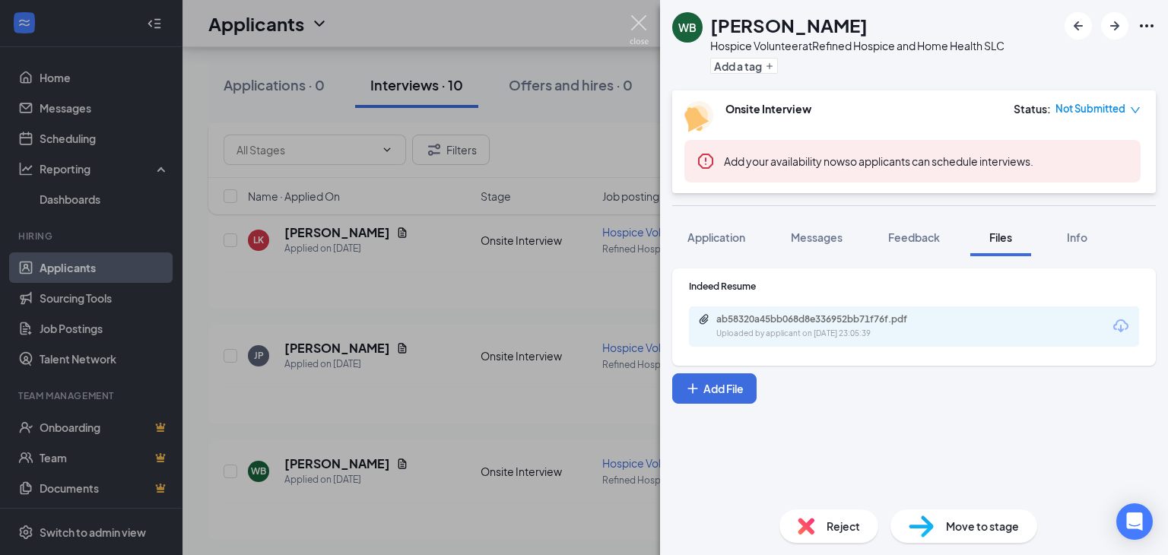
click at [636, 20] on img at bounding box center [639, 30] width 19 height 30
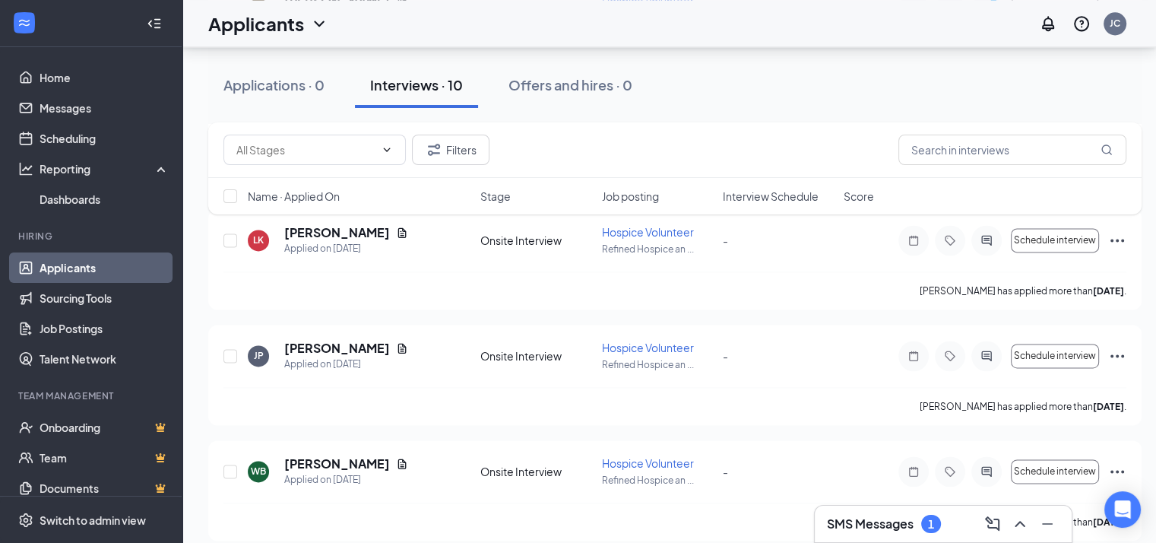
click at [882, 521] on h3 "SMS Messages" at bounding box center [870, 524] width 87 height 17
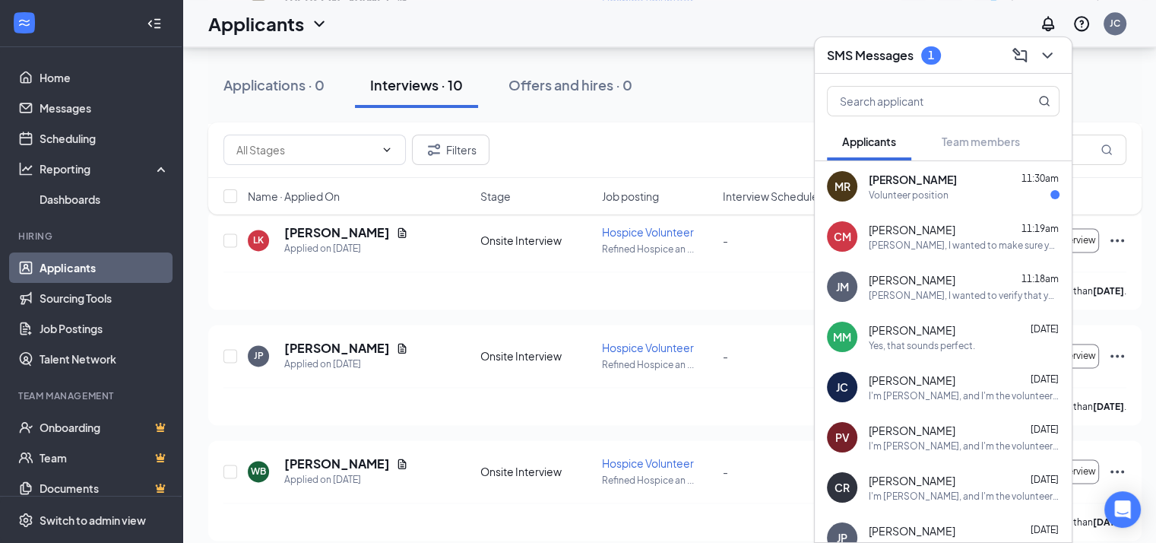
click at [905, 198] on div "Volunteer position" at bounding box center [909, 195] width 80 height 13
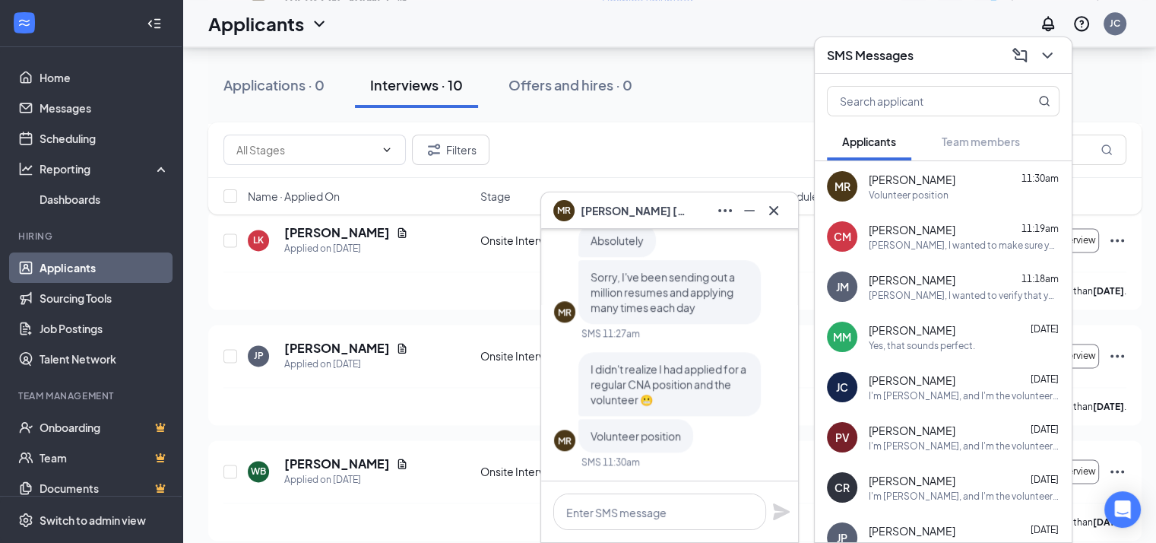
click at [733, 281] on span "Sorry, I've been sending out a million resumes and applying many times each day" at bounding box center [663, 292] width 144 height 44
click at [605, 506] on textarea at bounding box center [660, 511] width 213 height 36
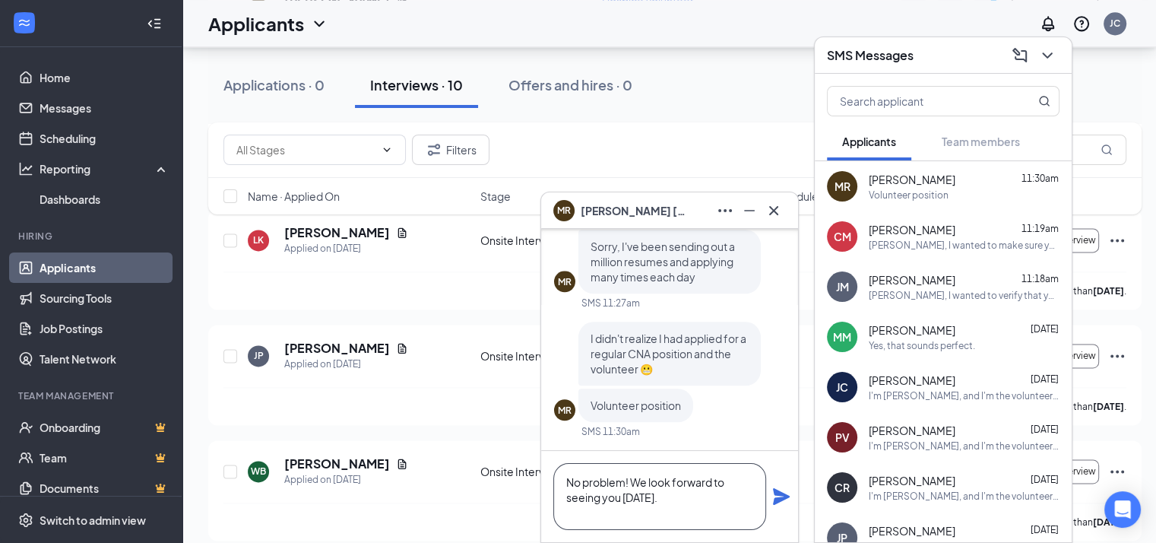
type textarea "No problem! We look forward to seeing you [DATE]."
click at [779, 493] on icon "Plane" at bounding box center [781, 496] width 17 height 17
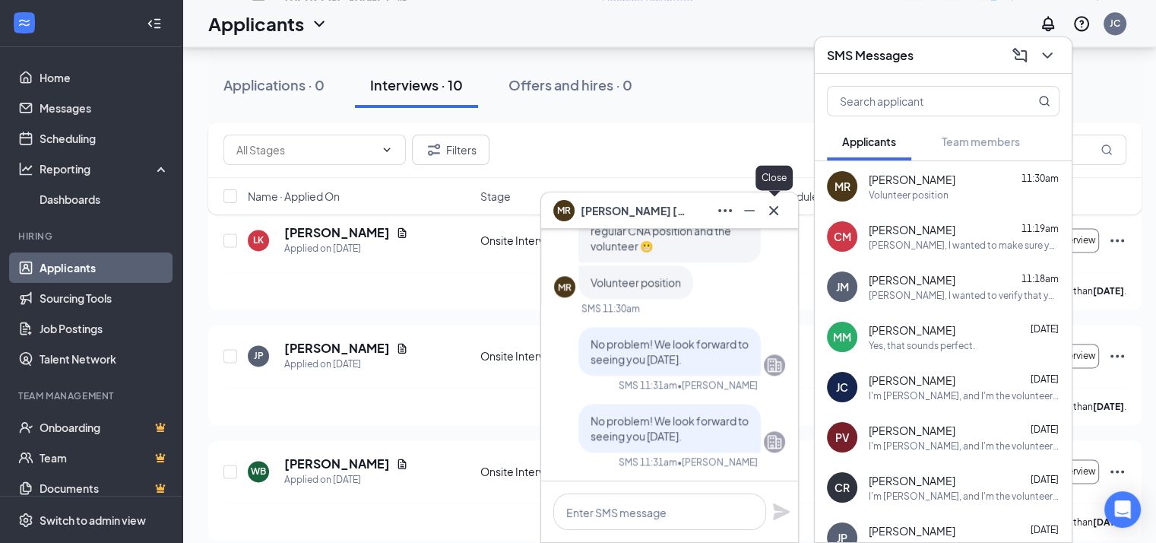
click at [772, 208] on icon "Cross" at bounding box center [773, 209] width 9 height 9
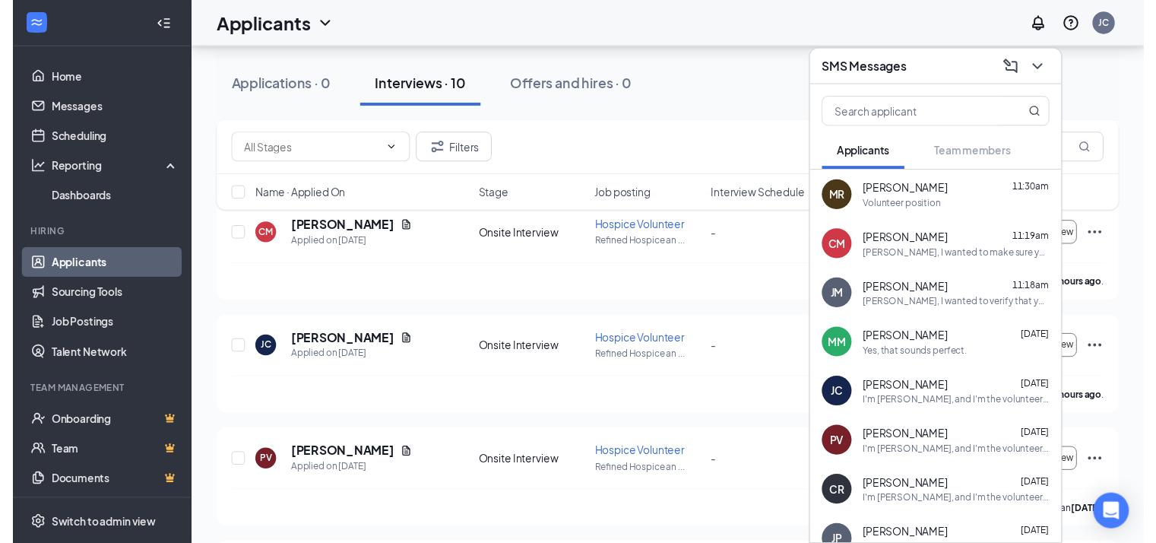
scroll to position [298, 0]
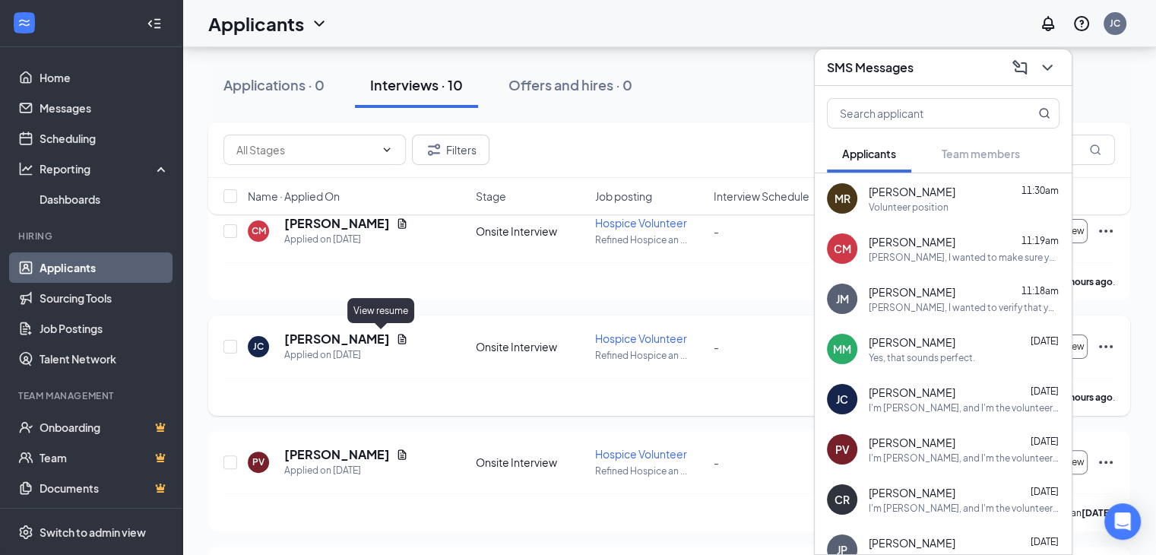
click at [398, 336] on icon "Document" at bounding box center [402, 339] width 8 height 10
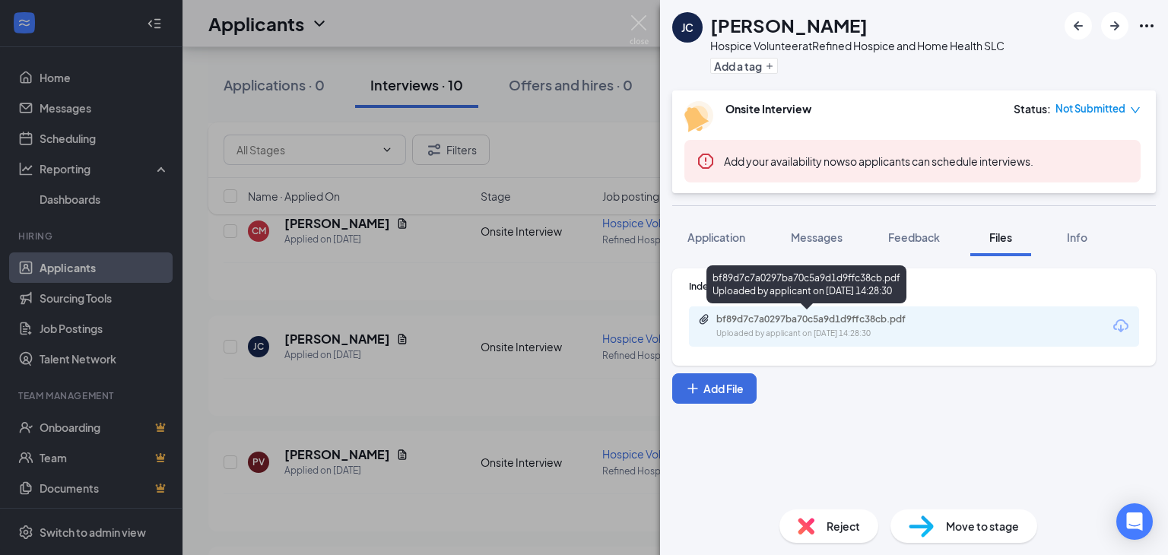
click at [739, 321] on div "bf89d7c7a0297ba70c5a9d1d9ffc38cb.pdf" at bounding box center [822, 319] width 213 height 12
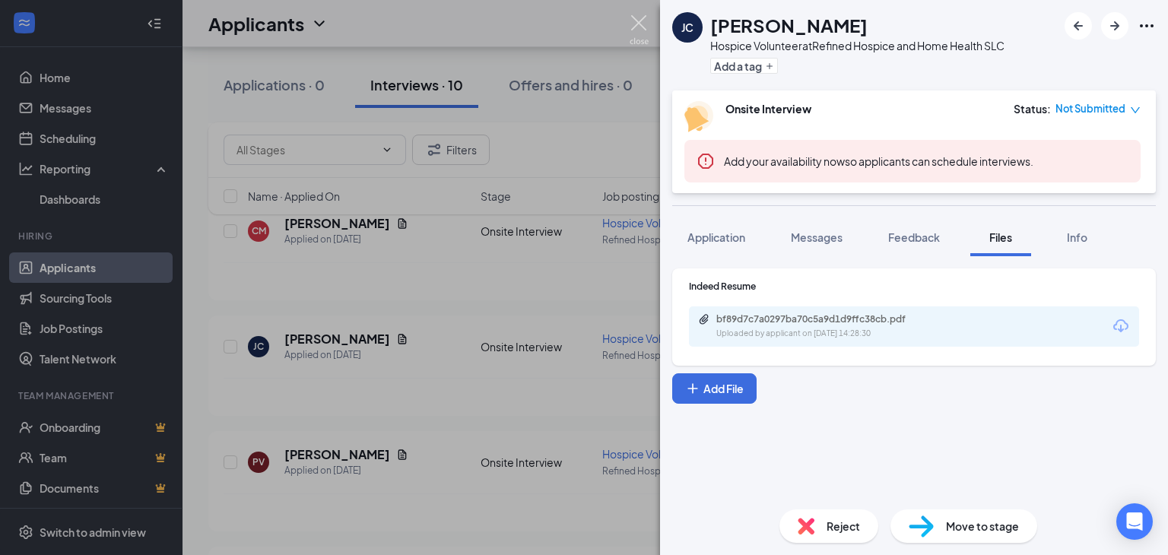
click at [639, 25] on img at bounding box center [639, 30] width 19 height 30
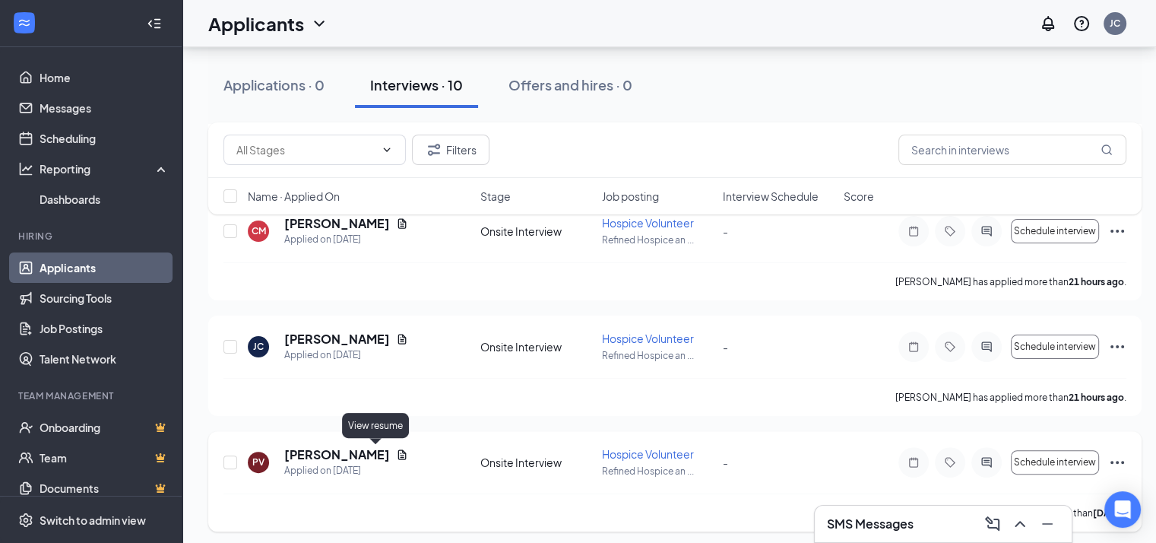
click at [396, 453] on icon "Document" at bounding box center [402, 455] width 12 height 12
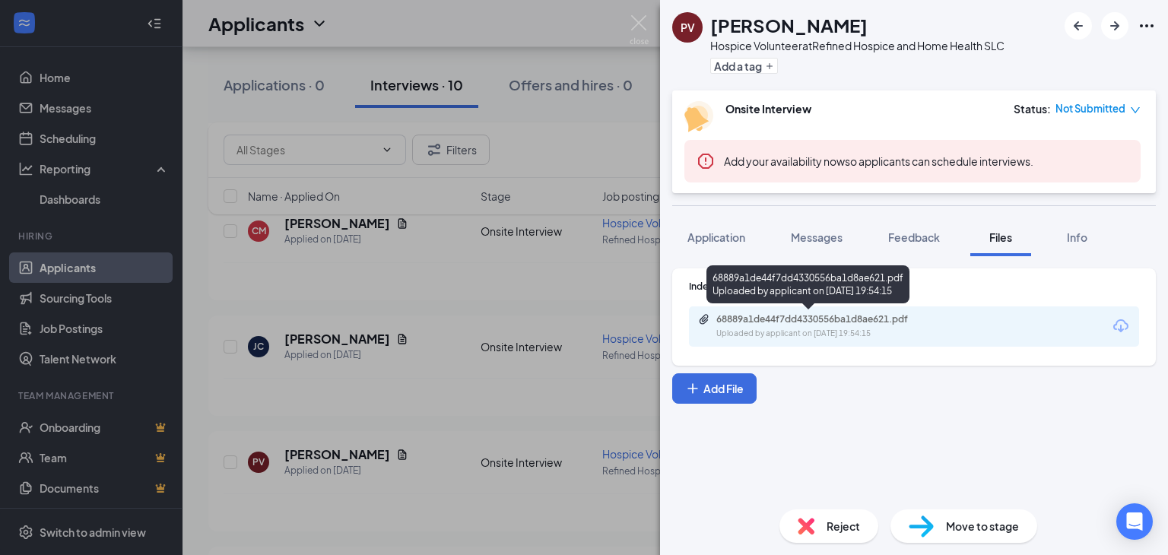
click at [718, 317] on div "68889a1de44f7dd4330556ba1d8ae621.pdf" at bounding box center [822, 319] width 213 height 12
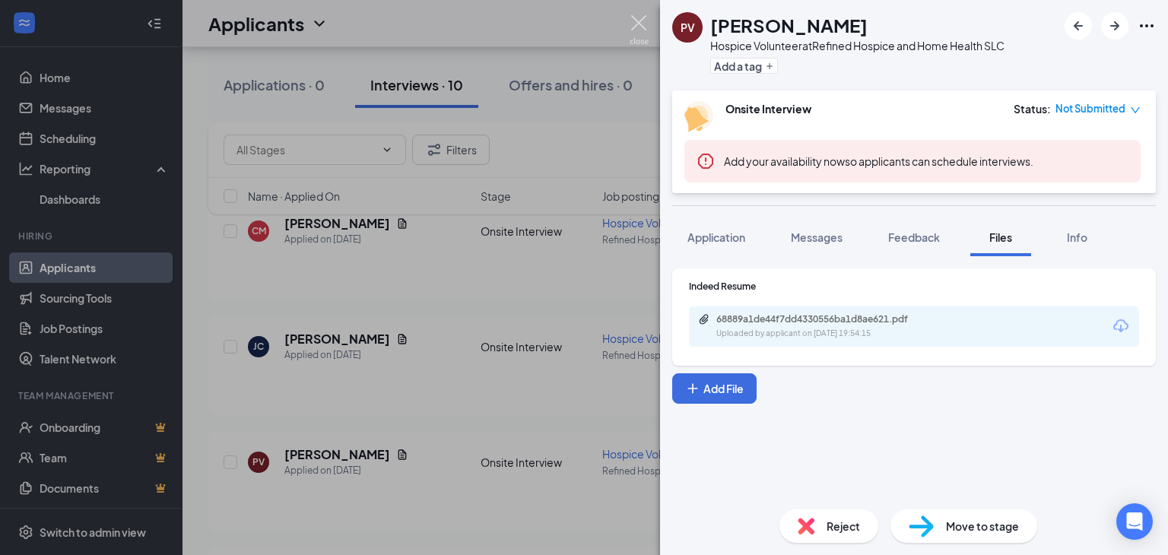
click at [639, 25] on img at bounding box center [639, 30] width 19 height 30
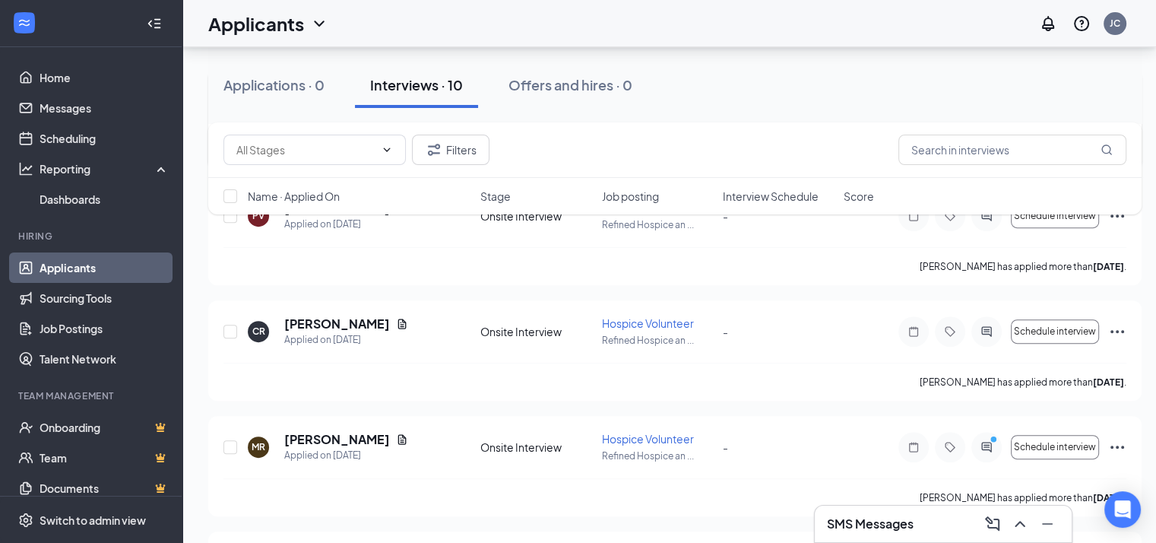
scroll to position [552, 0]
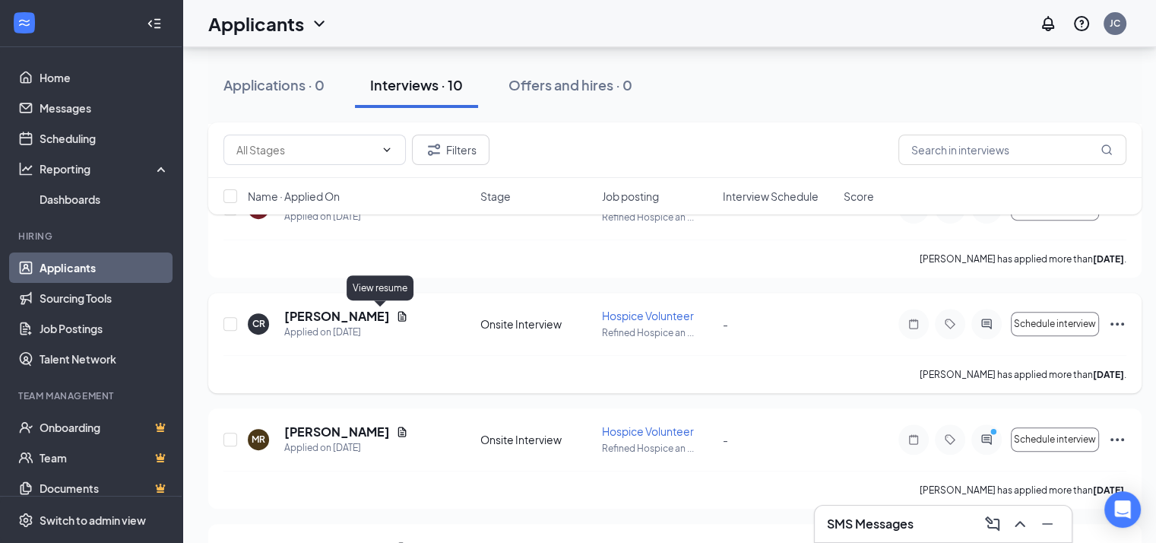
click at [396, 316] on icon "Document" at bounding box center [402, 316] width 12 height 12
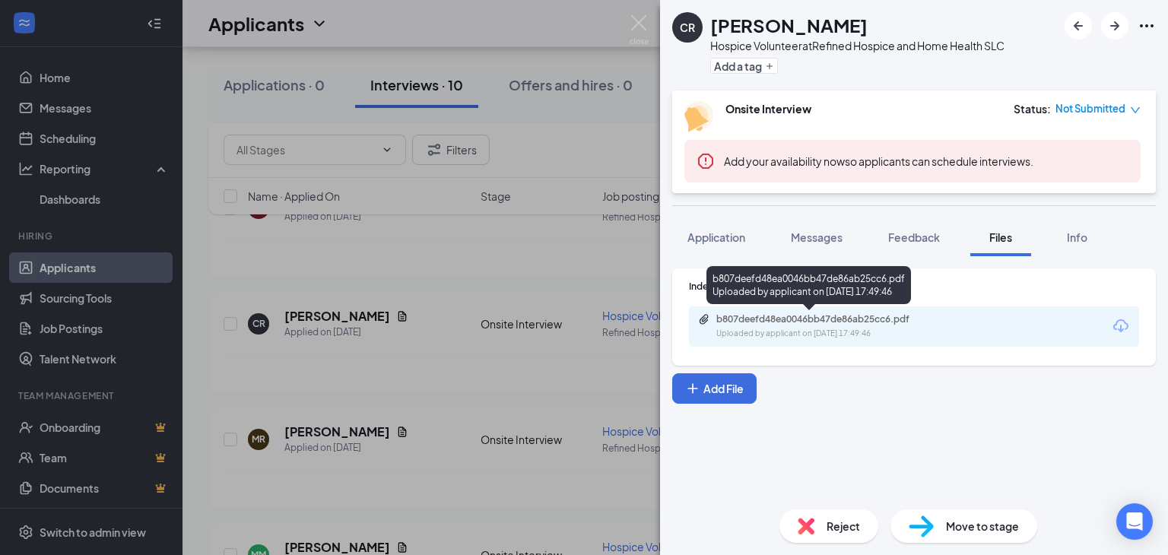
click at [768, 318] on div "b807deefd48ea0046bb47de86ab25cc6.pdf" at bounding box center [822, 319] width 213 height 12
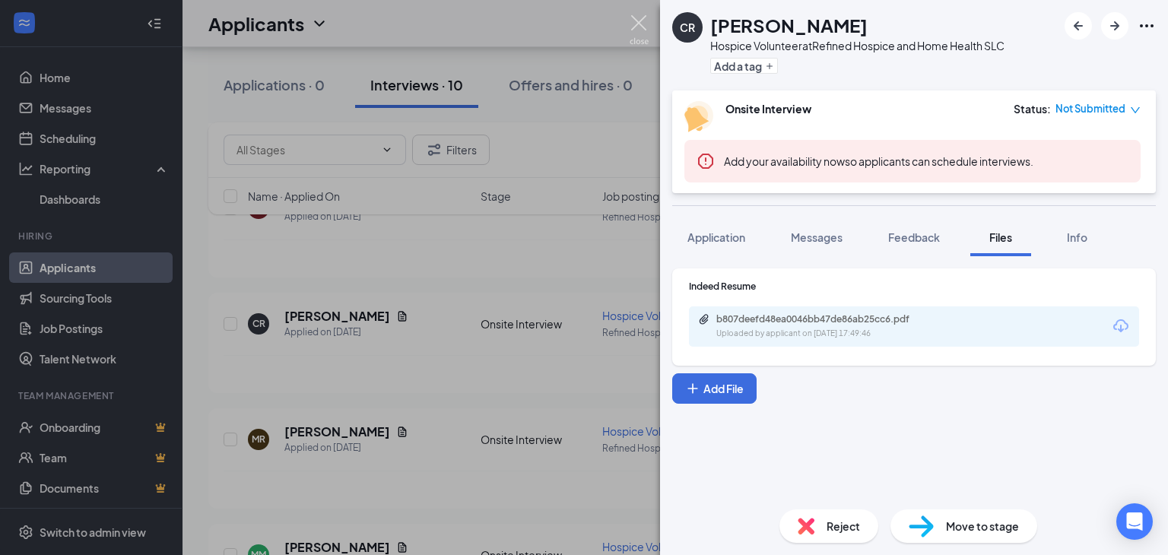
click at [635, 18] on img at bounding box center [639, 30] width 19 height 30
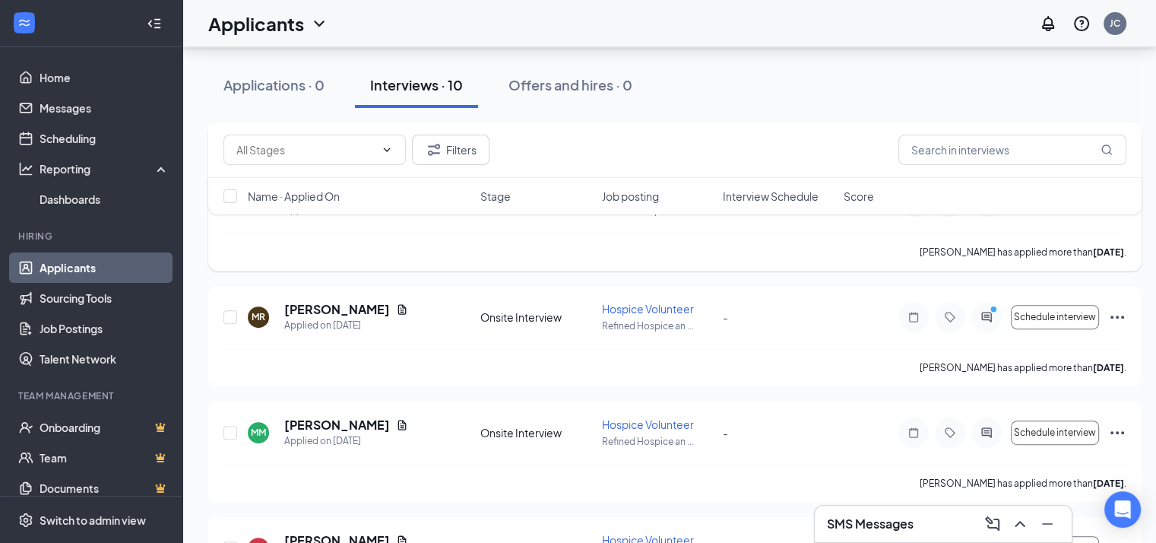
scroll to position [677, 0]
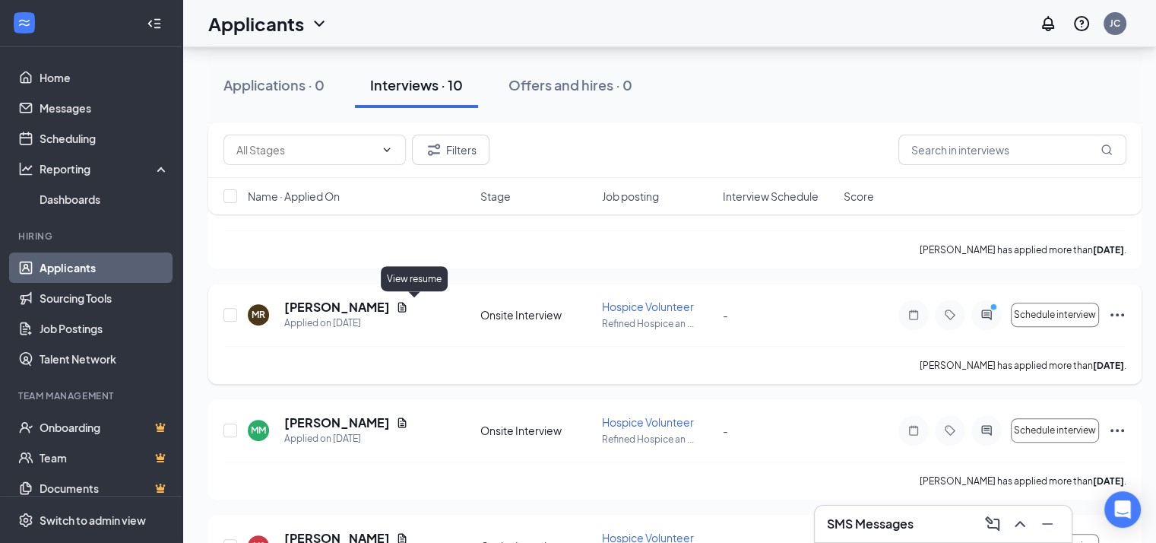
click at [407, 306] on icon "Document" at bounding box center [402, 307] width 8 height 10
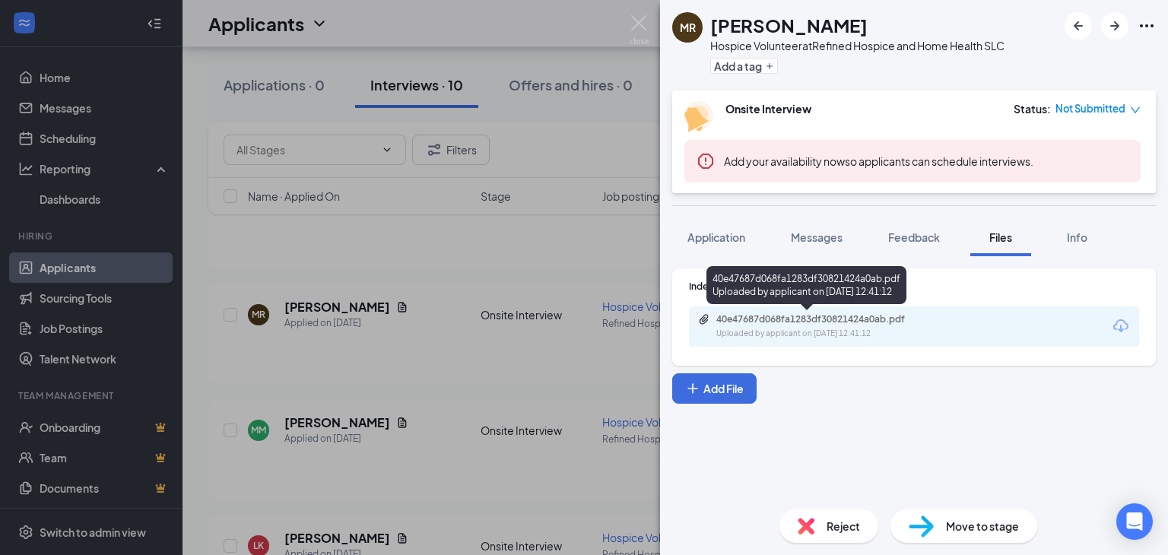
click at [763, 321] on div "40e47687d068fa1283df30821424a0ab.pdf" at bounding box center [822, 319] width 213 height 12
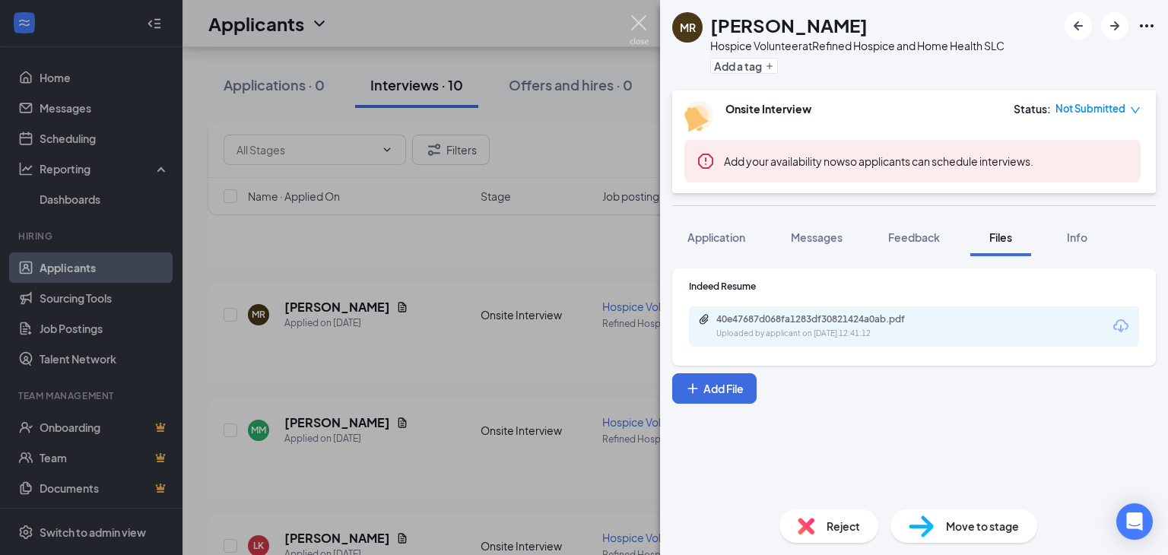
click at [639, 22] on img at bounding box center [639, 30] width 19 height 30
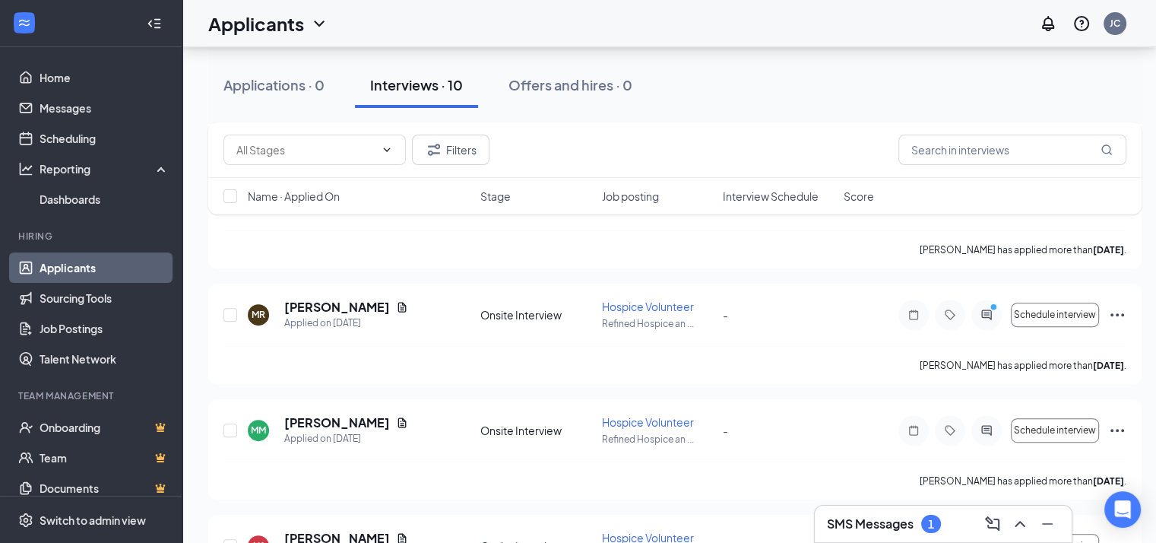
click at [887, 518] on h3 "SMS Messages" at bounding box center [870, 524] width 87 height 17
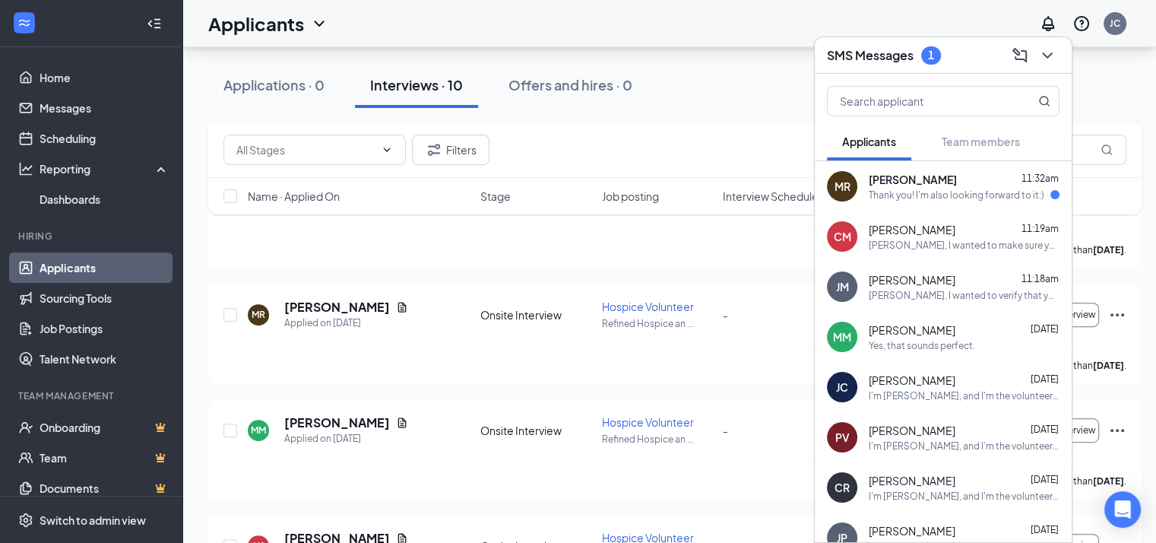
click at [894, 194] on div "Thank you! I'm also looking forward to it:)" at bounding box center [957, 195] width 176 height 13
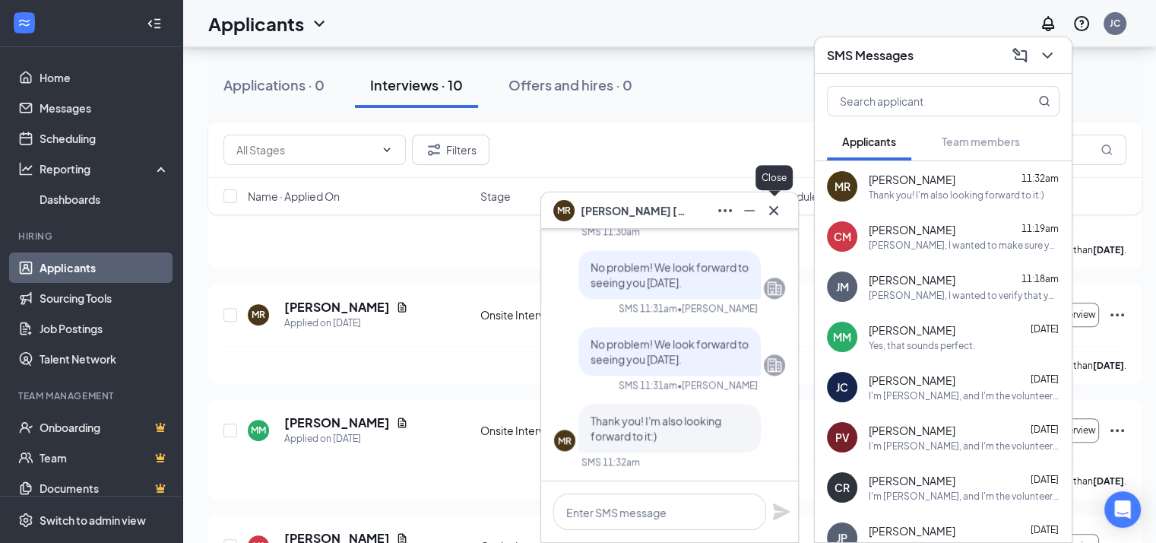
click at [775, 211] on icon "Cross" at bounding box center [773, 209] width 9 height 9
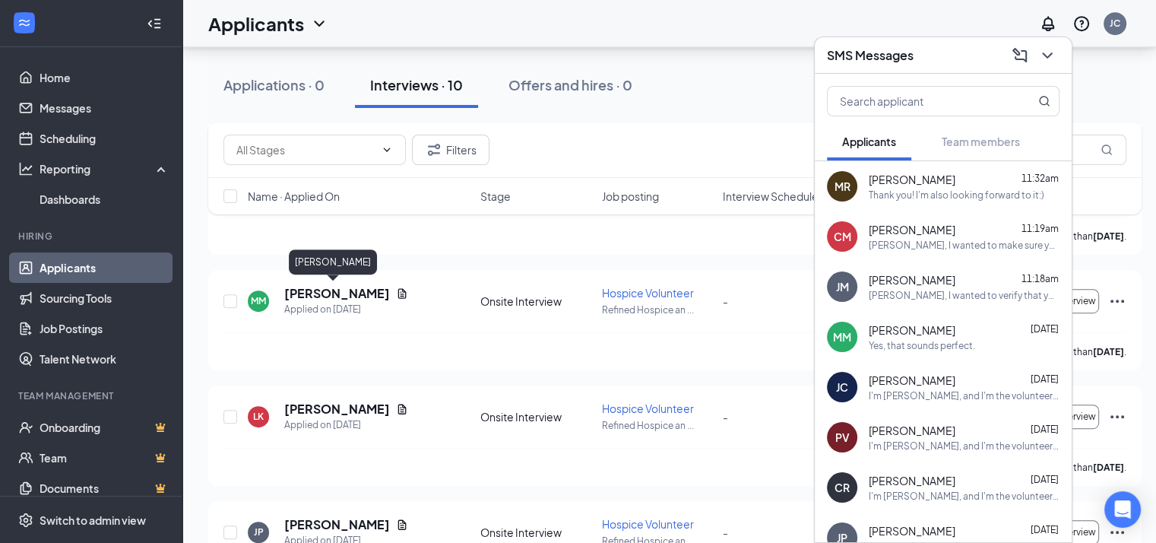
scroll to position [807, 0]
click at [398, 404] on icon "Document" at bounding box center [402, 407] width 8 height 10
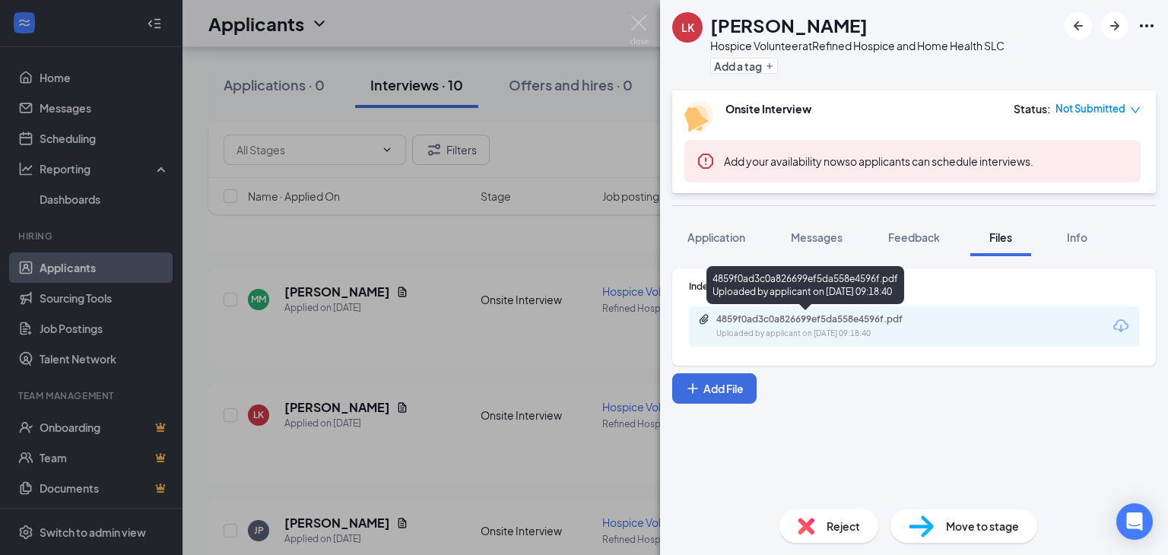
click at [769, 323] on div "4859f0ad3c0a826699ef5da558e4596f.pdf" at bounding box center [822, 319] width 213 height 12
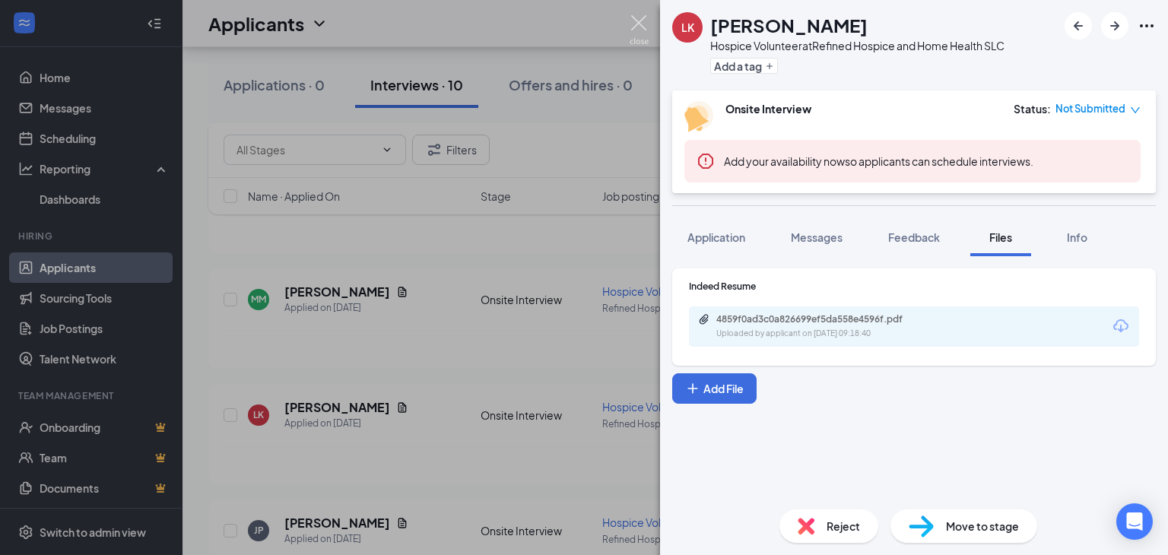
click at [638, 22] on img at bounding box center [639, 30] width 19 height 30
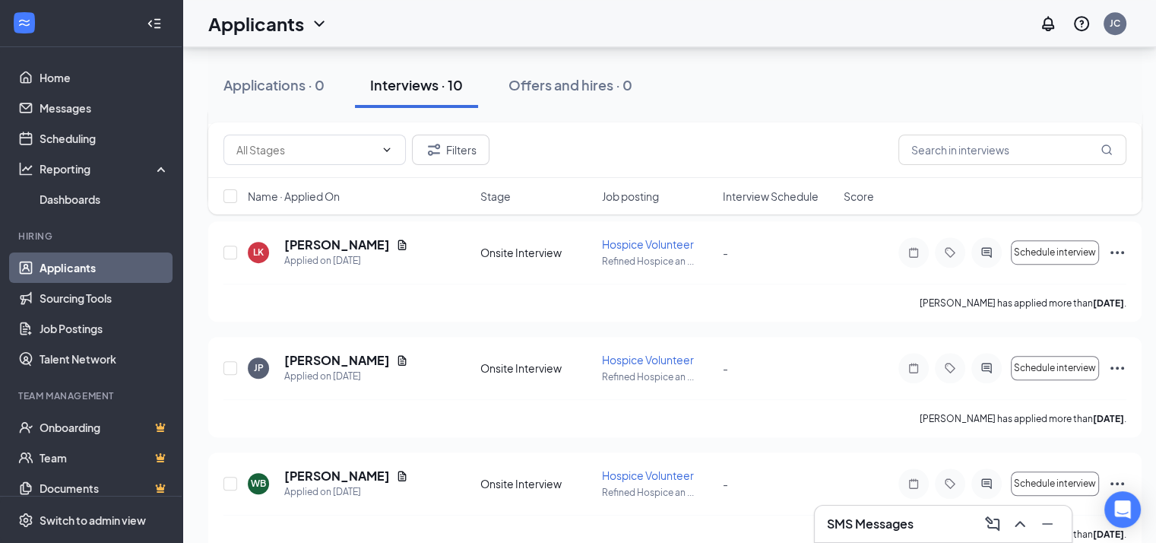
scroll to position [993, 0]
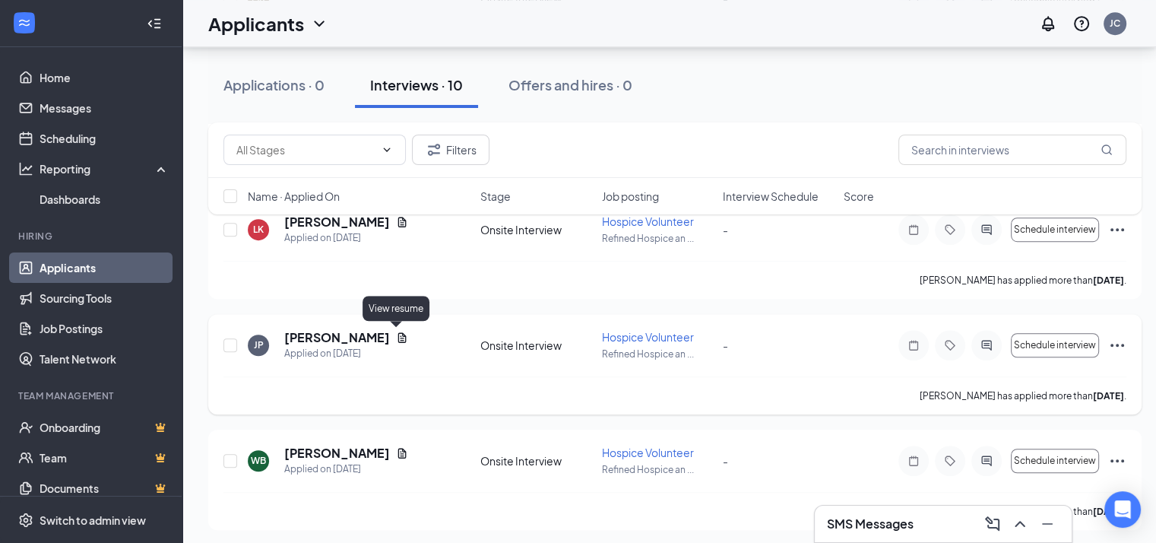
click at [396, 335] on icon "Document" at bounding box center [402, 338] width 12 height 12
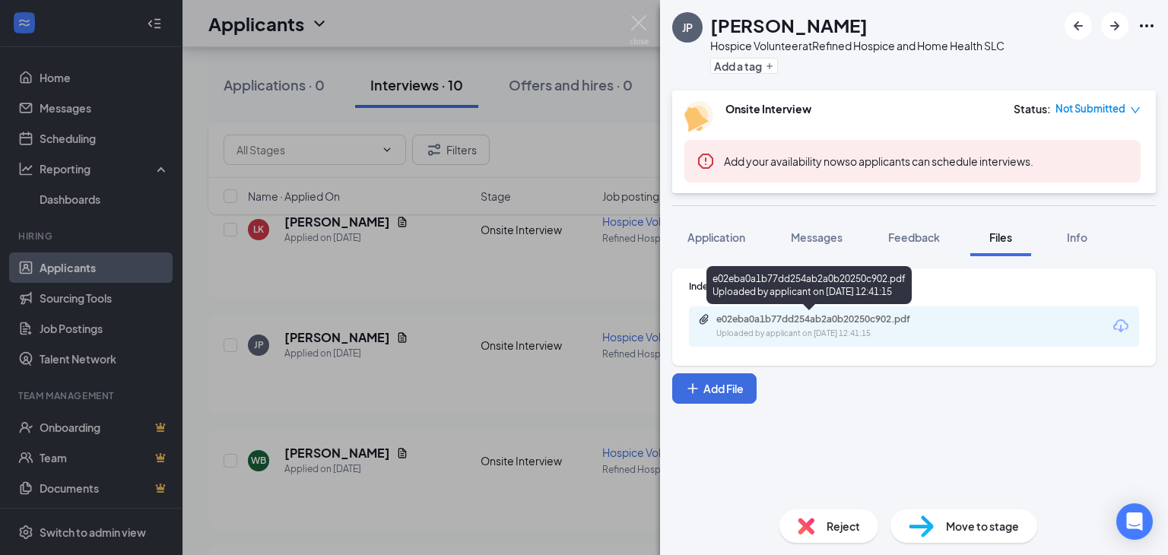
click at [757, 321] on div "e02eba0a1b77dd254ab2a0b20250c902.pdf" at bounding box center [822, 319] width 213 height 12
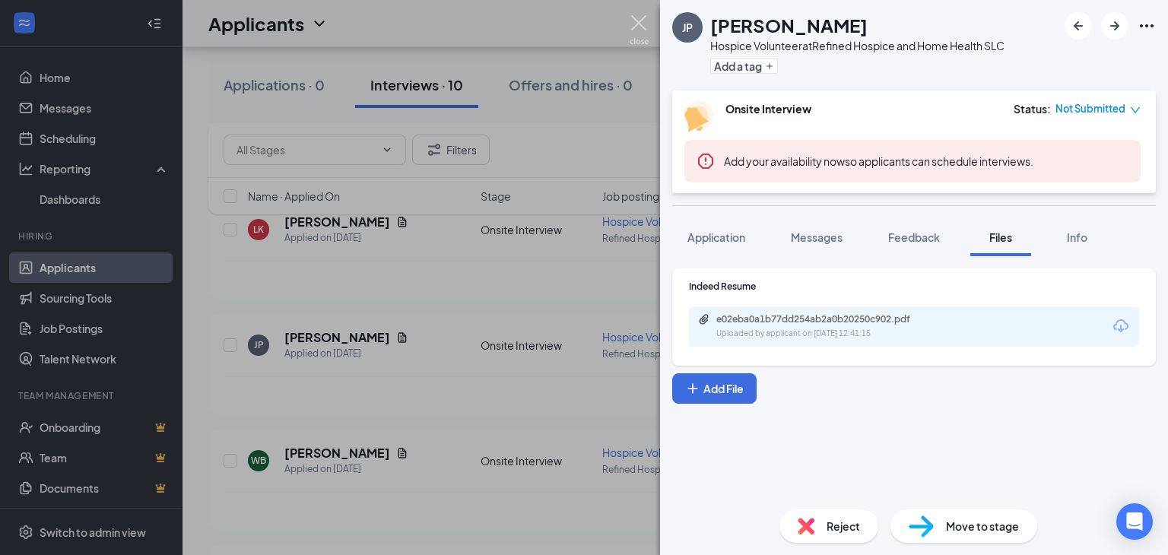
click at [631, 25] on img at bounding box center [639, 30] width 19 height 30
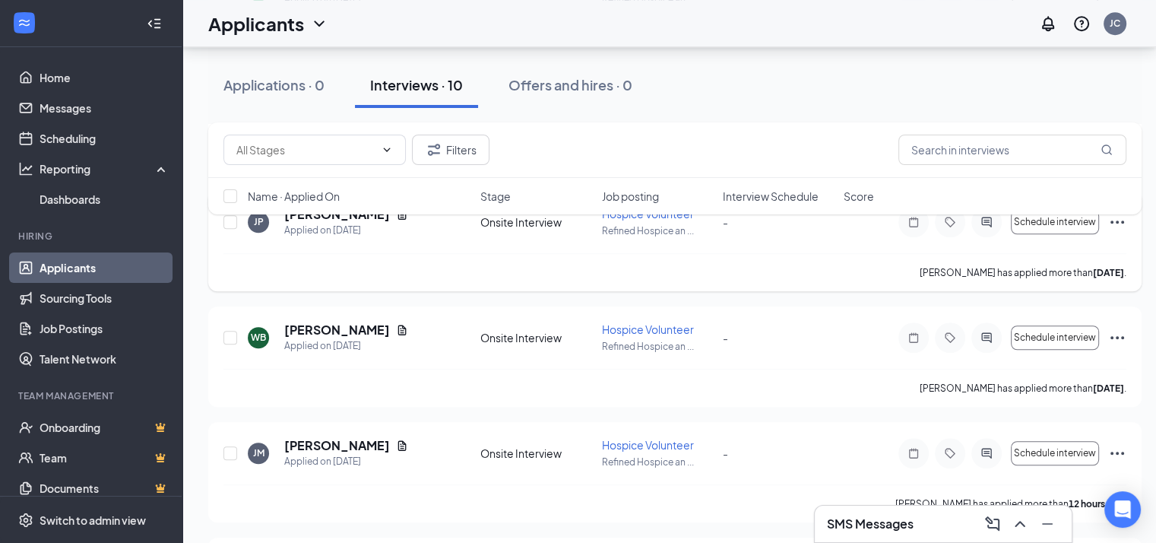
scroll to position [1116, 0]
click at [398, 329] on icon "Document" at bounding box center [402, 330] width 12 height 12
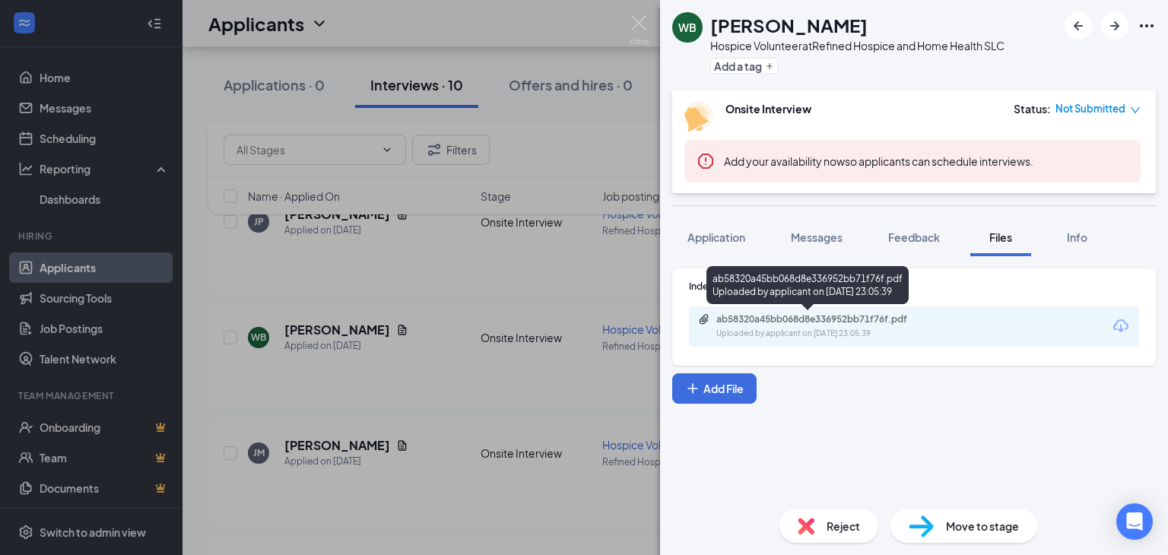
click at [831, 316] on div "ab58320a45bb068d8e336952bb71f76f.pdf" at bounding box center [822, 319] width 213 height 12
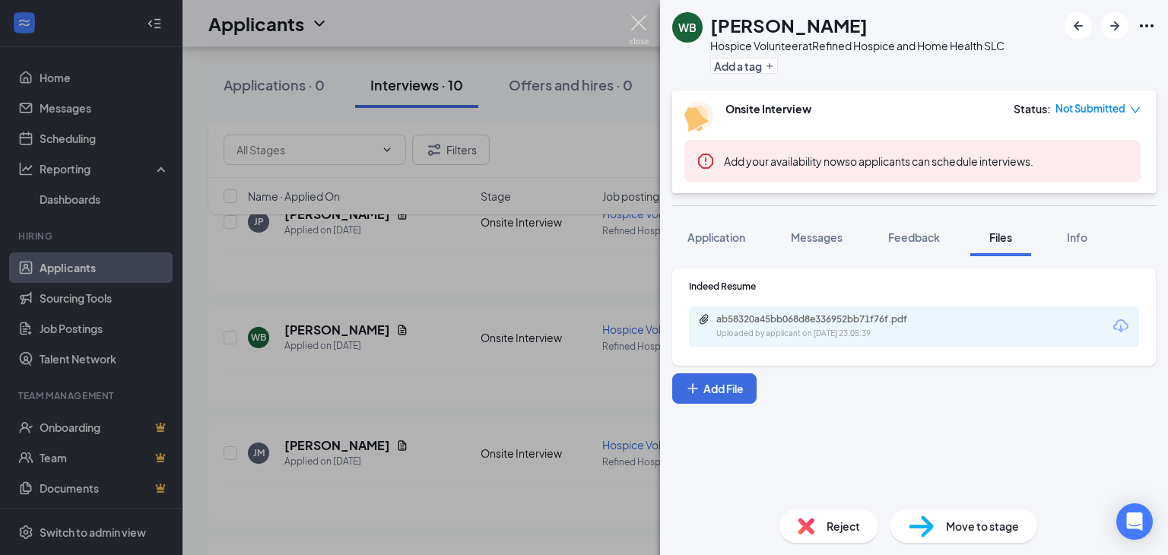
click at [636, 22] on img at bounding box center [639, 30] width 19 height 30
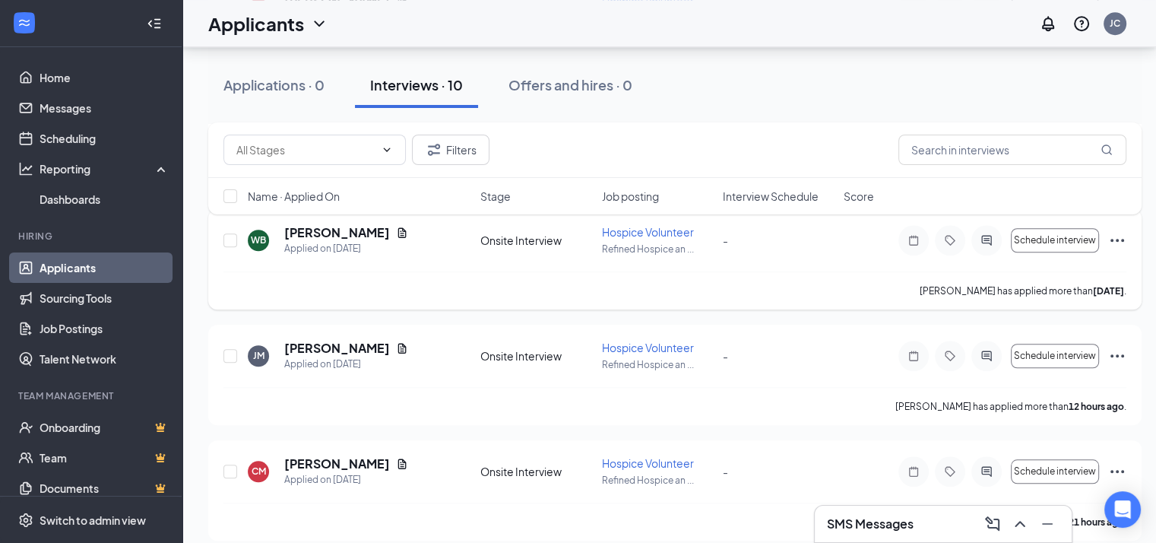
scroll to position [1213, 0]
click at [396, 344] on icon "Document" at bounding box center [402, 348] width 12 height 12
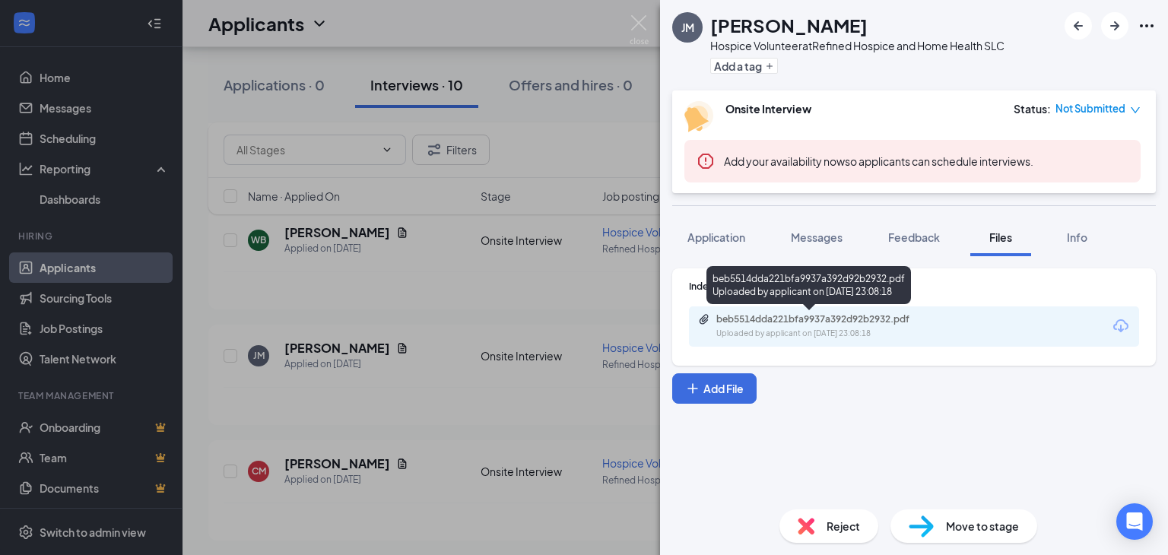
click at [754, 320] on div "beb5514dda221bfa9937a392d92b2932.pdf" at bounding box center [822, 319] width 213 height 12
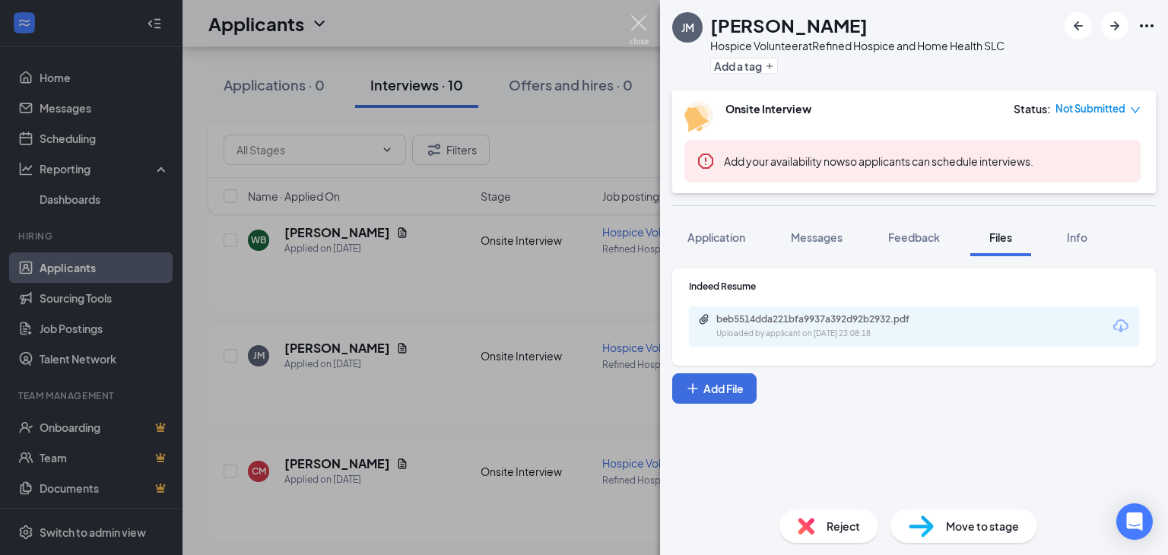
click at [638, 21] on img at bounding box center [639, 30] width 19 height 30
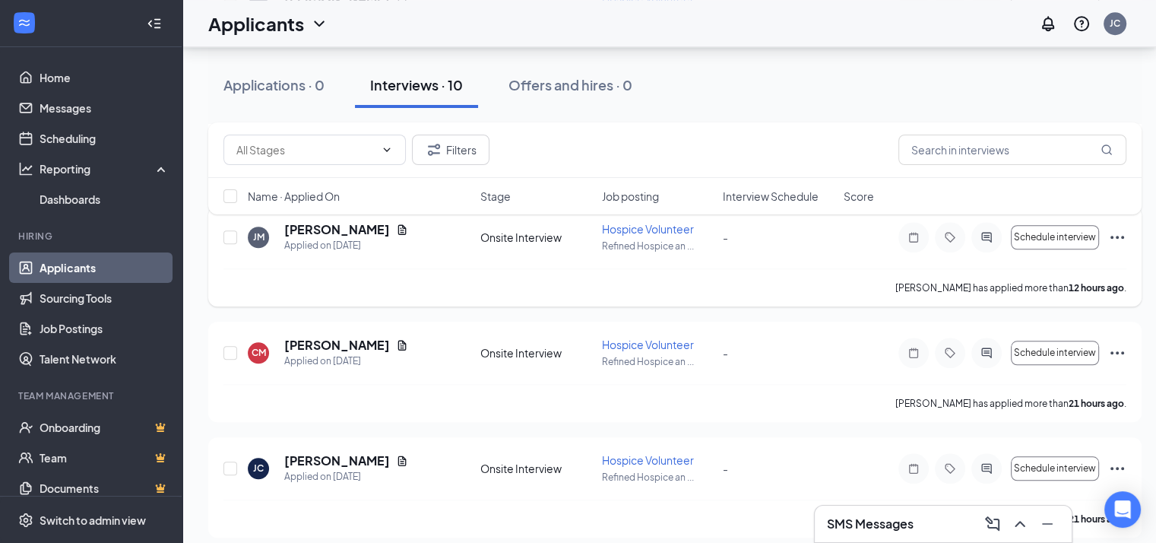
scroll to position [1334, 11]
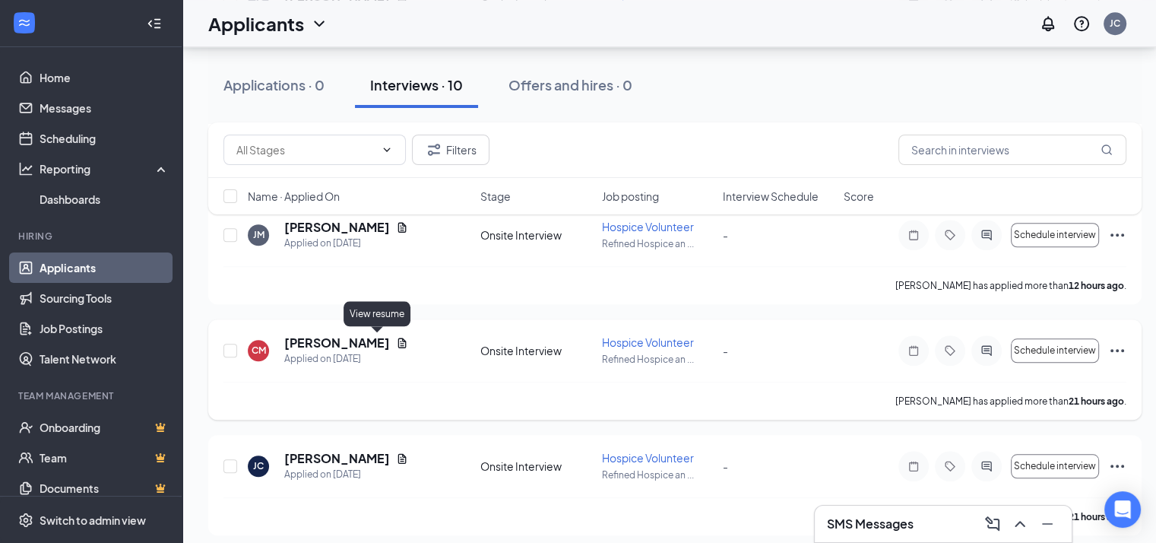
click at [398, 338] on icon "Document" at bounding box center [402, 343] width 8 height 10
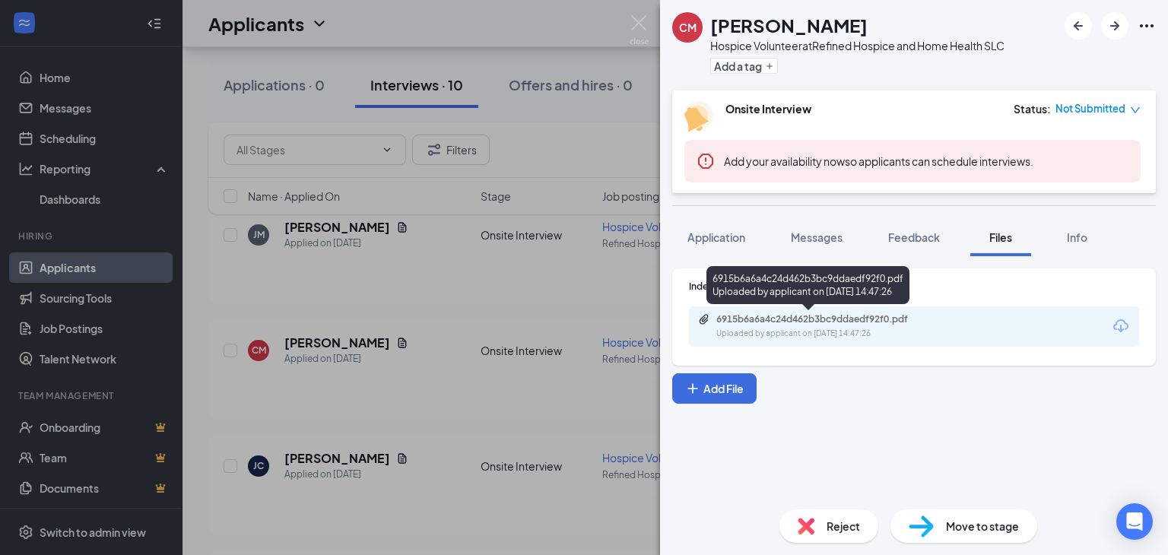
click at [722, 326] on div "6915b6a6a4c24d462b3bc9ddaedf92f0.pdf Uploaded by applicant on [DATE] 14:47:26" at bounding box center [821, 326] width 246 height 27
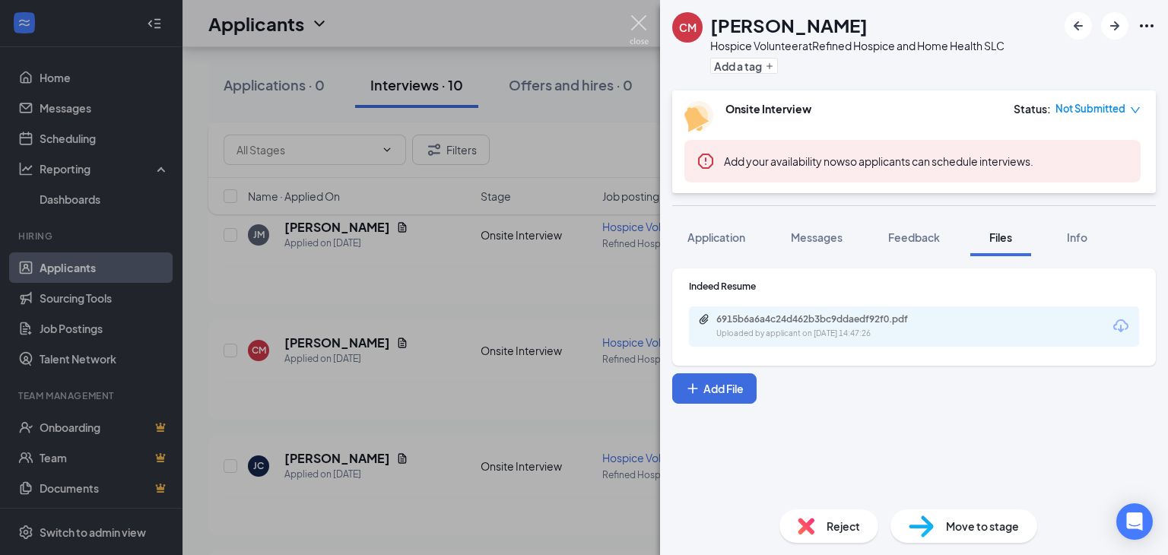
click at [639, 22] on img at bounding box center [639, 30] width 19 height 30
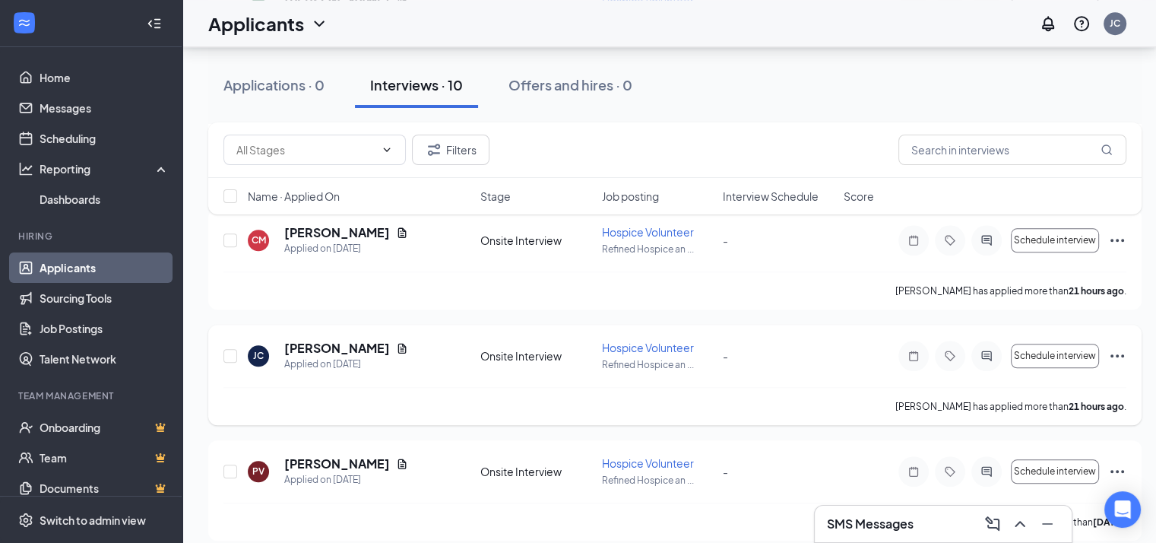
scroll to position [1446, 0]
click at [398, 343] on icon "Document" at bounding box center [402, 346] width 8 height 10
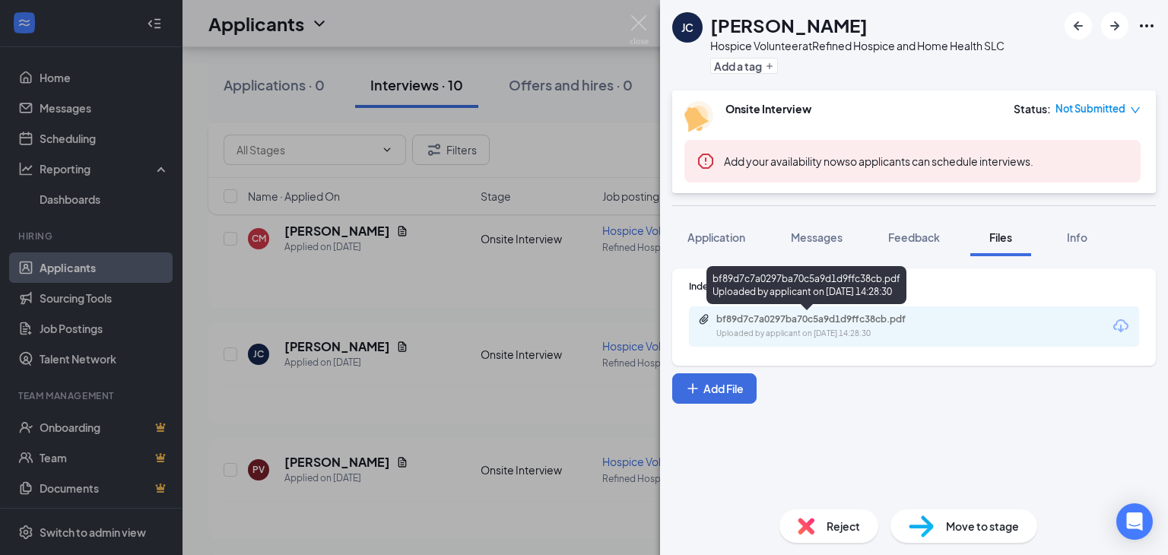
click at [727, 323] on div "bf89d7c7a0297ba70c5a9d1d9ffc38cb.pdf" at bounding box center [822, 319] width 213 height 12
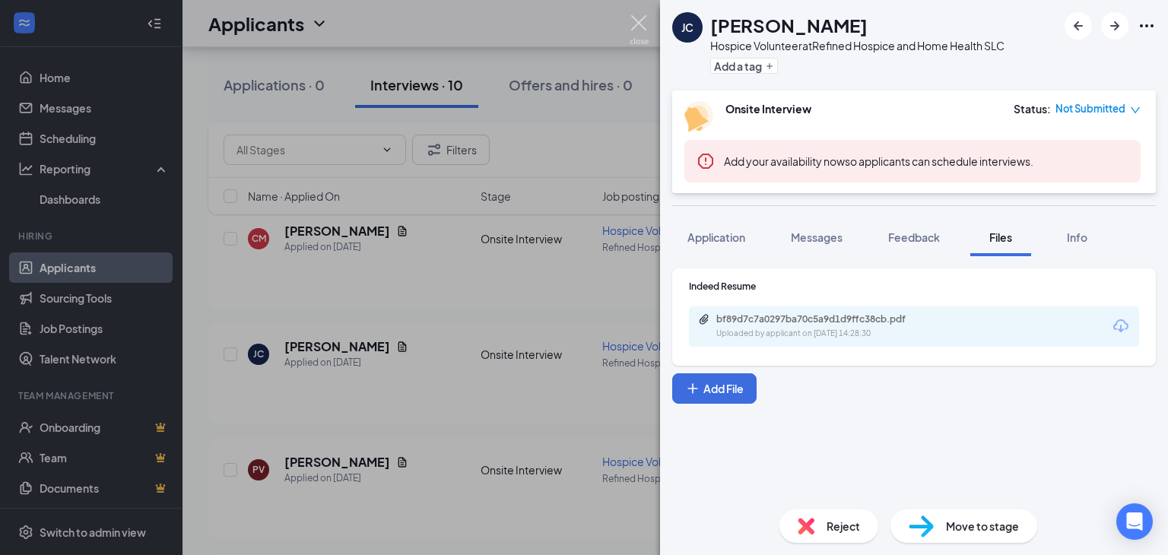
click at [639, 22] on img at bounding box center [639, 30] width 19 height 30
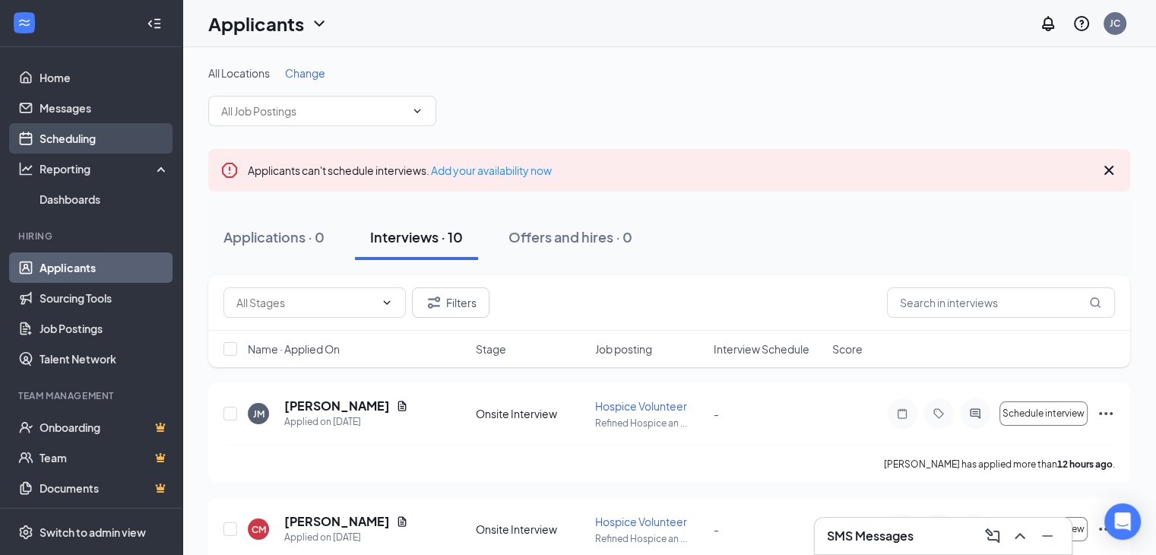
click at [63, 142] on link "Scheduling" at bounding box center [105, 138] width 130 height 30
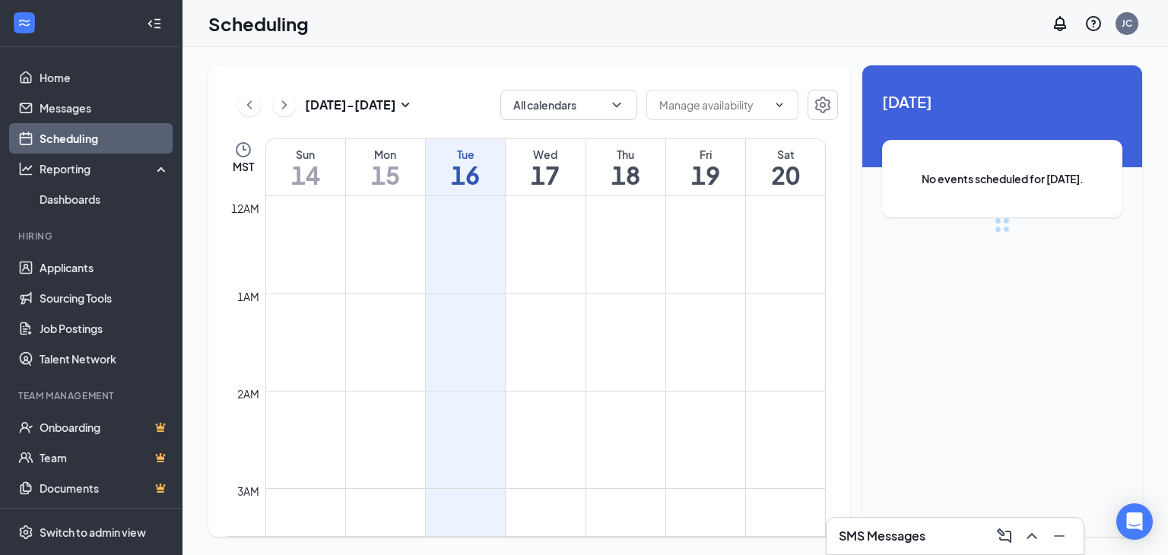
scroll to position [747, 0]
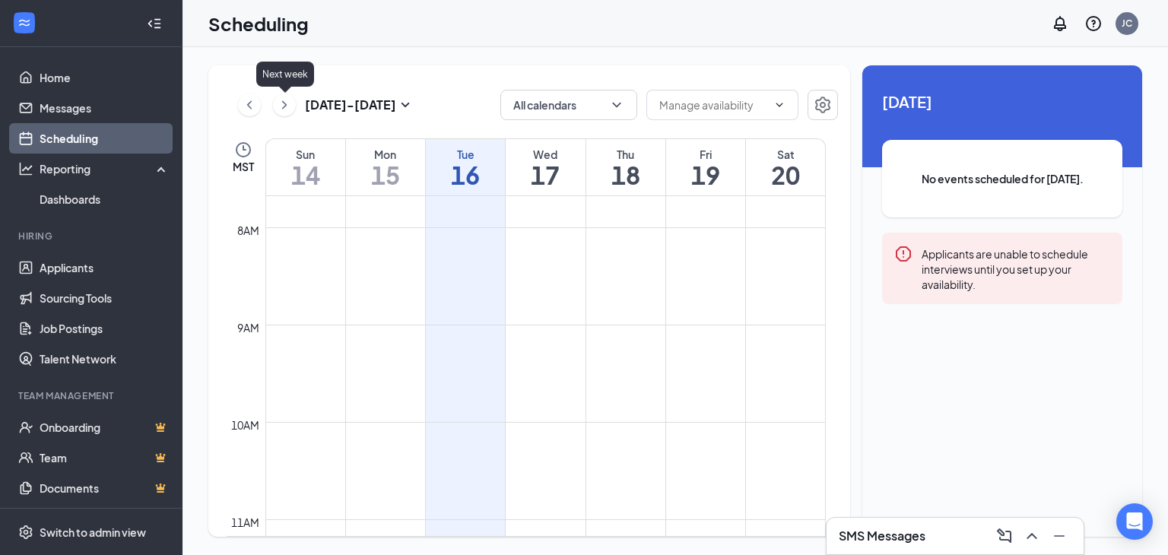
click at [285, 106] on icon "ChevronRight" at bounding box center [284, 104] width 5 height 8
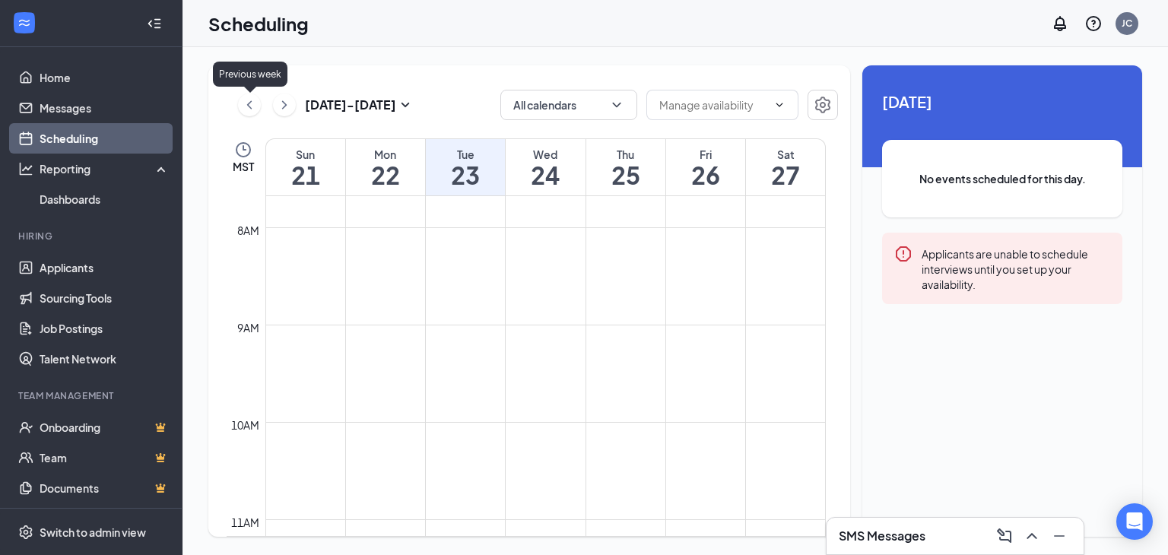
click at [252, 104] on icon "ChevronLeft" at bounding box center [249, 105] width 15 height 18
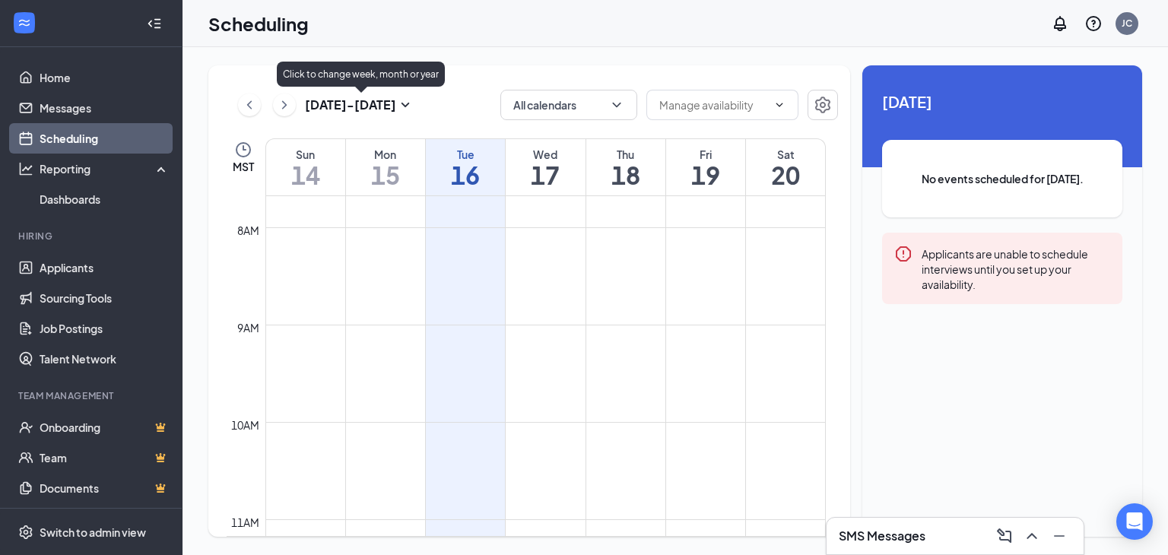
click at [407, 106] on icon "SmallChevronDown" at bounding box center [405, 105] width 8 height 5
click at [666, 103] on input "text" at bounding box center [713, 105] width 108 height 17
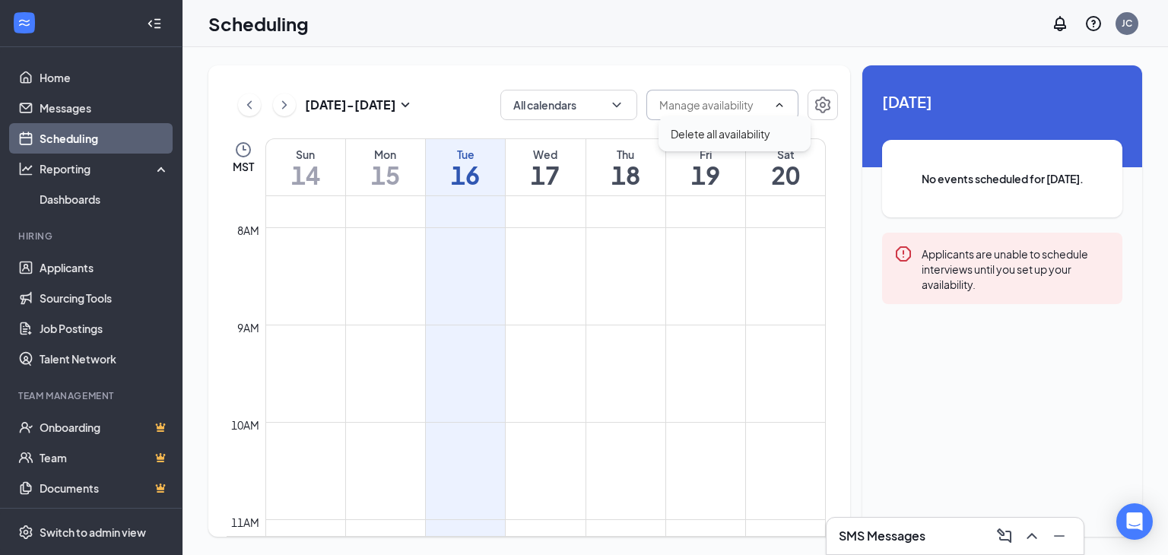
click at [685, 133] on div "Delete all availability" at bounding box center [721, 133] width 100 height 17
type input "Delete all availability"
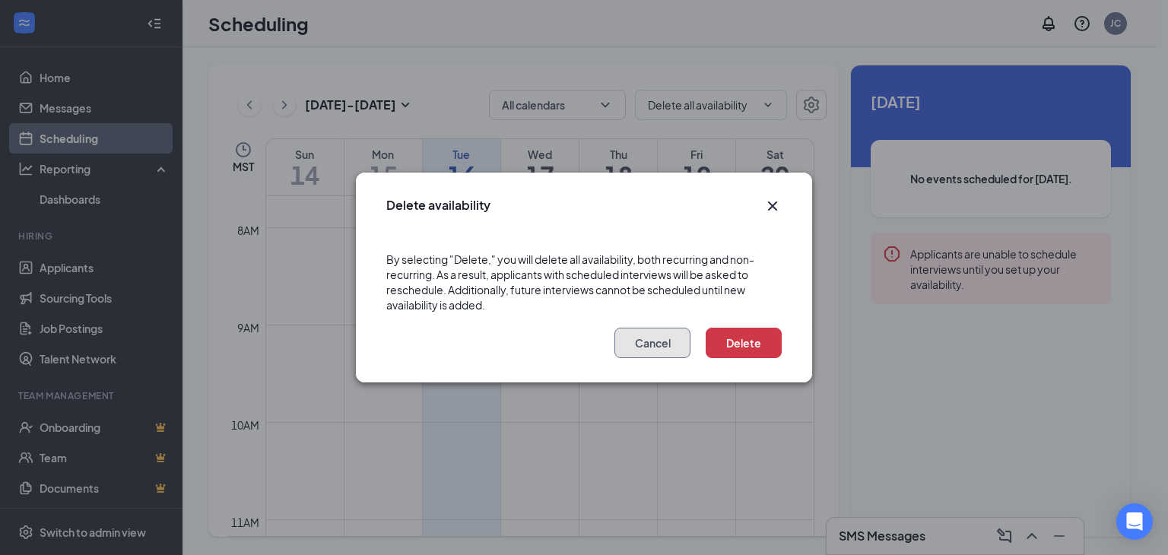
click at [642, 344] on button "Cancel" at bounding box center [652, 343] width 76 height 30
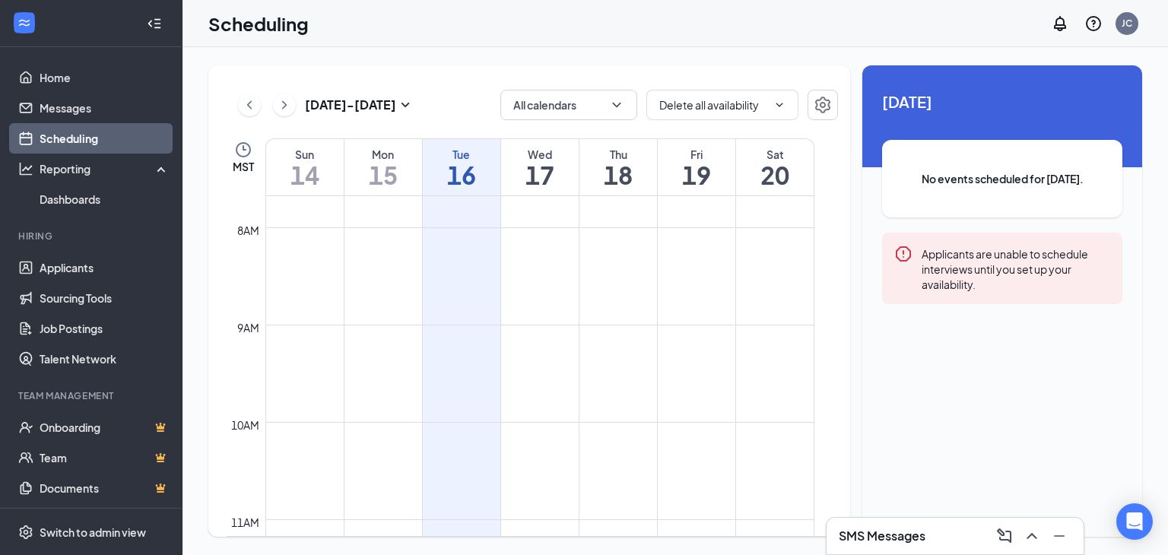
click at [23, 28] on icon "WorkstreamLogo" at bounding box center [24, 22] width 15 height 15
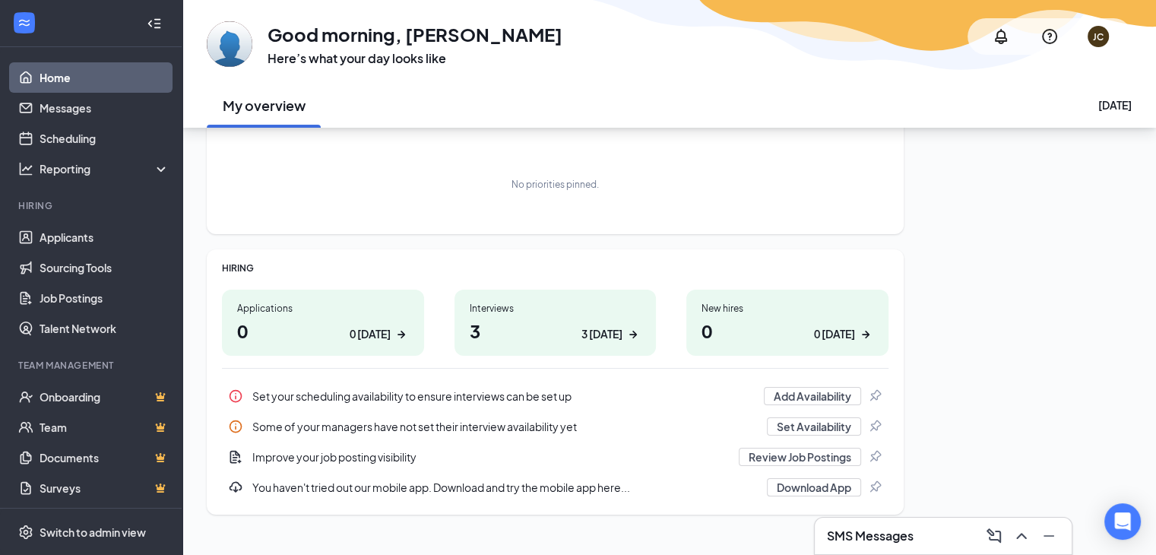
scroll to position [87, 0]
click at [785, 393] on button "Add Availability" at bounding box center [812, 394] width 97 height 18
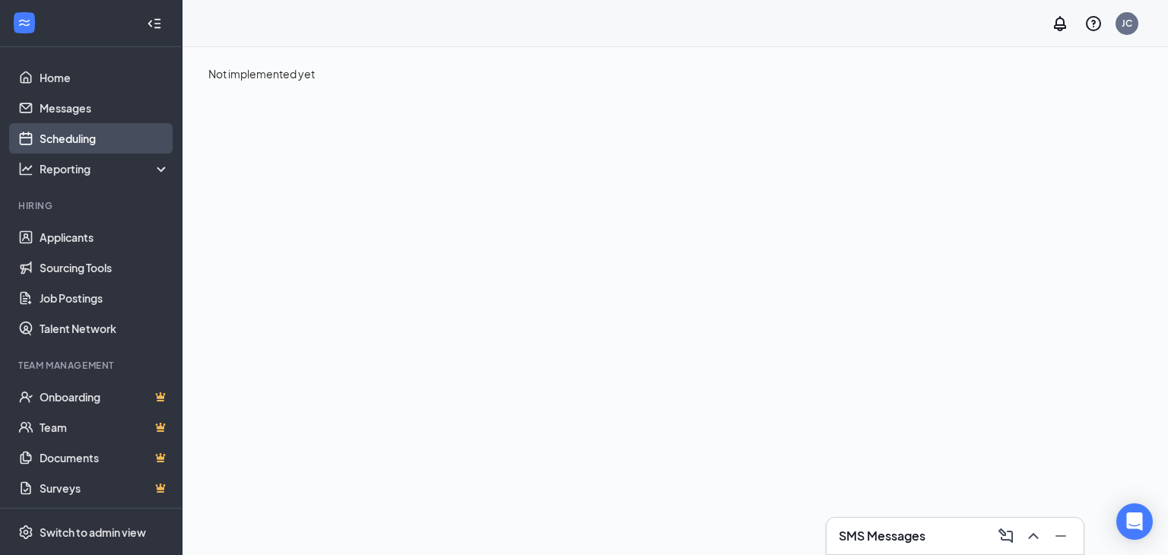
click at [70, 135] on link "Scheduling" at bounding box center [105, 138] width 130 height 30
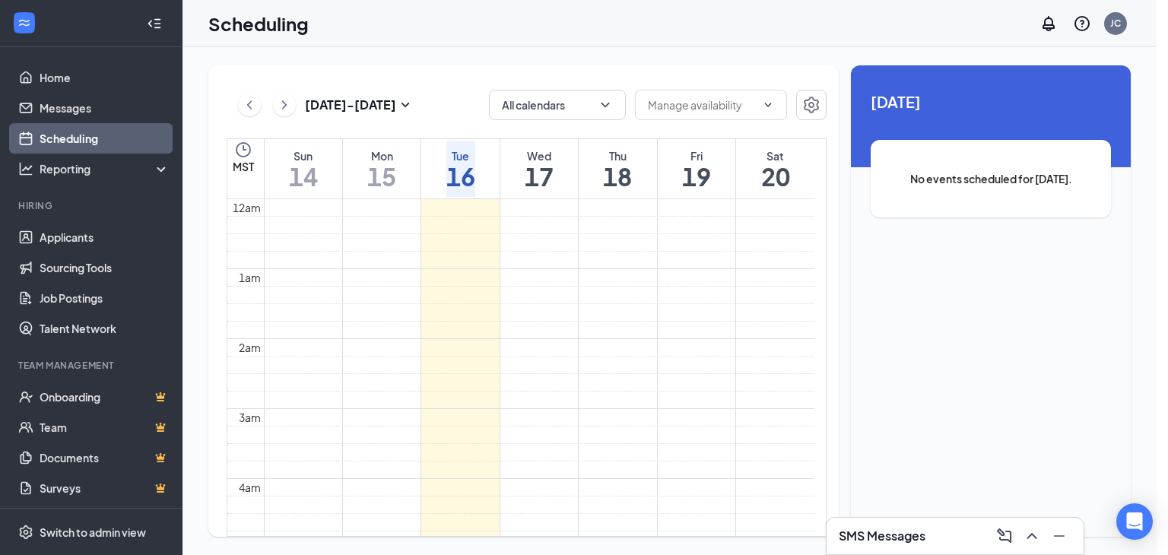
scroll to position [532, 0]
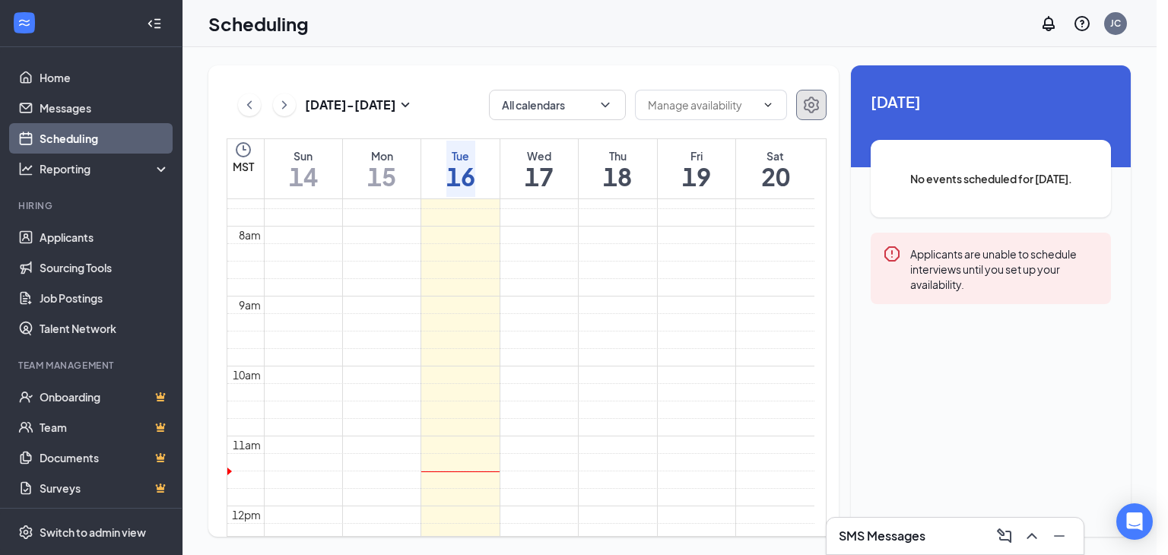
click at [814, 101] on icon "Settings" at bounding box center [811, 105] width 18 height 18
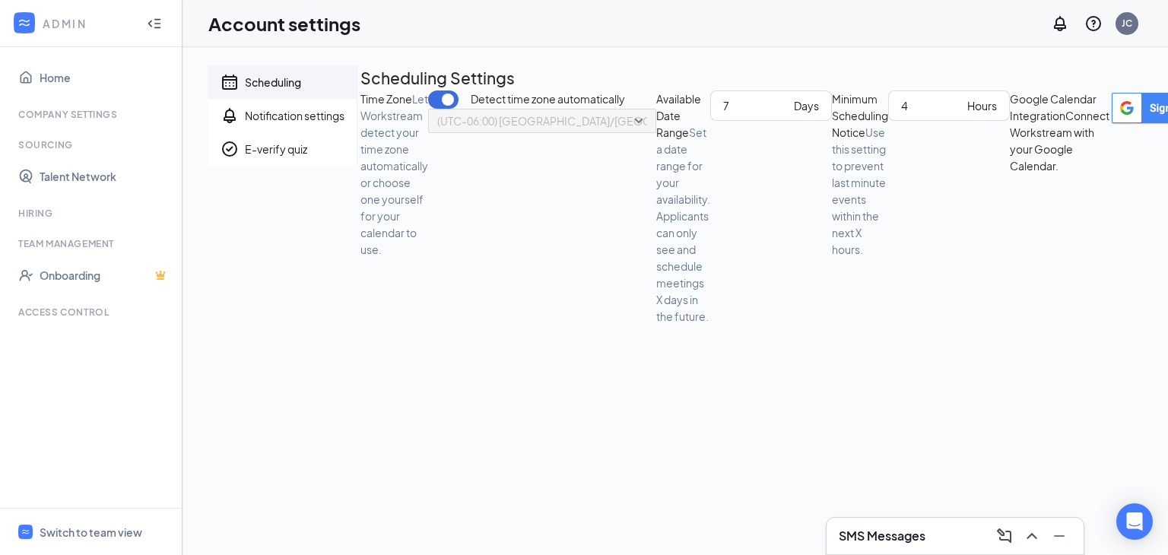
click at [613, 183] on div "Detect time zone automatically (UTC-06:00) [GEOGRAPHIC_DATA]/[GEOGRAPHIC_DATA] …" at bounding box center [542, 207] width 228 height 234
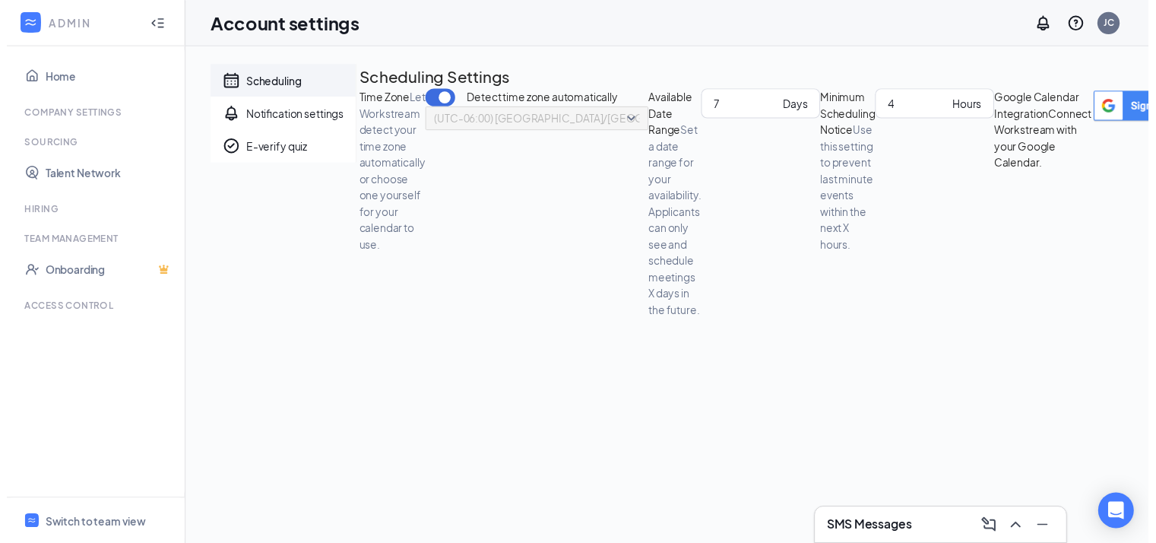
scroll to position [0, 215]
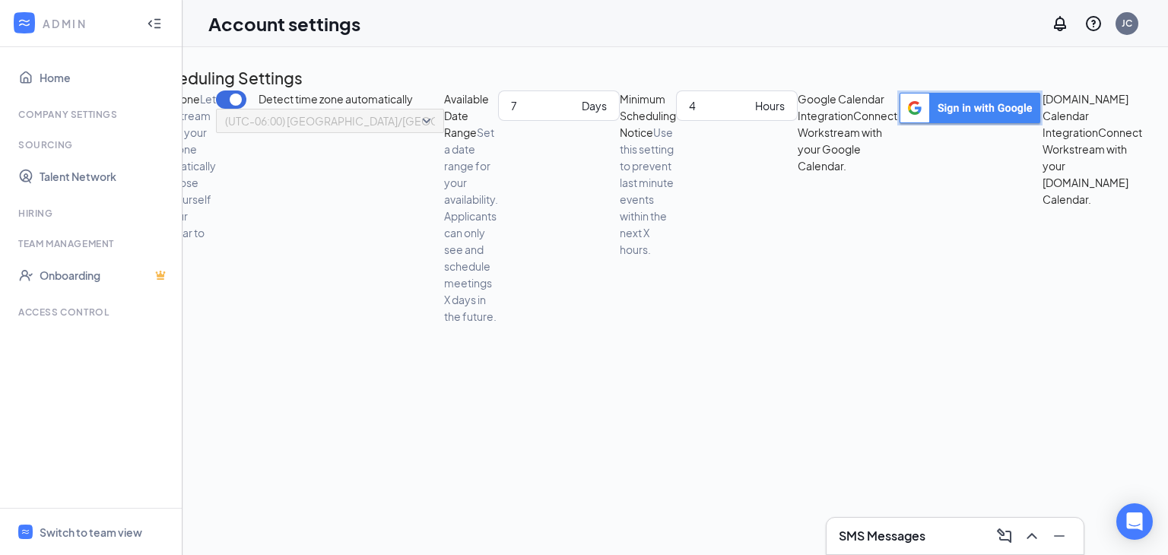
click at [967, 106] on img "button" at bounding box center [969, 107] width 145 height 35
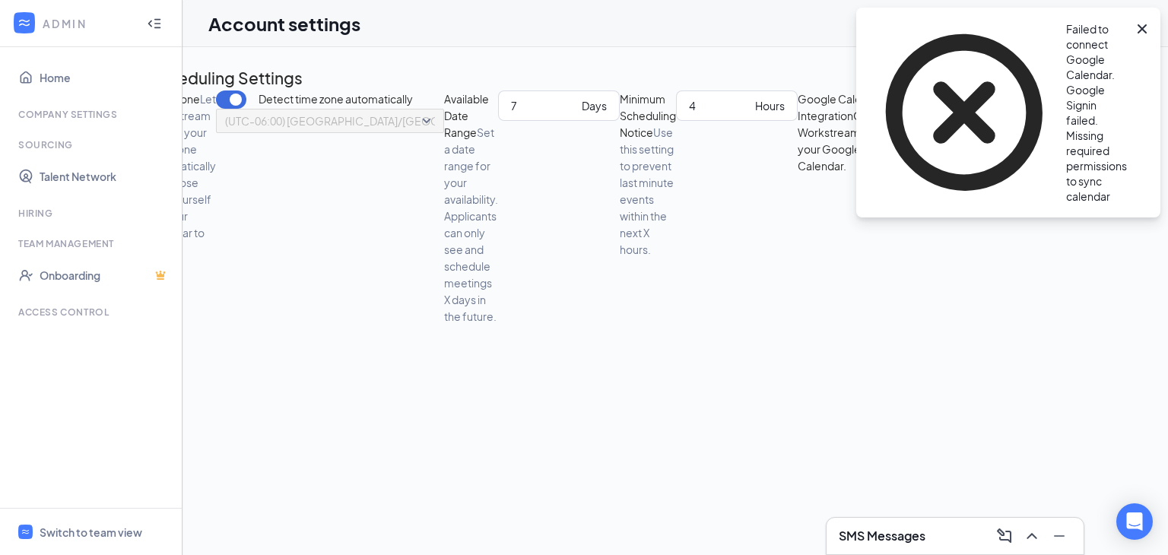
click at [1141, 30] on icon "Cross" at bounding box center [1141, 28] width 9 height 9
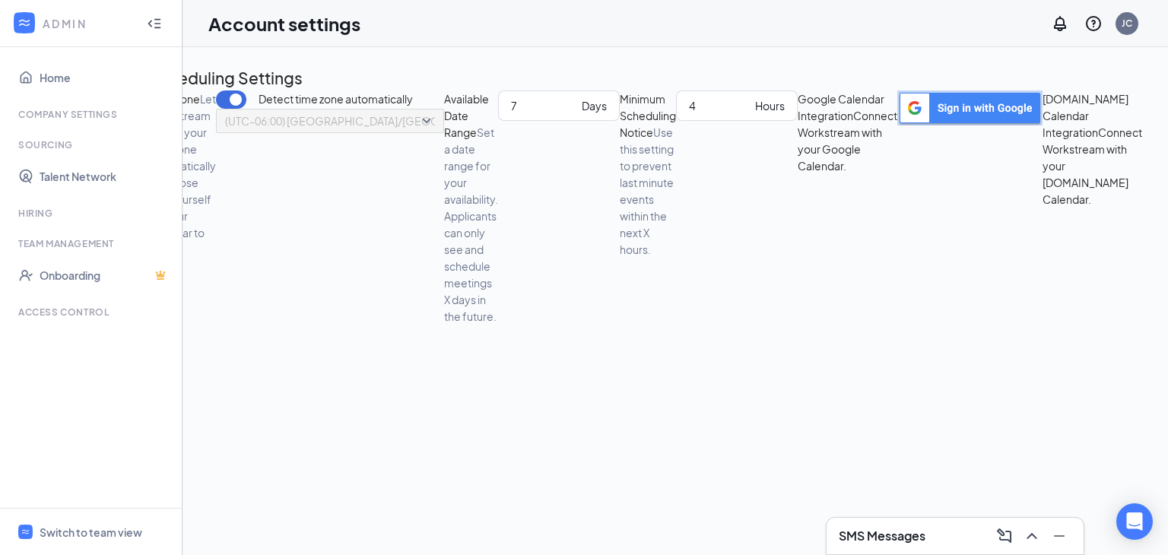
click at [934, 107] on img "button" at bounding box center [969, 107] width 145 height 35
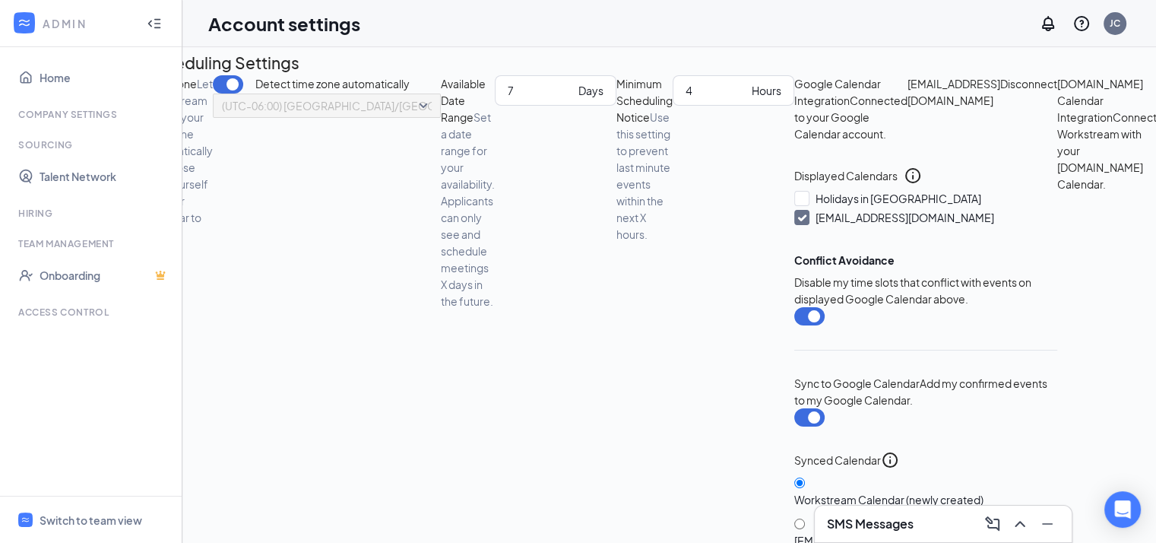
scroll to position [0, 0]
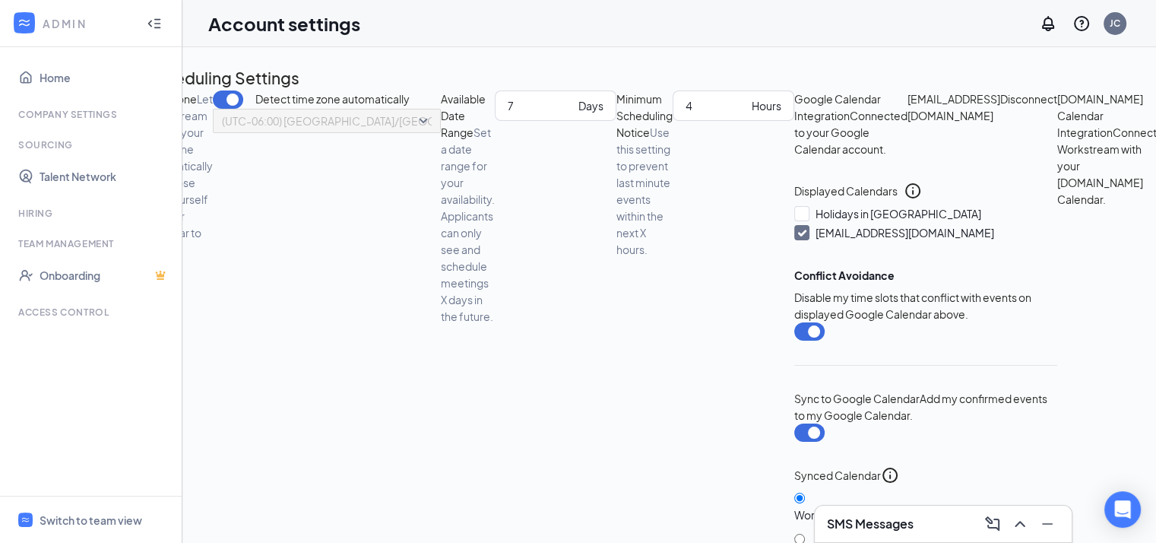
click at [148, 24] on icon "Collapse" at bounding box center [154, 23] width 15 height 15
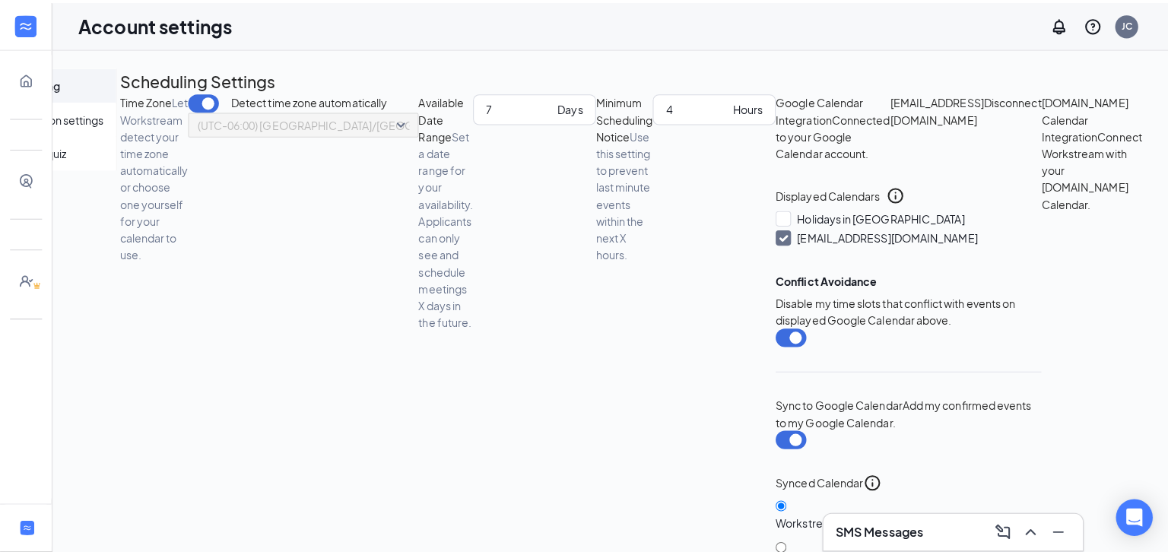
scroll to position [0, 128]
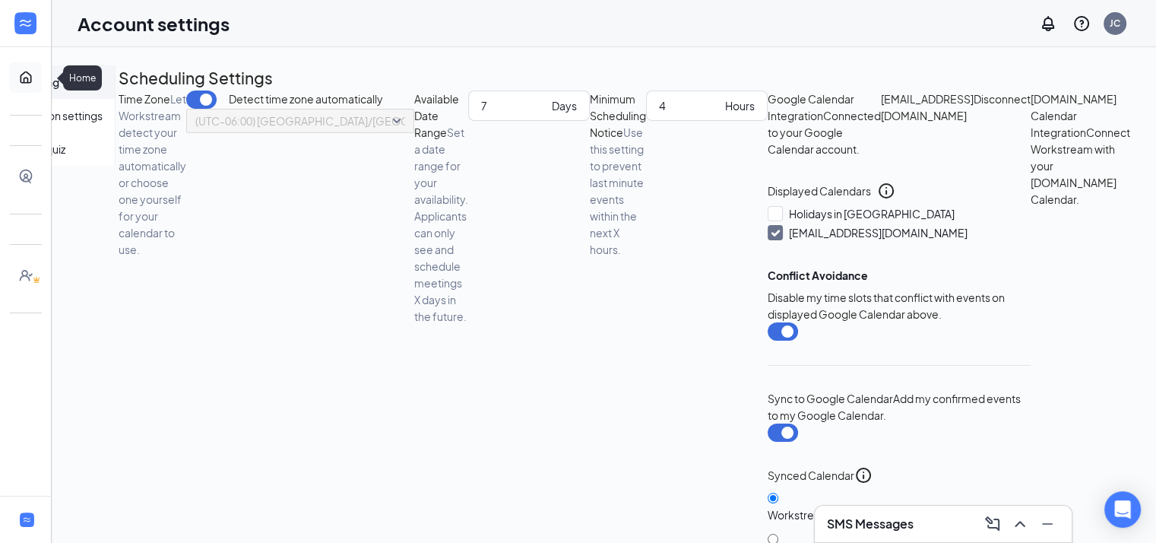
click at [40, 85] on link "Home" at bounding box center [47, 77] width 15 height 30
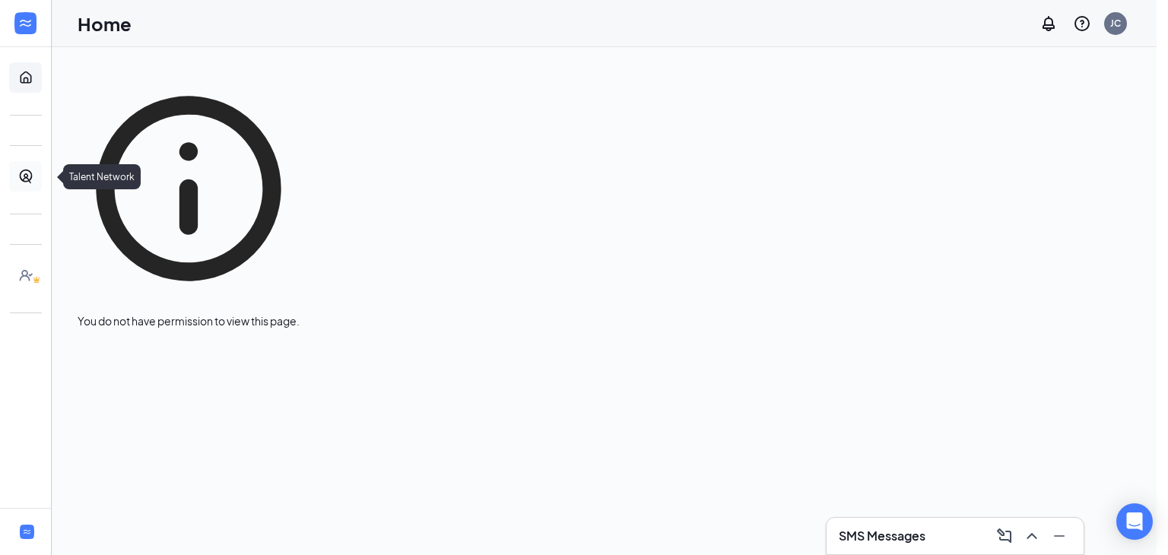
click at [40, 180] on link "Talent Network" at bounding box center [47, 176] width 15 height 30
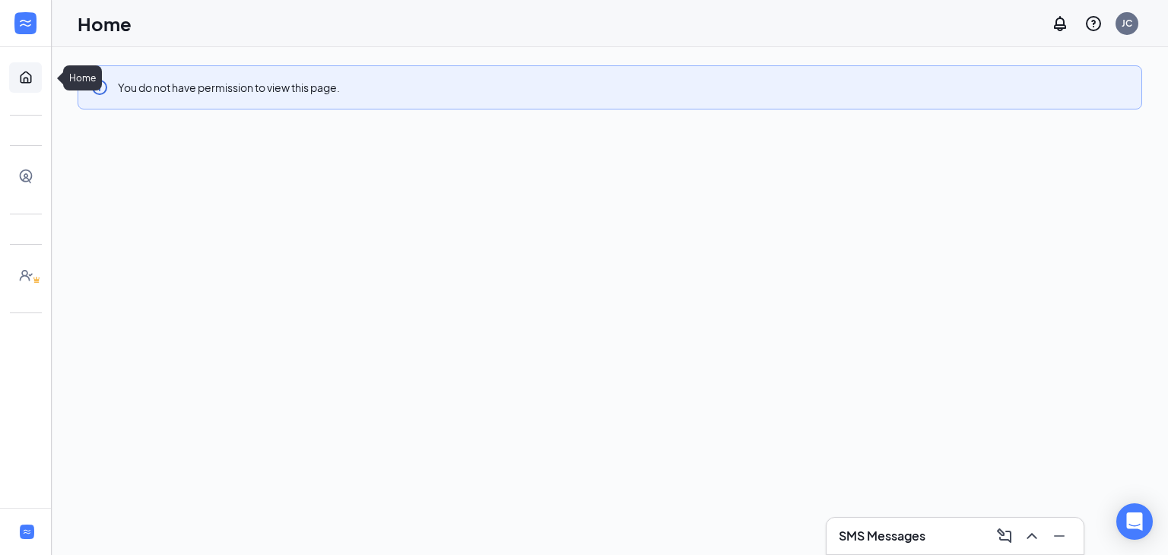
click at [40, 75] on link "Home" at bounding box center [47, 77] width 15 height 30
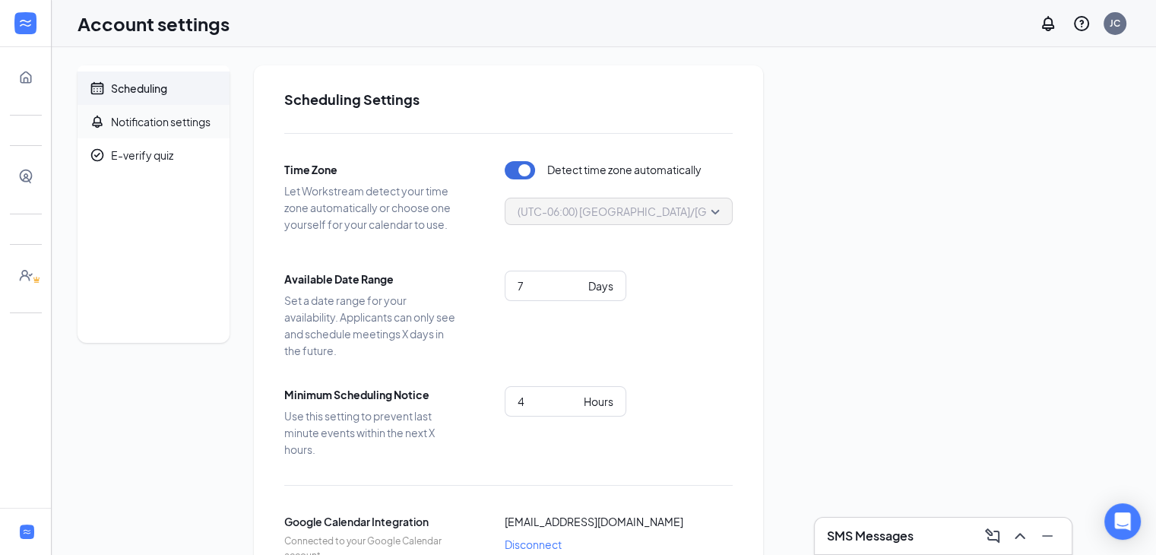
click at [135, 122] on div "Notification settings" at bounding box center [161, 121] width 100 height 15
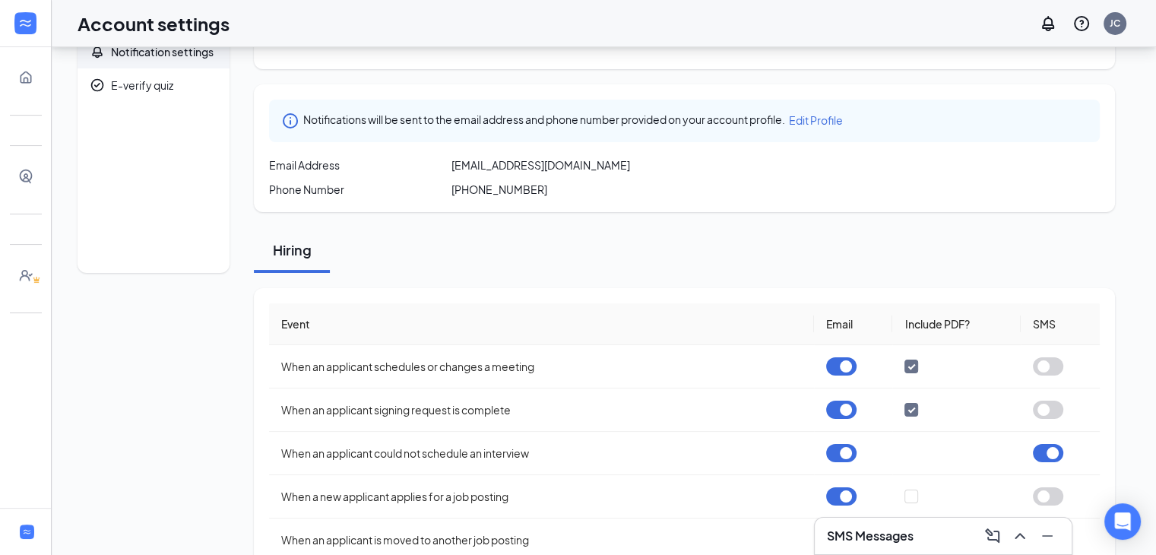
scroll to position [79, 0]
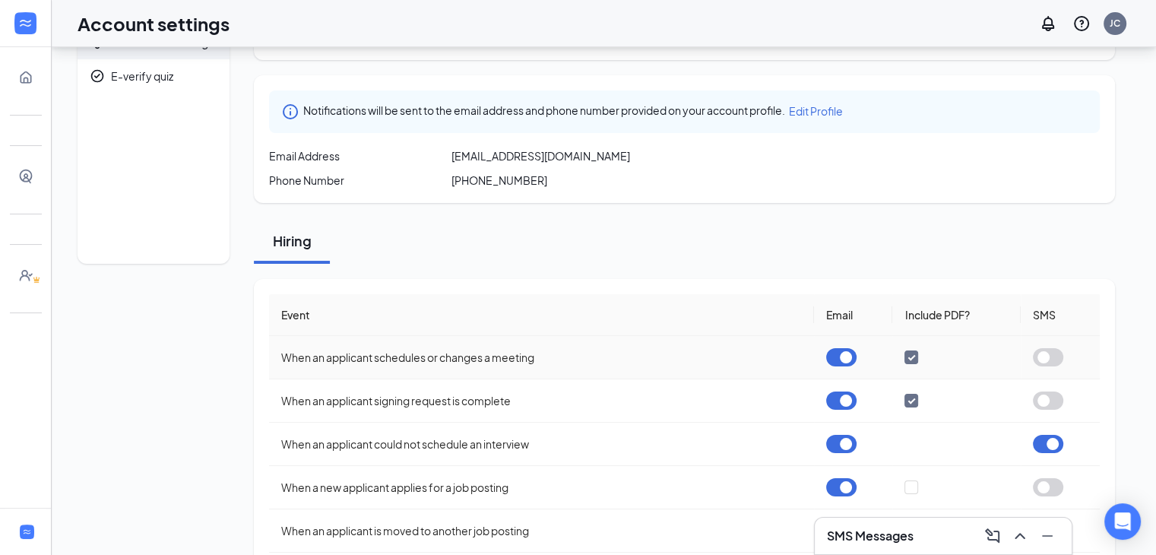
click at [1043, 357] on button "button" at bounding box center [1048, 357] width 30 height 18
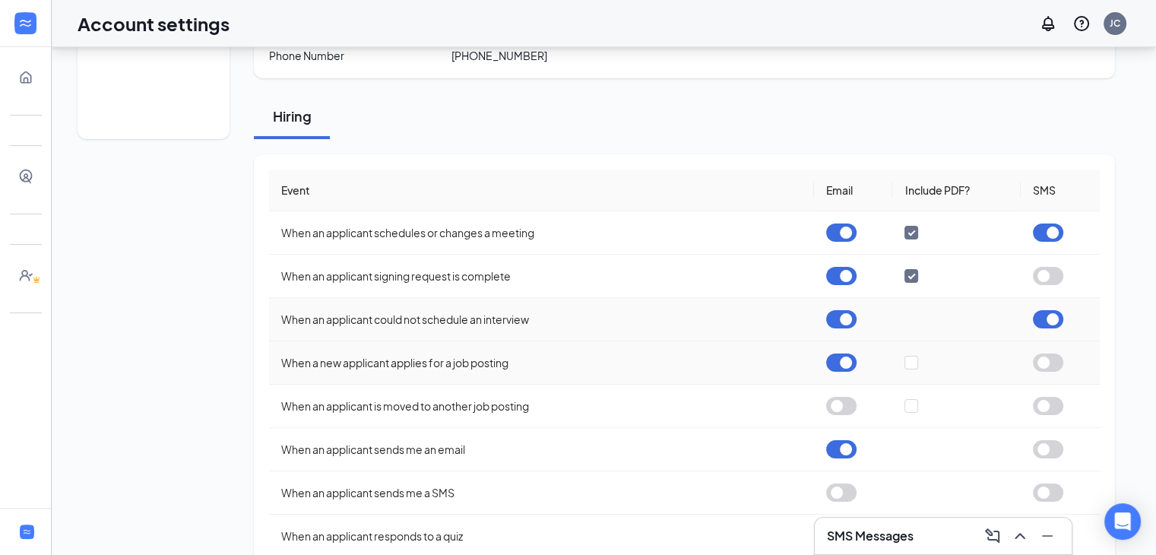
scroll to position [206, 0]
click at [1043, 354] on button "button" at bounding box center [1048, 360] width 30 height 18
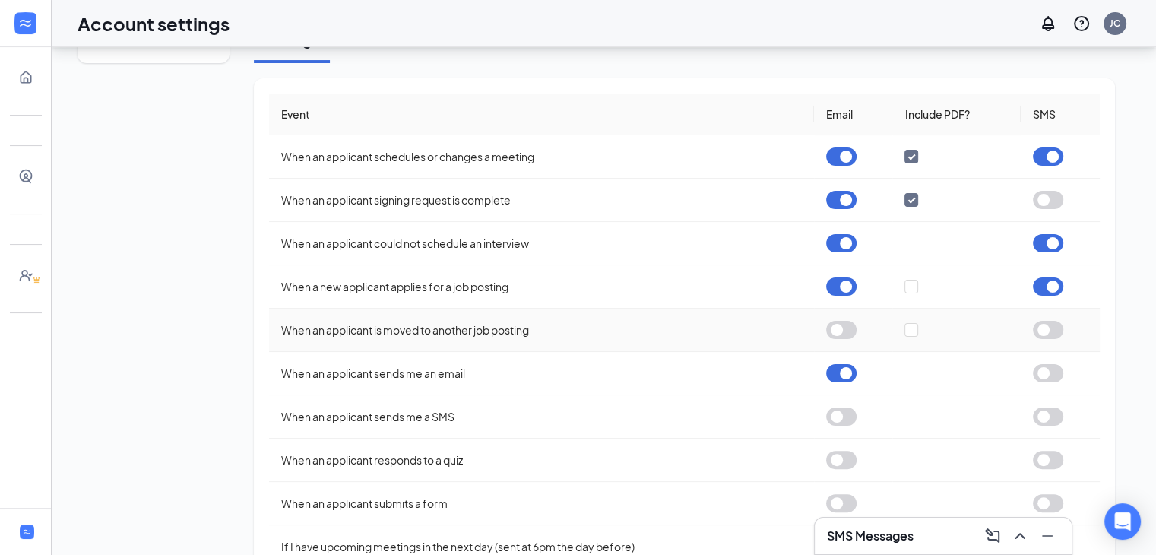
scroll to position [287, 0]
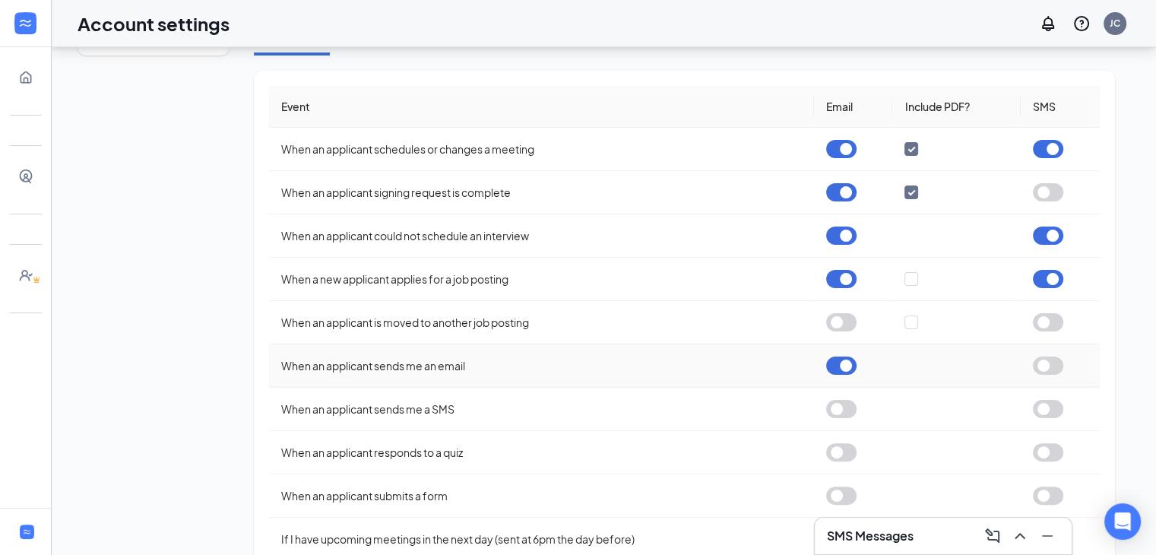
click at [1041, 357] on button "button" at bounding box center [1048, 366] width 30 height 18
click at [1043, 408] on button "button" at bounding box center [1048, 409] width 30 height 18
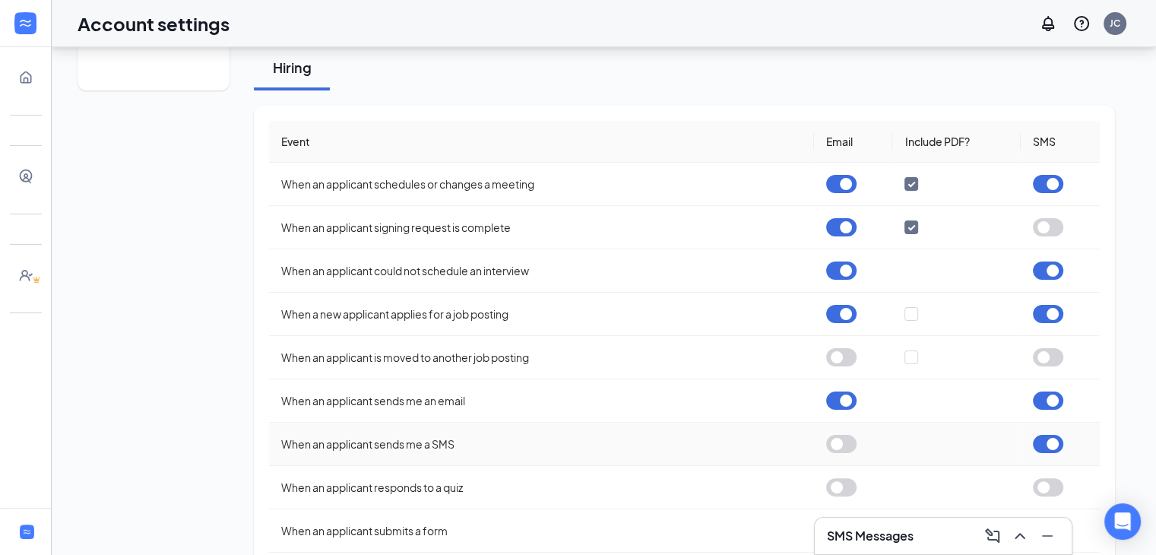
scroll to position [0, 0]
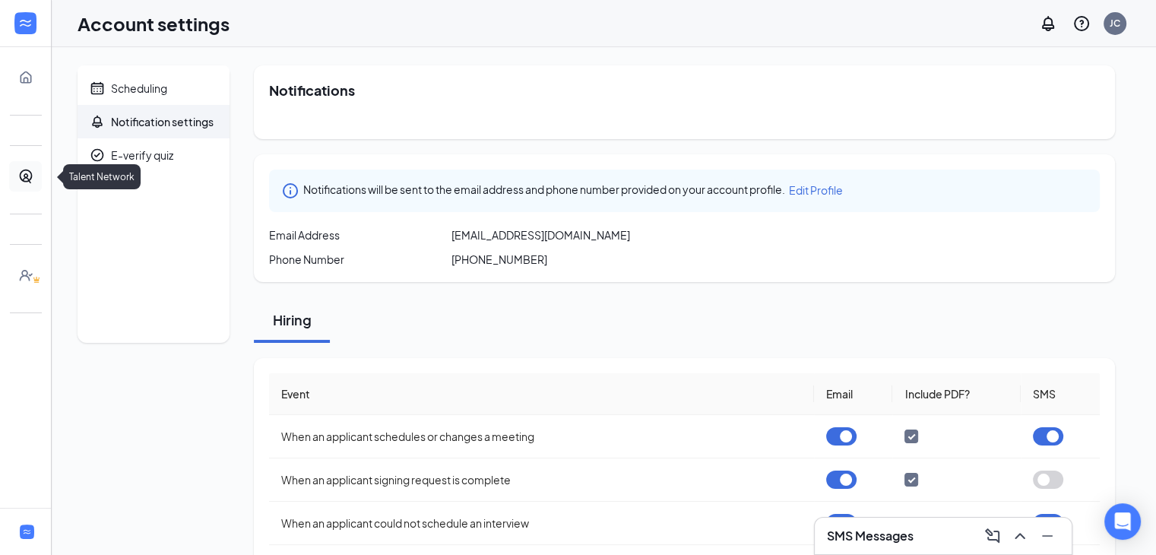
click at [40, 171] on link "Talent Network" at bounding box center [47, 176] width 15 height 30
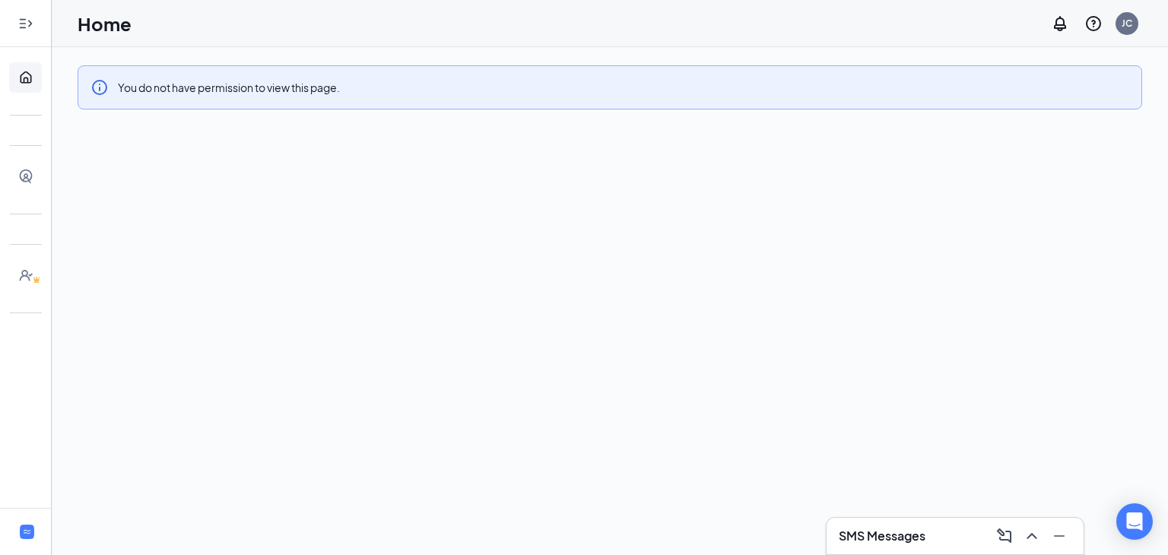
click at [25, 30] on icon "Expand" at bounding box center [25, 23] width 15 height 15
